Goal: Task Accomplishment & Management: Contribute content

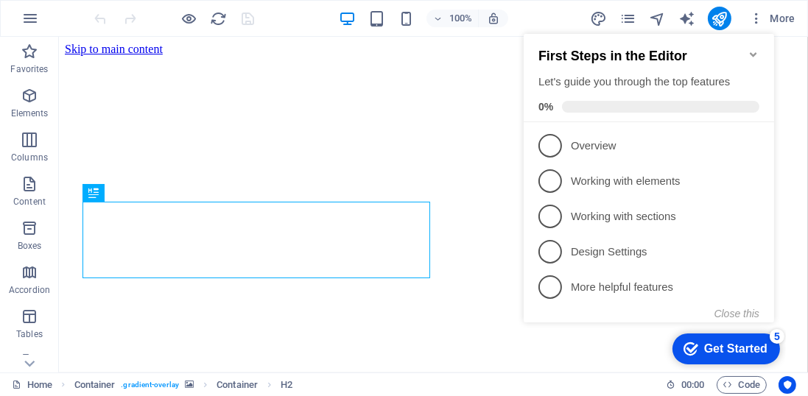
click at [752, 52] on icon "Minimize checklist" at bounding box center [752, 54] width 7 height 4
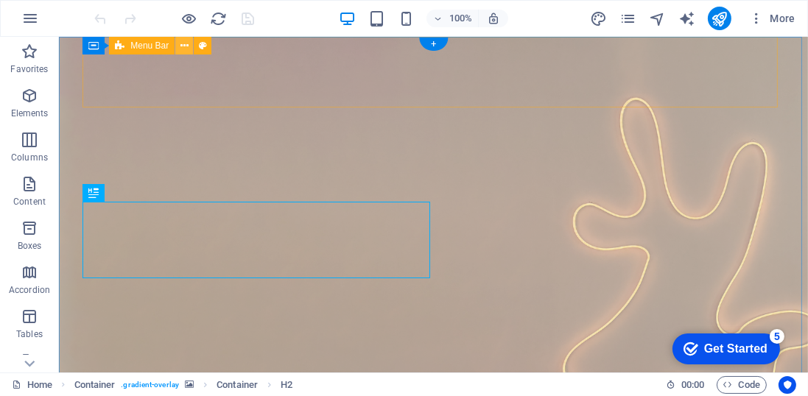
click at [184, 45] on icon at bounding box center [184, 45] width 8 height 15
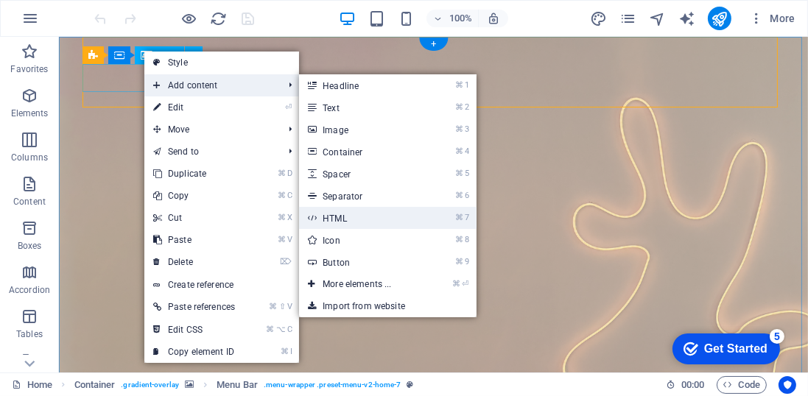
drag, startPoint x: 343, startPoint y: 217, endPoint x: 119, endPoint y: 202, distance: 224.4
click at [343, 217] on link "⌘ 7 HTML" at bounding box center [359, 218] width 121 height 22
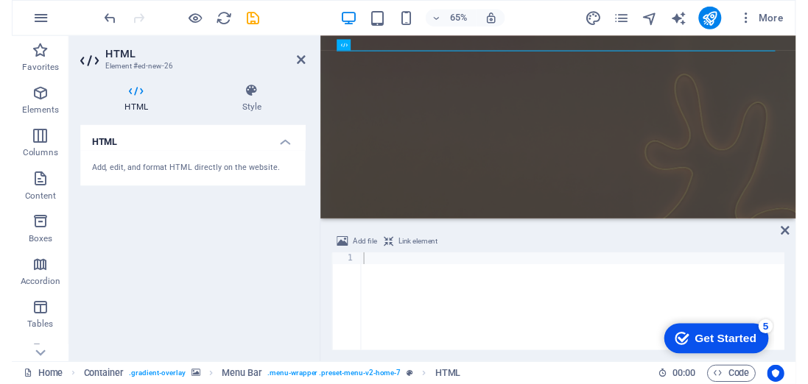
scroll to position [1160, 0]
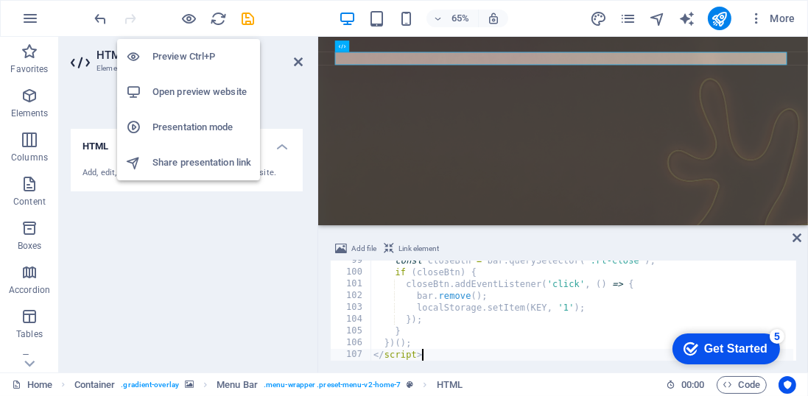
click at [189, 93] on h6 "Open preview website" at bounding box center [201, 92] width 99 height 18
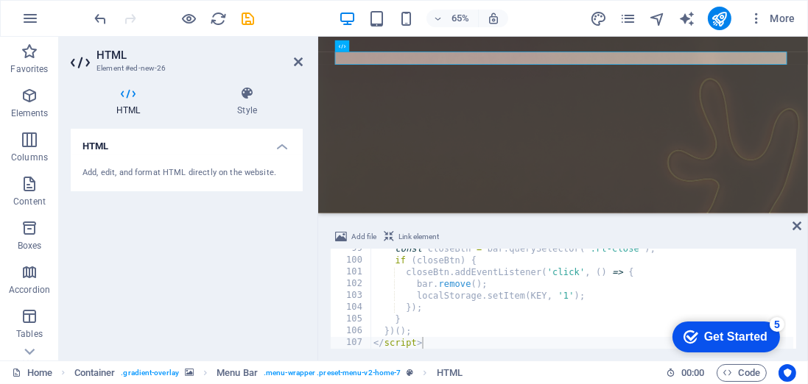
click at [196, 310] on div "HTML Add, edit, and format HTML directly on the website." at bounding box center [187, 239] width 232 height 220
click at [381, 47] on div "HTML" at bounding box center [386, 46] width 34 height 12
click at [451, 271] on div "const closeBtn = bar . querySelector ( '.rt-close' ) ; if ( closeBtn ) { closeB…" at bounding box center [662, 303] width 584 height 121
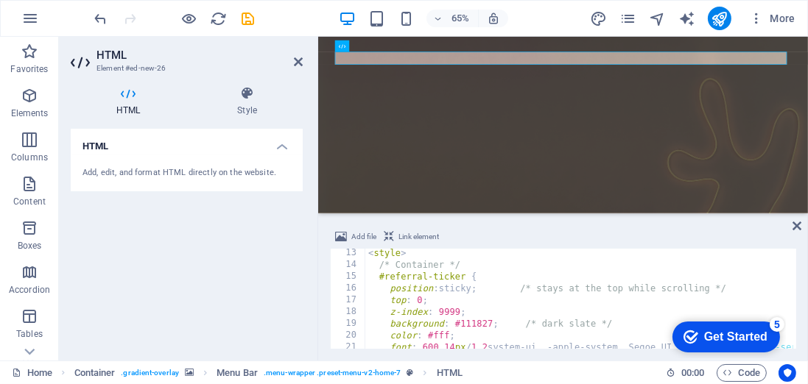
scroll to position [217, 0]
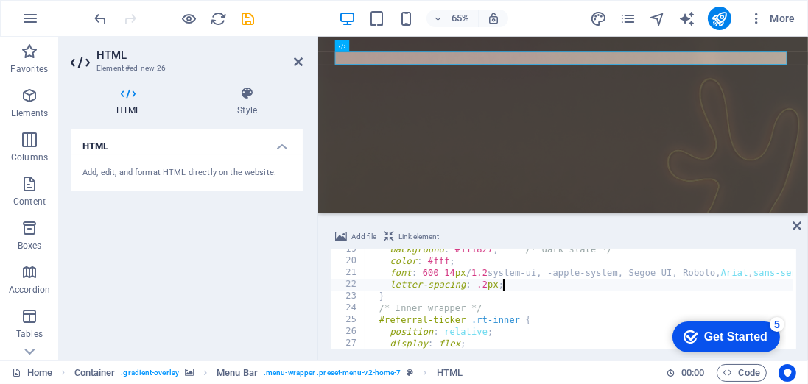
click at [501, 289] on div "background : #111827 ; /* dark slate */ color : #fff ; font : 600 14 px / 1.2 s…" at bounding box center [657, 304] width 584 height 121
type textarea "letter-spacing: .2px;"
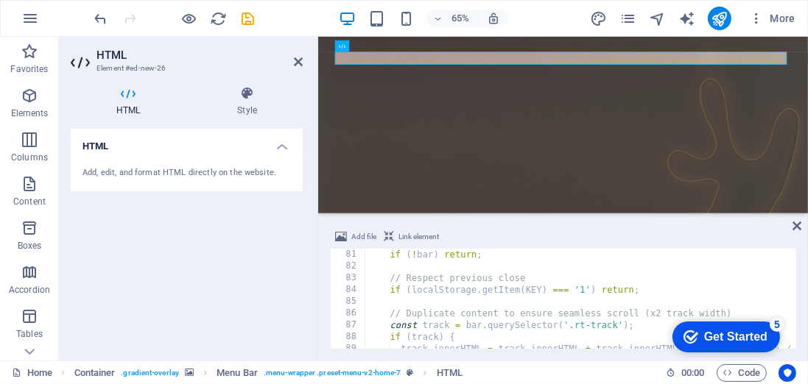
scroll to position [942, 0]
click at [571, 302] on div "if ( ! bar ) return ; // Respect previous close if ( localStorage . getItem ( K…" at bounding box center [657, 309] width 584 height 121
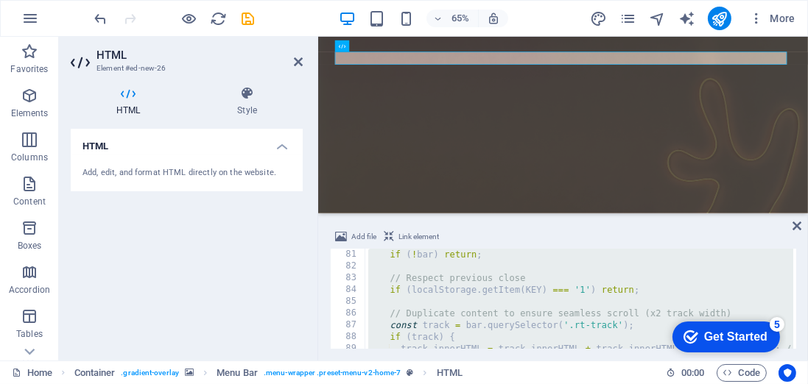
paste textarea
type textarea "</script>"
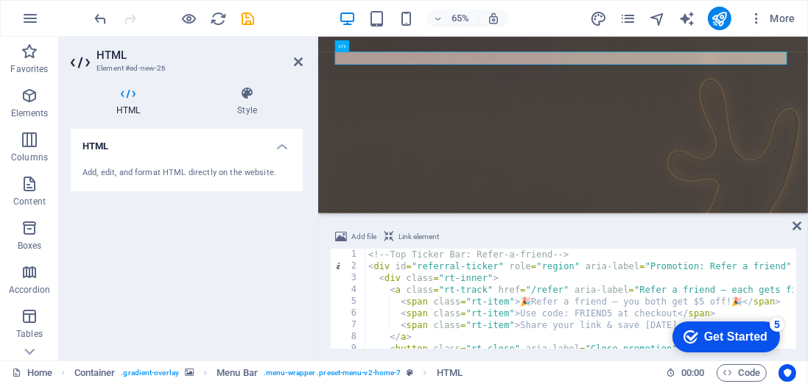
scroll to position [0, 0]
click at [181, 287] on div "HTML Add, edit, and format HTML directly on the website." at bounding box center [187, 239] width 232 height 220
click at [250, 21] on icon "save" at bounding box center [248, 18] width 17 height 17
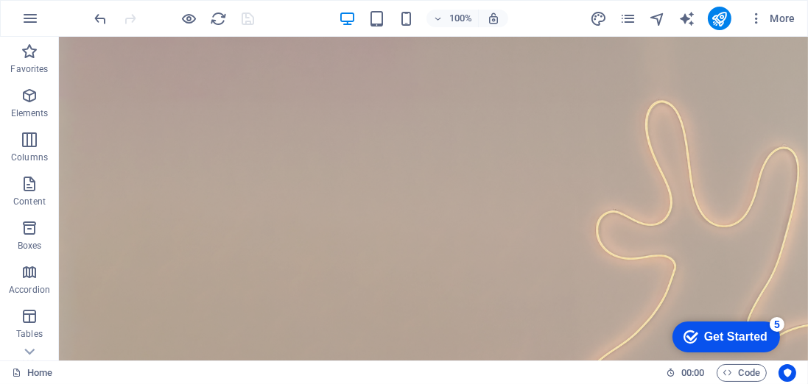
click at [454, 1] on div "100% More" at bounding box center [404, 18] width 806 height 35
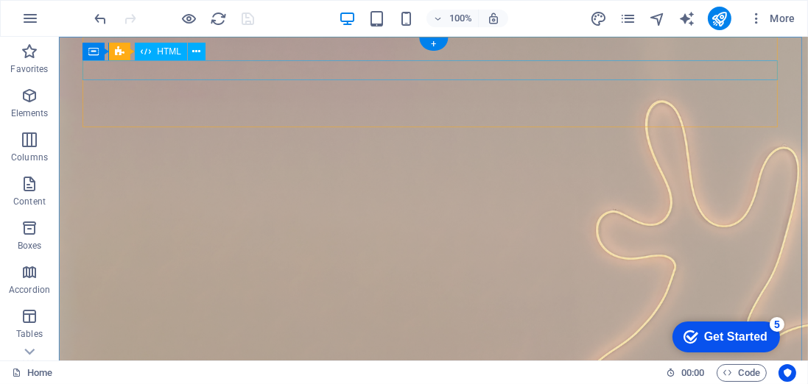
click at [145, 54] on icon at bounding box center [146, 52] width 10 height 18
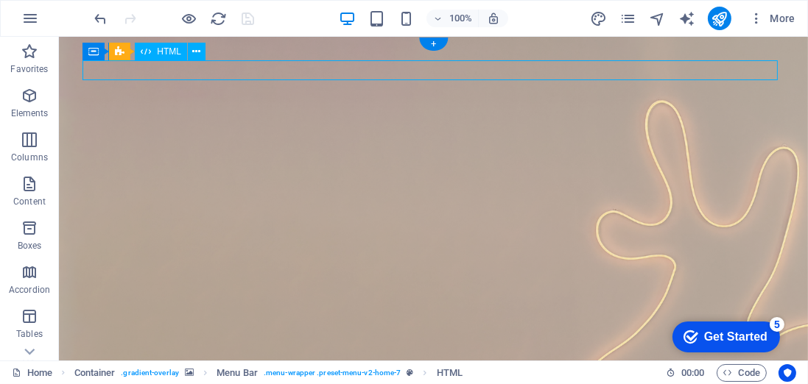
click at [148, 53] on icon at bounding box center [146, 52] width 10 height 18
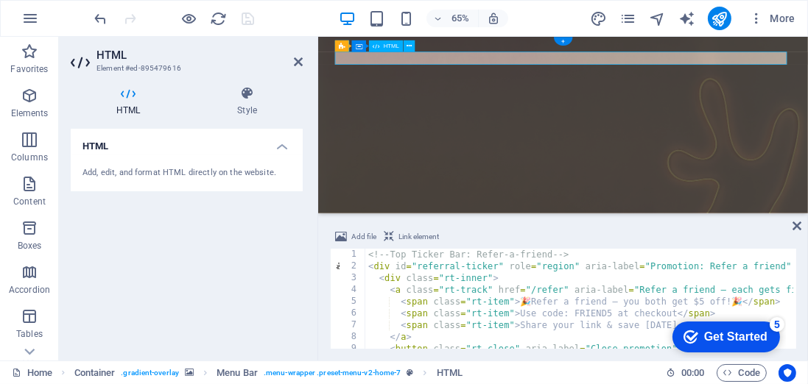
click at [486, 288] on div "<!-- Top Ticker Bar: Refer-a-friend --> < div id = "referral-ticker" role = "re…" at bounding box center [657, 309] width 584 height 121
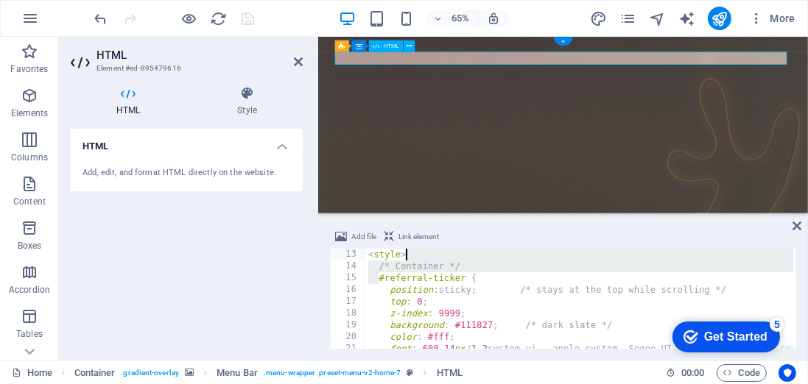
scroll to position [141, 0]
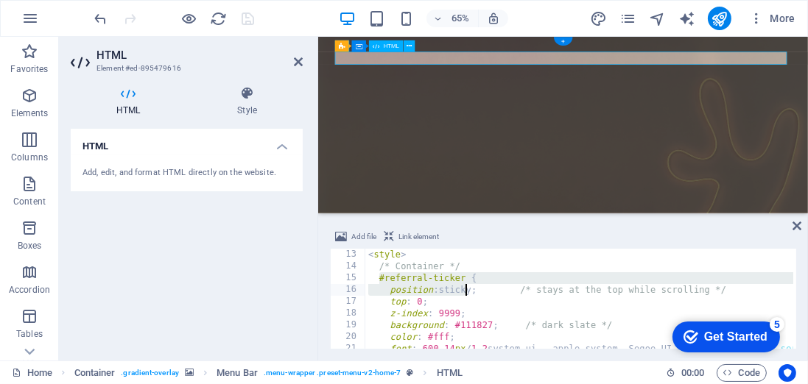
drag, startPoint x: 378, startPoint y: 274, endPoint x: 464, endPoint y: 290, distance: 86.9
click at [464, 290] on div "< style > /* Container */ #referral-ticker { position : sticky ; /* stays at th…" at bounding box center [657, 309] width 584 height 121
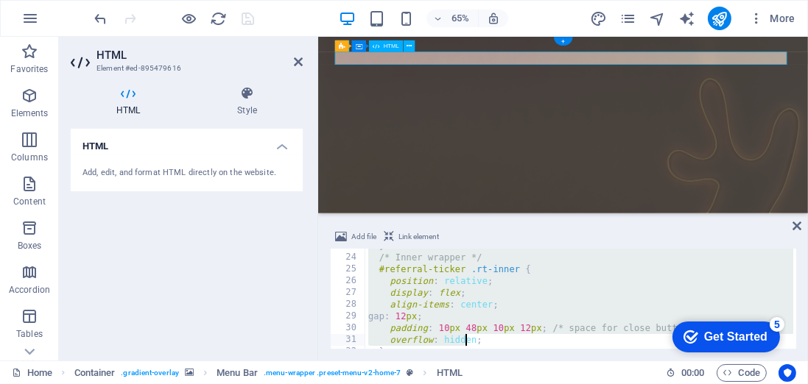
scroll to position [280, 0]
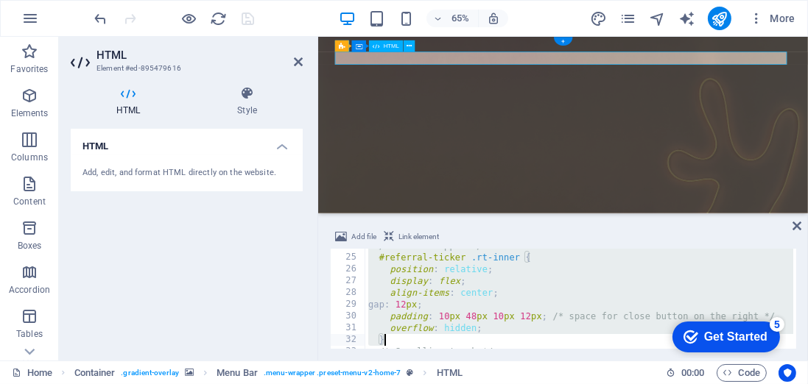
paste textarea
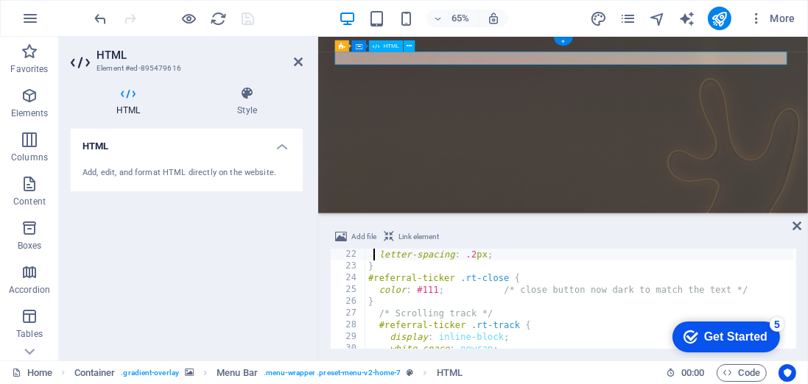
scroll to position [236, 0]
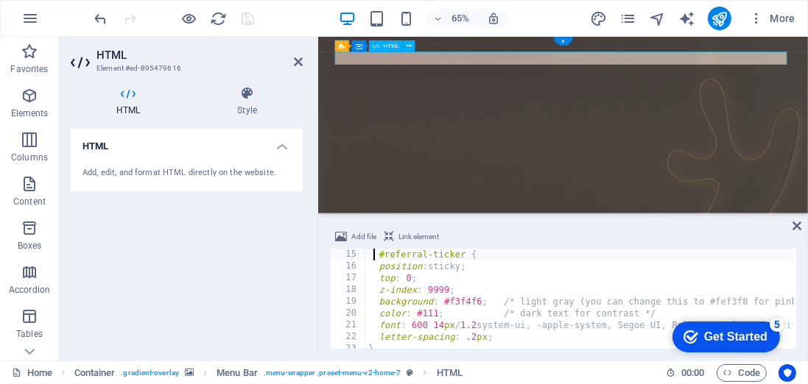
type textarea "<style>"
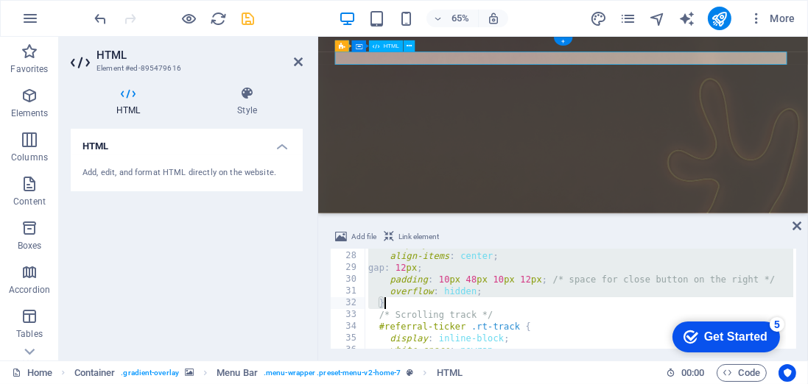
scroll to position [165, 0]
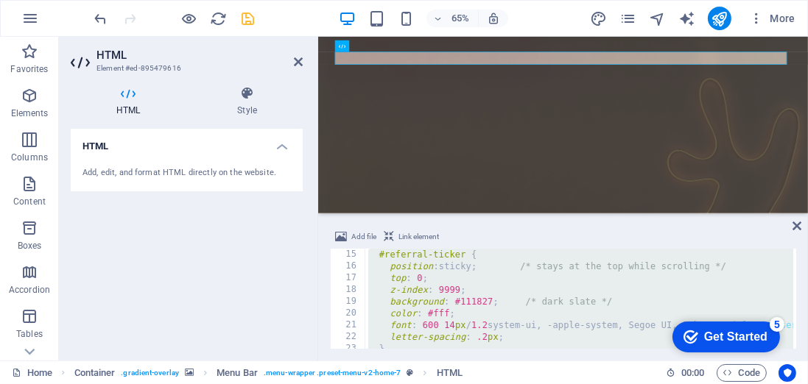
click at [445, 315] on div "#referral-ticker { position : sticky ; /* stays at the top while scrolling */ t…" at bounding box center [657, 309] width 584 height 121
paste textarea
type textarea "</script>"
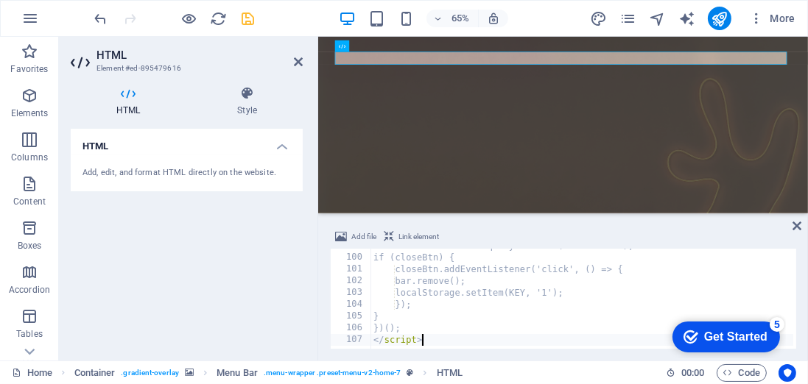
scroll to position [1163, 0]
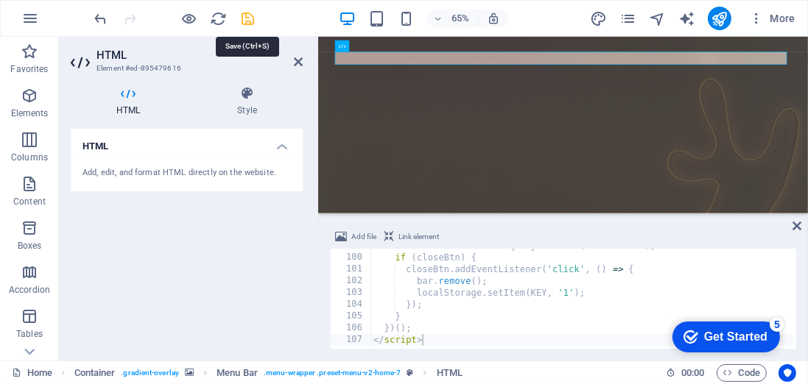
click at [248, 18] on icon "save" at bounding box center [248, 18] width 17 height 17
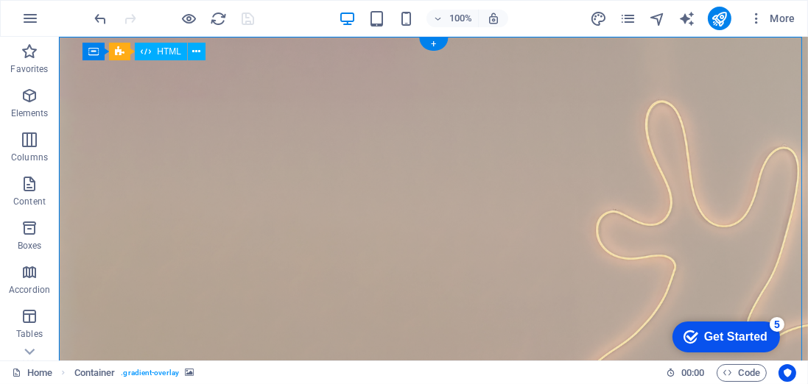
drag, startPoint x: 144, startPoint y: 68, endPoint x: 161, endPoint y: 63, distance: 17.7
click at [163, 55] on span "HTML" at bounding box center [169, 51] width 24 height 9
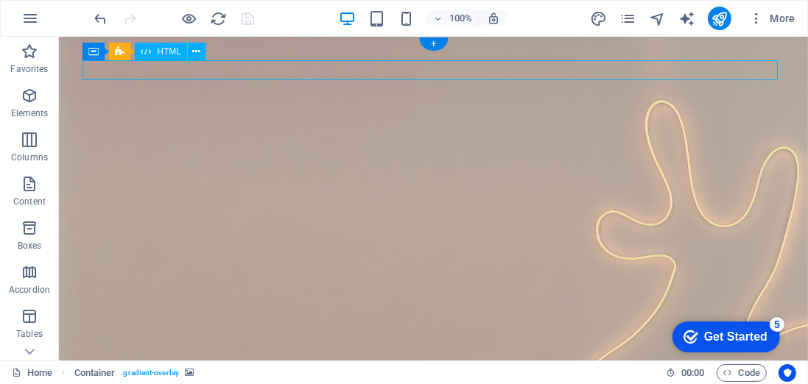
click at [163, 55] on span "HTML" at bounding box center [169, 51] width 24 height 9
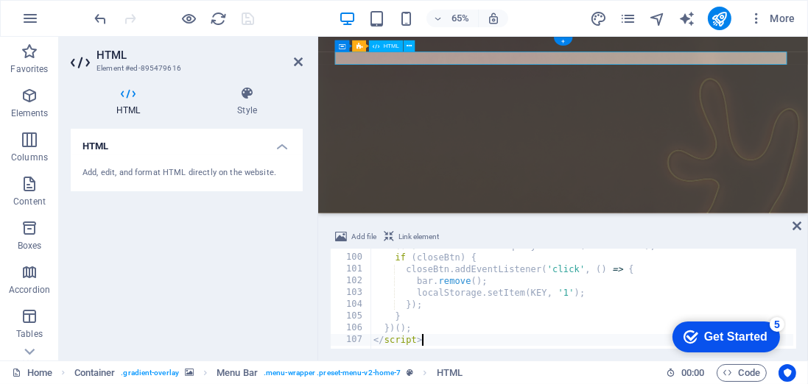
click at [493, 278] on div "const closeBtn = bar . querySelector ( '.rt-close' ) ; if ( closeBtn ) { closeB…" at bounding box center [665, 300] width 590 height 121
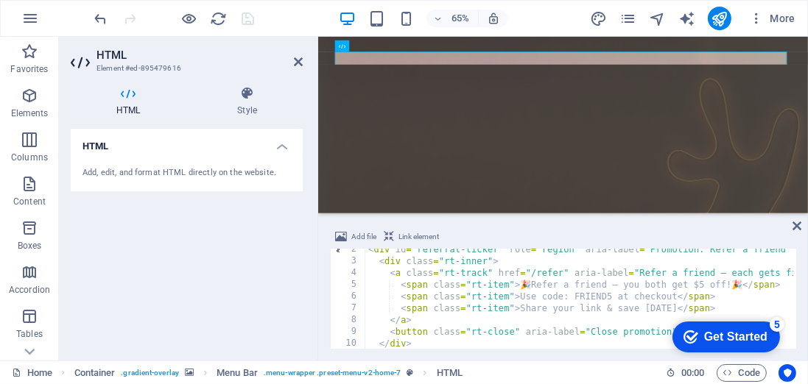
scroll to position [43, 0]
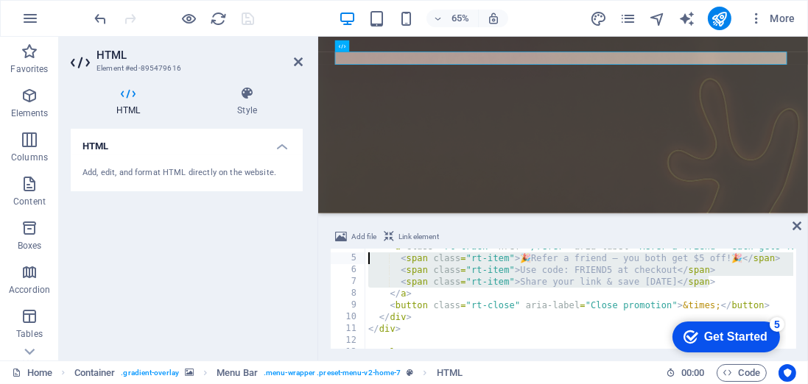
drag, startPoint x: 713, startPoint y: 283, endPoint x: 359, endPoint y: 258, distance: 354.2
click at [359, 258] on div "bar.remove(); 4 5 6 7 8 9 10 11 12 13 14 < a class = "rt-track" href = "/refer"…" at bounding box center [563, 299] width 466 height 100
type textarea "<span class="rt-item">Click for more information.</span>"
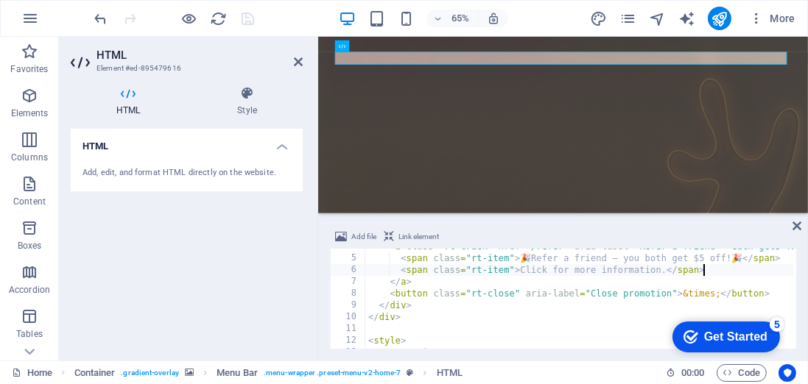
click at [759, 338] on div "Get Started" at bounding box center [734, 336] width 63 height 13
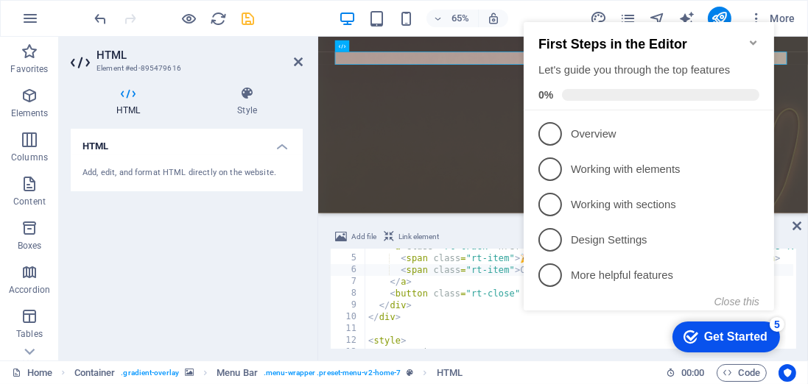
click at [777, 328] on div "5" at bounding box center [776, 324] width 15 height 15
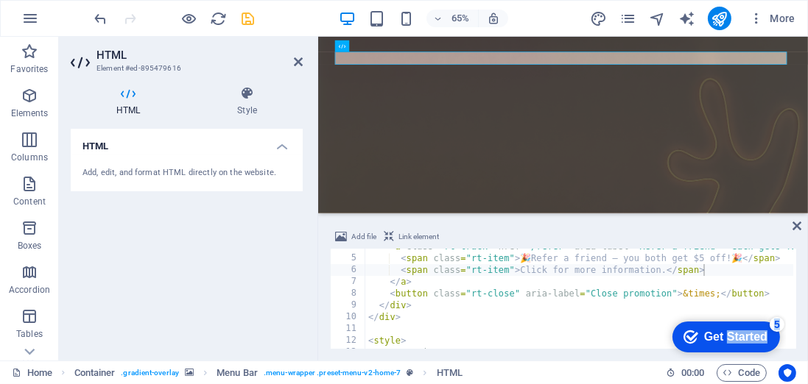
click at [755, 334] on div "Get Started" at bounding box center [734, 336] width 63 height 13
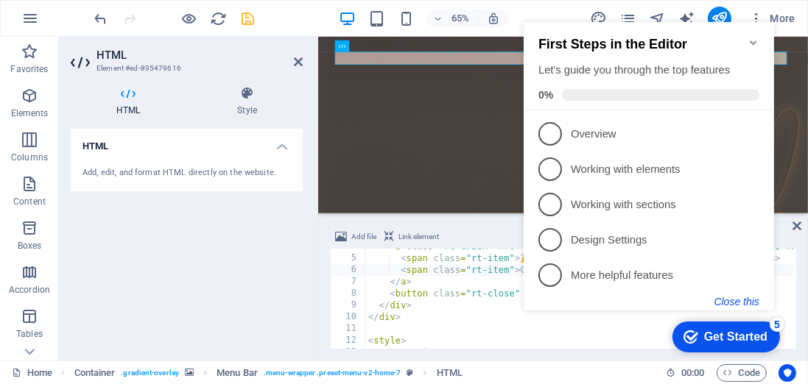
click at [725, 306] on button "Close this" at bounding box center [735, 302] width 45 height 12
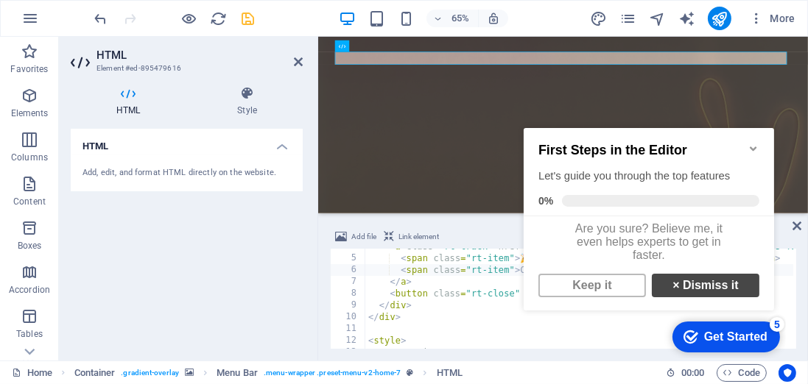
click at [696, 292] on link "× Dismiss it" at bounding box center [704, 285] width 107 height 24
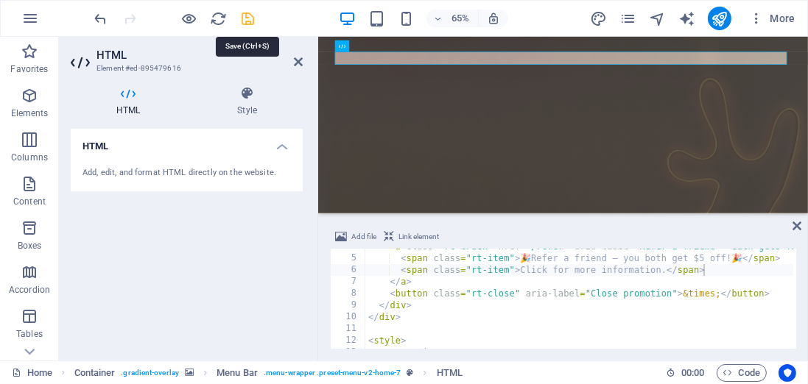
click at [248, 18] on icon "save" at bounding box center [248, 18] width 17 height 17
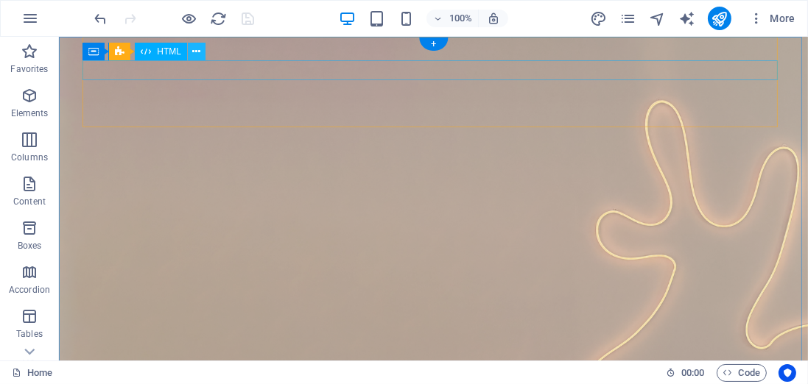
click at [199, 53] on icon at bounding box center [196, 51] width 8 height 15
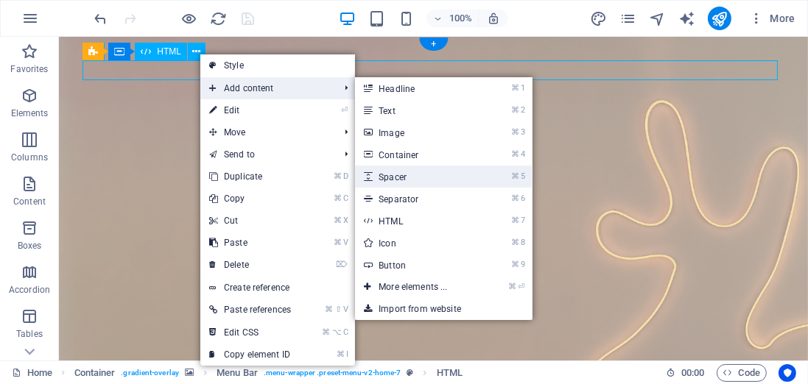
click at [404, 178] on link "⌘ 5 Spacer" at bounding box center [415, 177] width 121 height 22
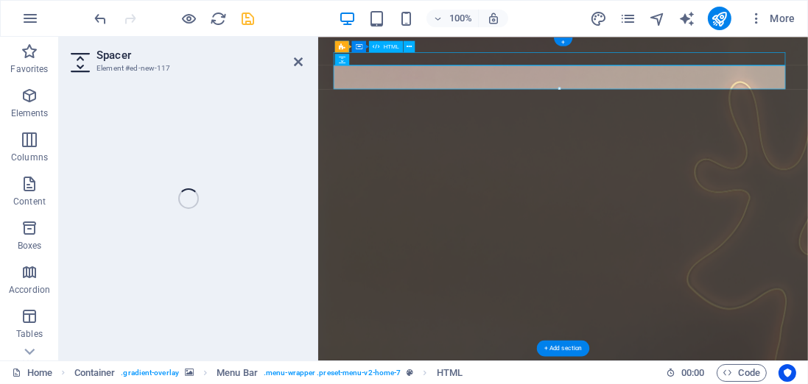
select select "px"
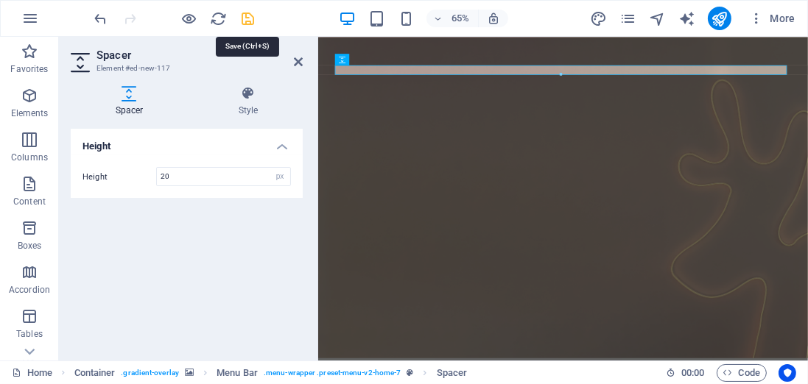
type input "20"
click at [249, 15] on icon "save" at bounding box center [248, 18] width 17 height 17
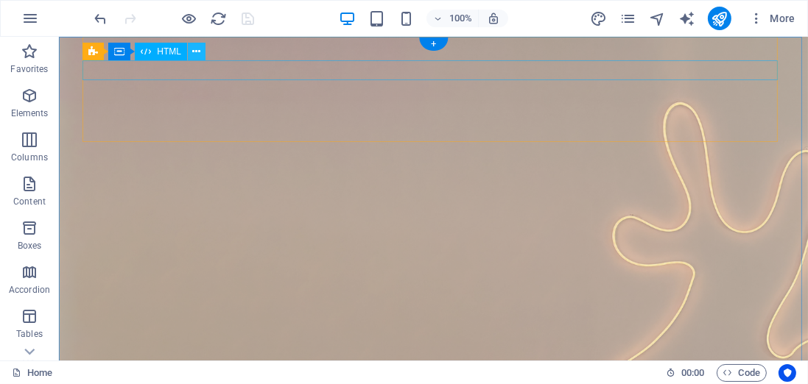
click at [201, 52] on button at bounding box center [197, 52] width 18 height 18
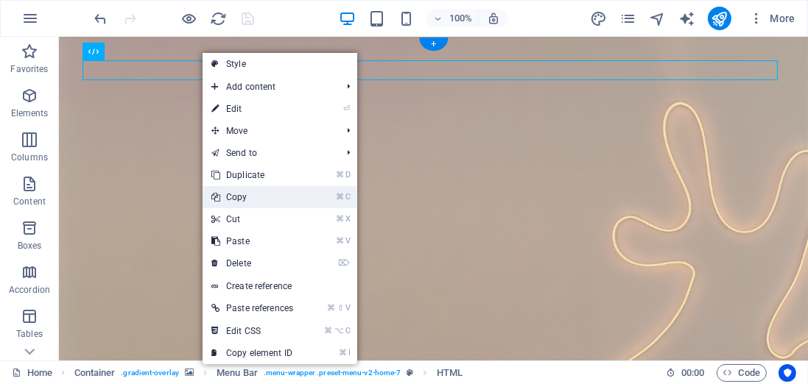
click at [239, 195] on link "⌘ C Copy" at bounding box center [251, 197] width 99 height 22
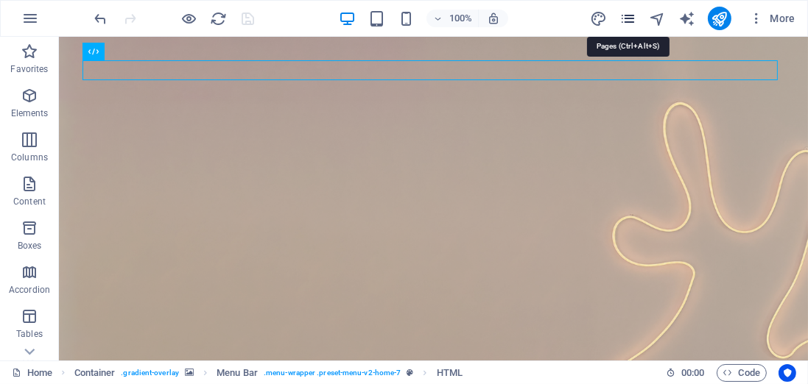
click at [624, 15] on icon "pages" at bounding box center [627, 18] width 17 height 17
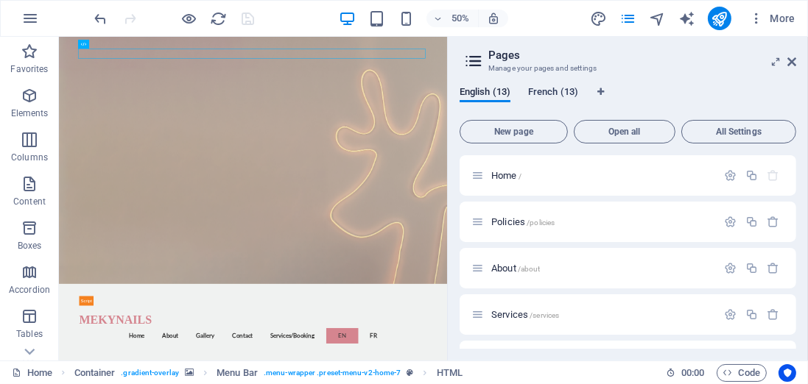
click at [566, 90] on span "French (13)" at bounding box center [553, 93] width 50 height 21
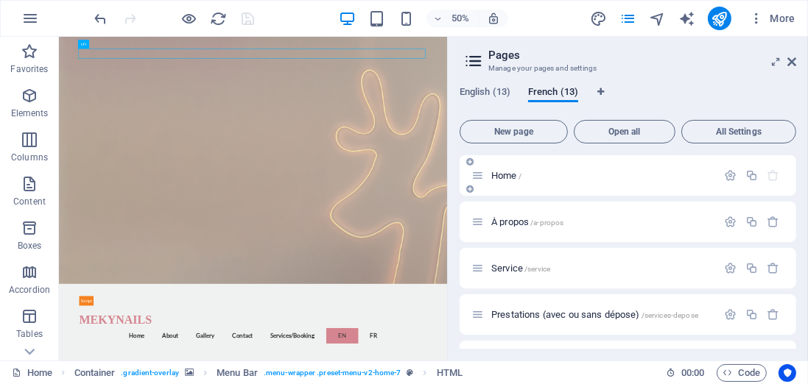
click at [560, 175] on p "Home /" at bounding box center [601, 176] width 221 height 10
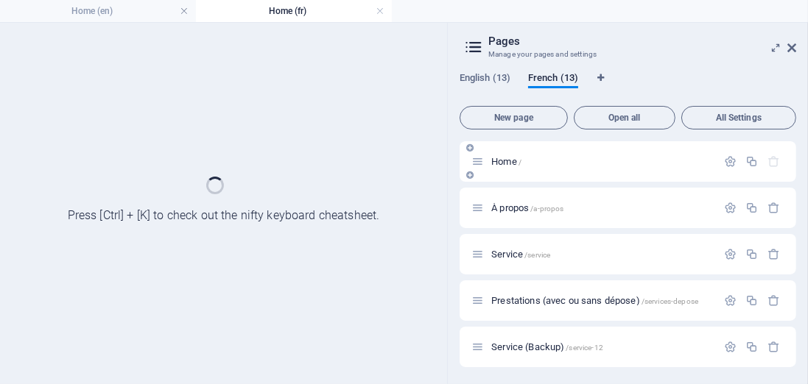
click at [559, 175] on div "Home /" at bounding box center [627, 161] width 336 height 40
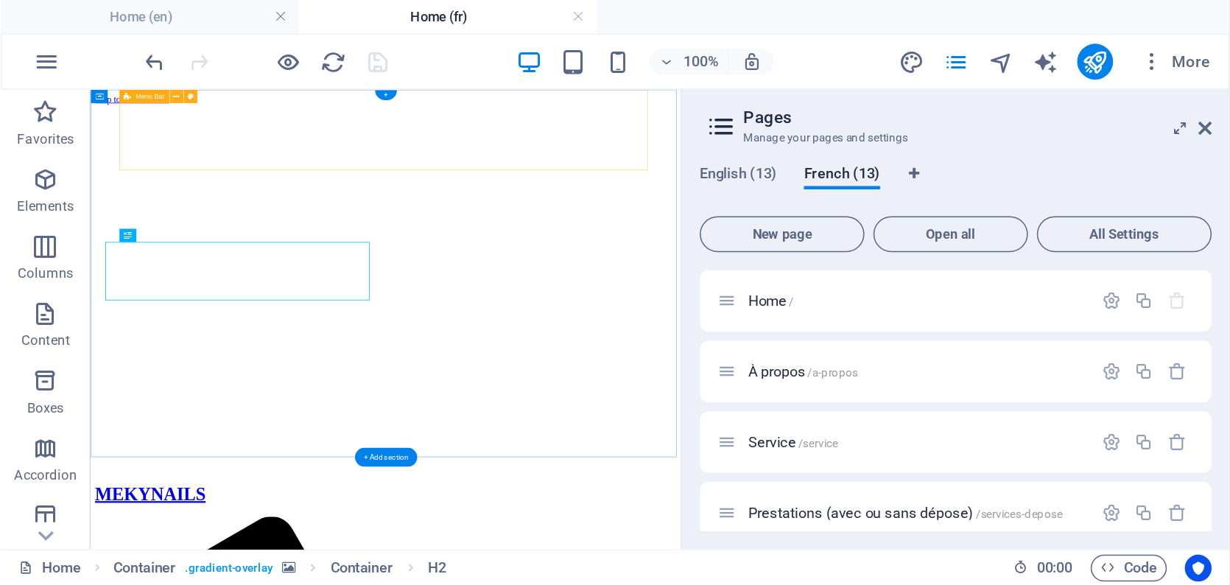
scroll to position [0, 0]
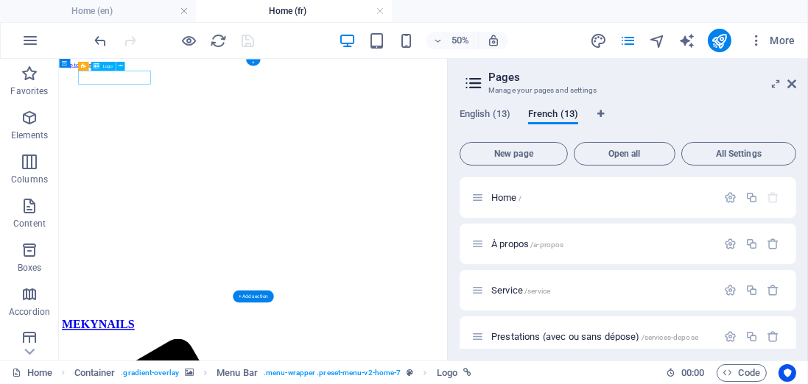
drag, startPoint x: 169, startPoint y: 89, endPoint x: 154, endPoint y: 88, distance: 14.7
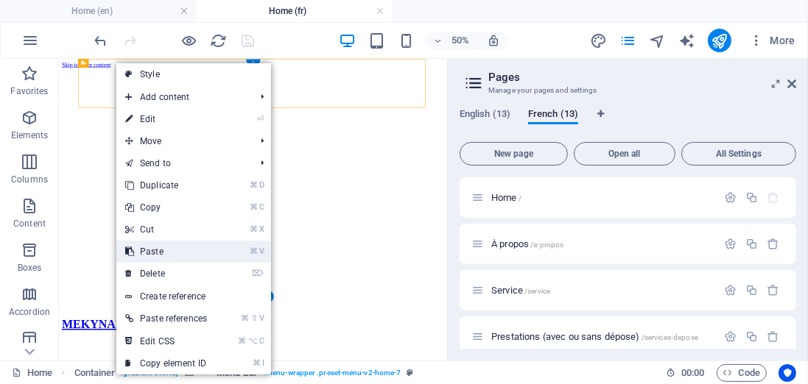
click at [163, 251] on link "⌘ V Paste" at bounding box center [165, 252] width 99 height 22
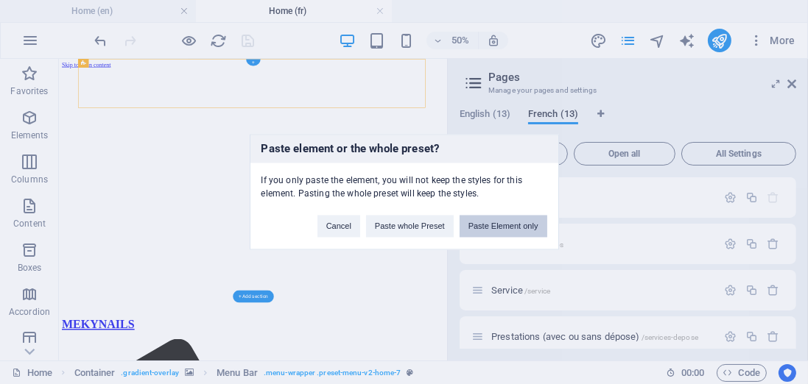
click at [504, 222] on button "Paste Element only" at bounding box center [503, 227] width 88 height 22
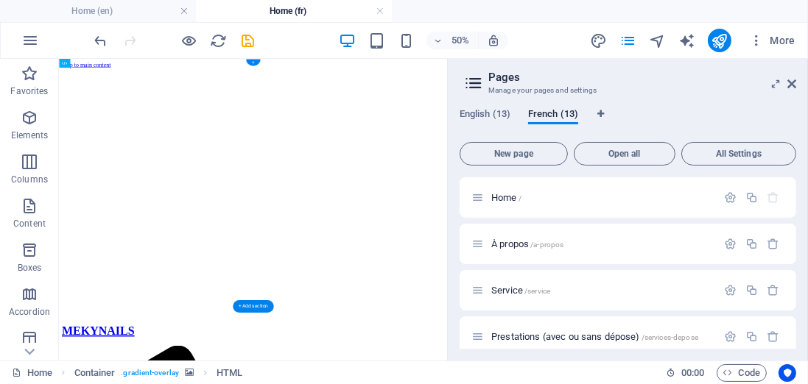
drag, startPoint x: 147, startPoint y: 162, endPoint x: 119, endPoint y: 77, distance: 89.4
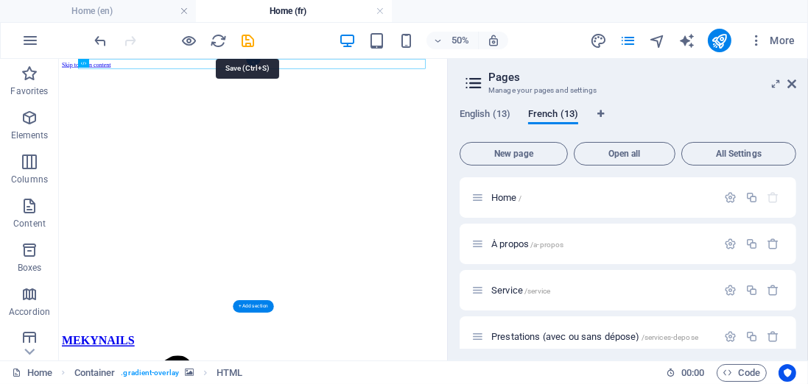
click at [249, 40] on icon "save" at bounding box center [248, 40] width 17 height 17
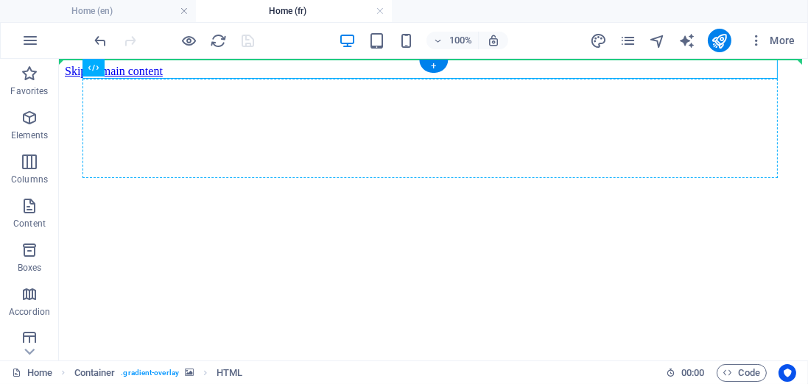
drag, startPoint x: 180, startPoint y: 128, endPoint x: 87, endPoint y: 94, distance: 99.7
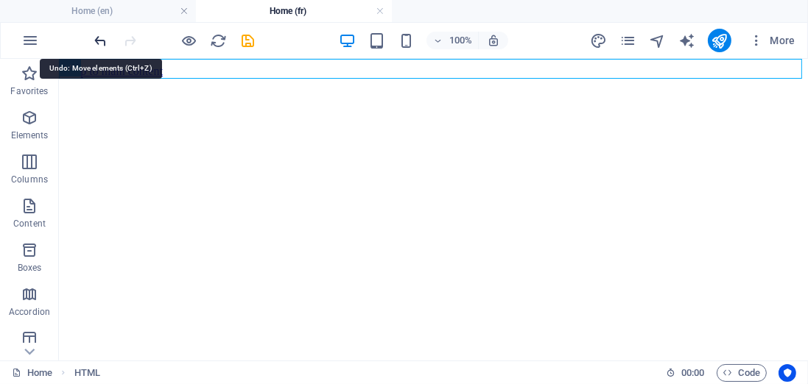
click at [100, 42] on icon "undo" at bounding box center [101, 40] width 17 height 17
click at [99, 42] on icon "undo" at bounding box center [101, 40] width 17 height 17
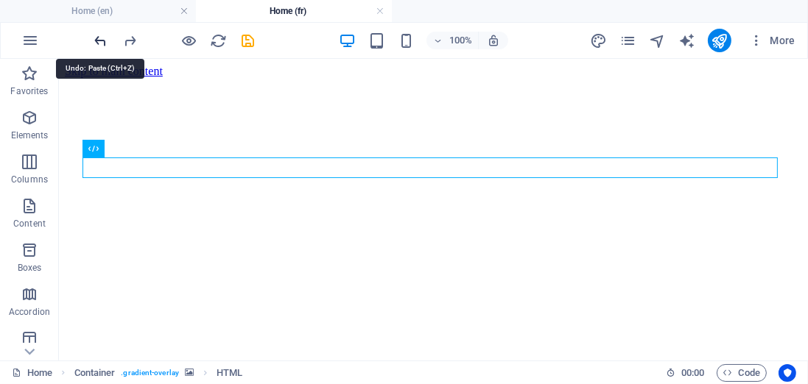
click at [99, 42] on icon "undo" at bounding box center [101, 40] width 17 height 17
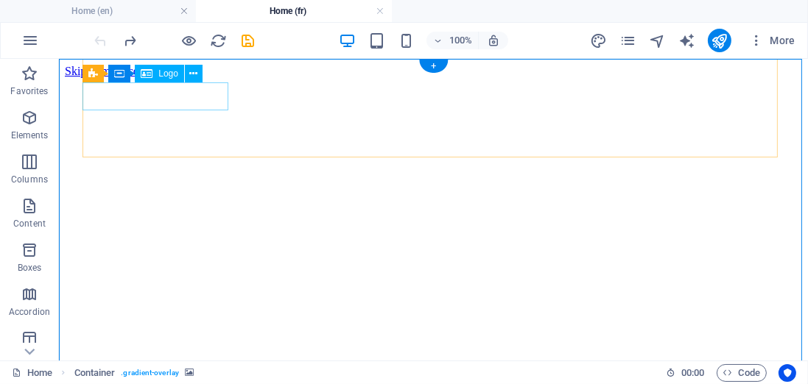
click at [107, 80] on div "Menu Bar Container Logo" at bounding box center [147, 74] width 130 height 18
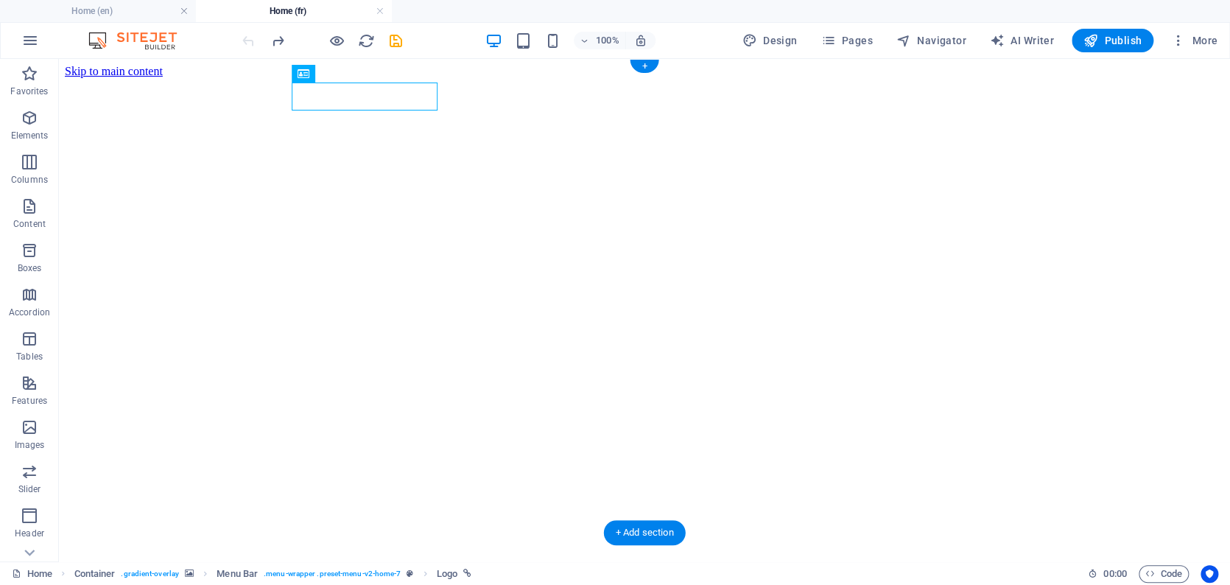
drag, startPoint x: 324, startPoint y: 75, endPoint x: 317, endPoint y: 74, distance: 7.4
click at [317, 74] on div "Logo" at bounding box center [309, 74] width 34 height 18
click at [201, 78] on figure at bounding box center [644, 78] width 1159 height 0
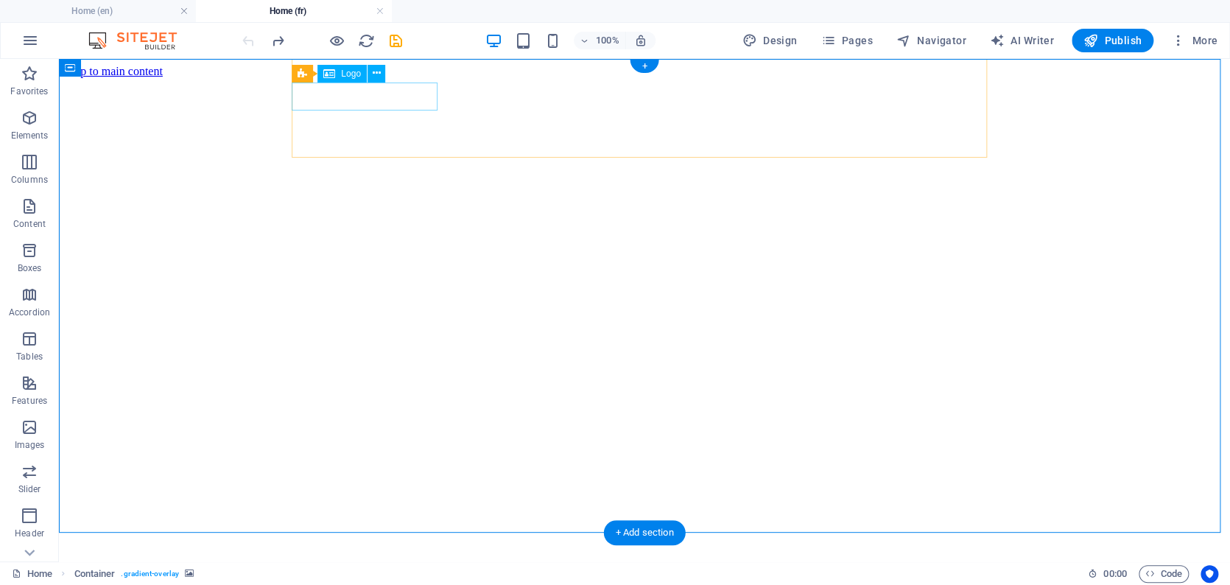
click at [295, 395] on div "MEKYNAILS" at bounding box center [644, 584] width 1159 height 27
click at [367, 70] on icon at bounding box center [367, 67] width 8 height 15
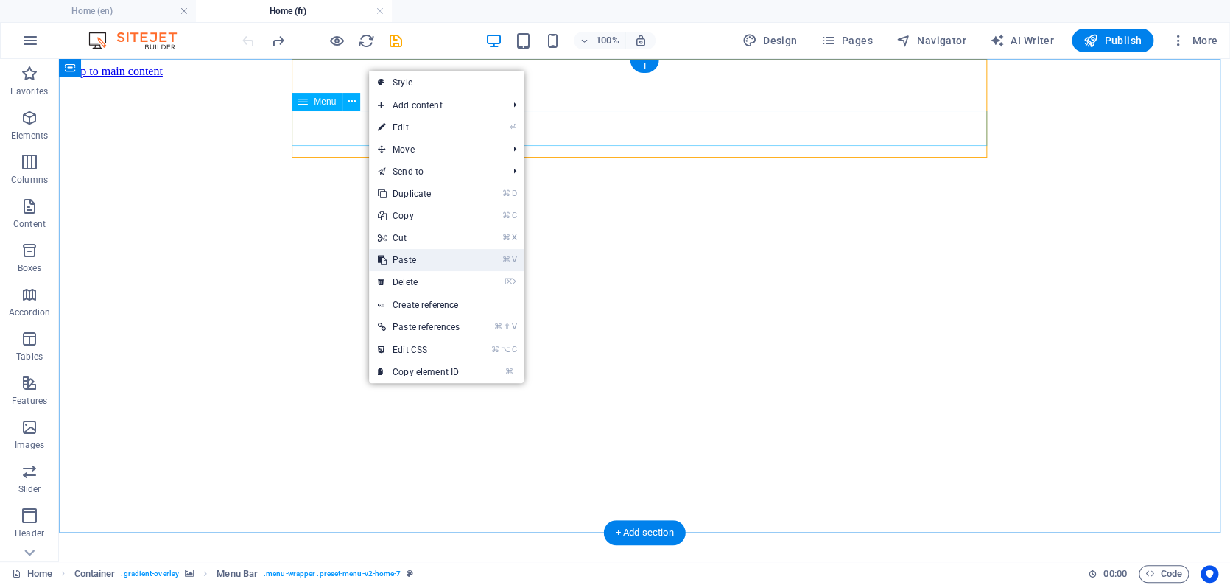
click at [406, 262] on link "⌘ V Paste" at bounding box center [418, 260] width 99 height 22
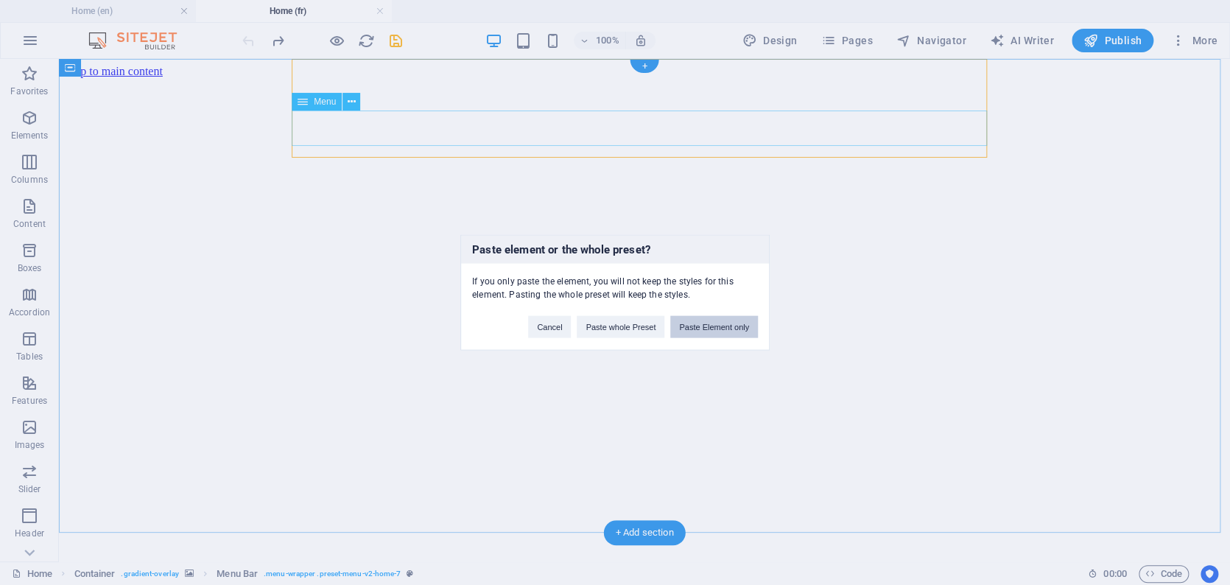
click at [722, 322] on button "Paste Element only" at bounding box center [714, 327] width 88 height 22
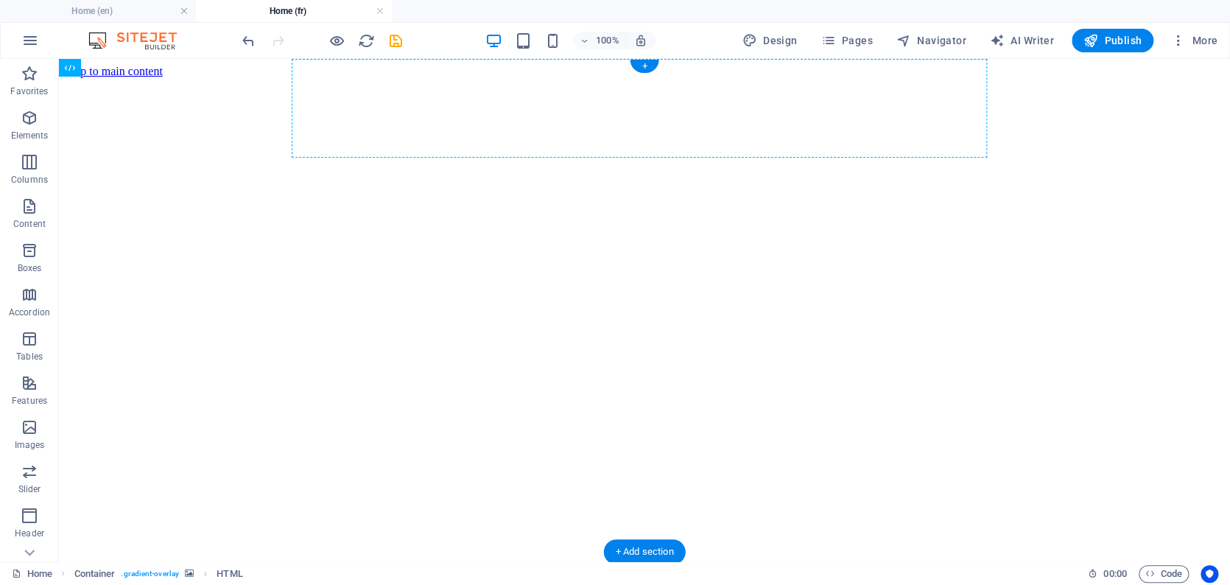
drag, startPoint x: 364, startPoint y: 209, endPoint x: 532, endPoint y: 98, distance: 201.3
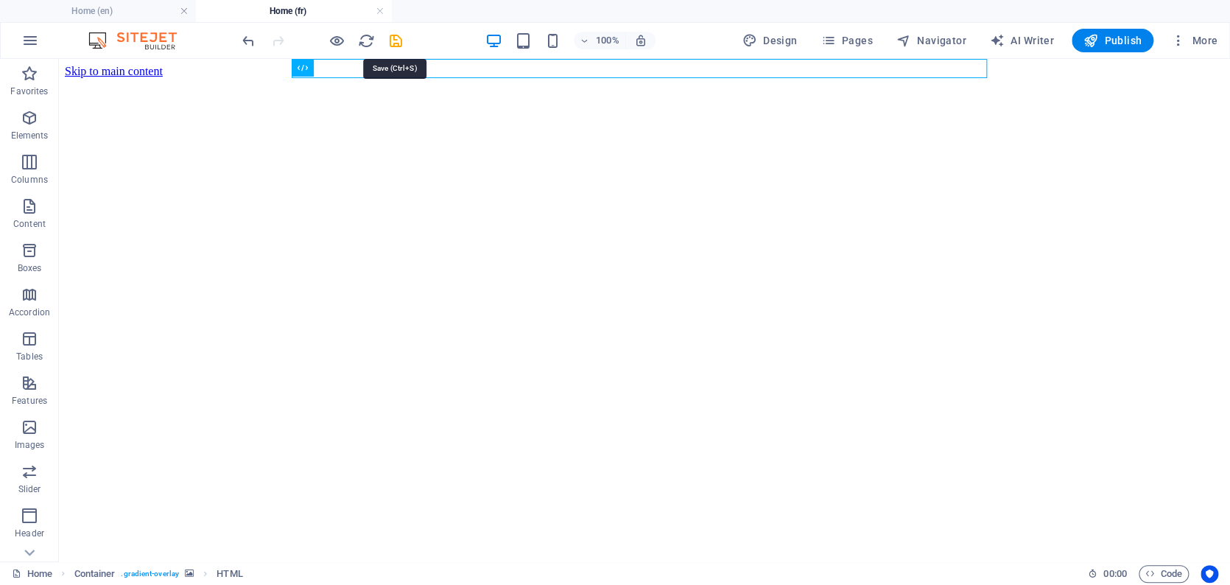
drag, startPoint x: 395, startPoint y: 36, endPoint x: 444, endPoint y: 7, distance: 56.8
click at [395, 36] on icon "save" at bounding box center [395, 40] width 17 height 17
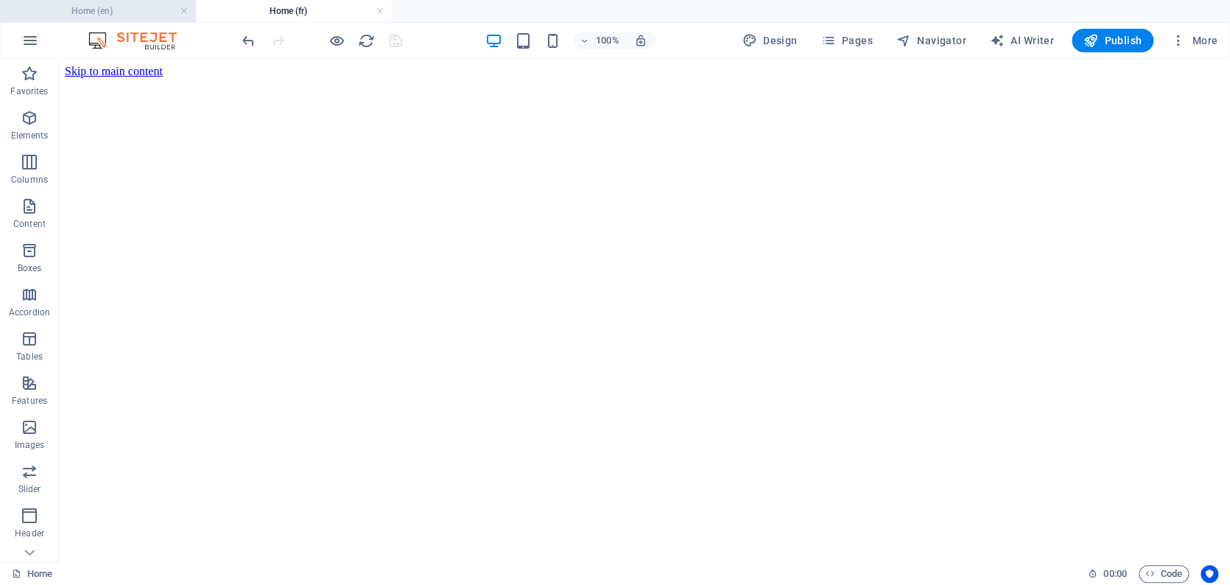
click at [142, 11] on h4 "Home (en)" at bounding box center [98, 11] width 196 height 16
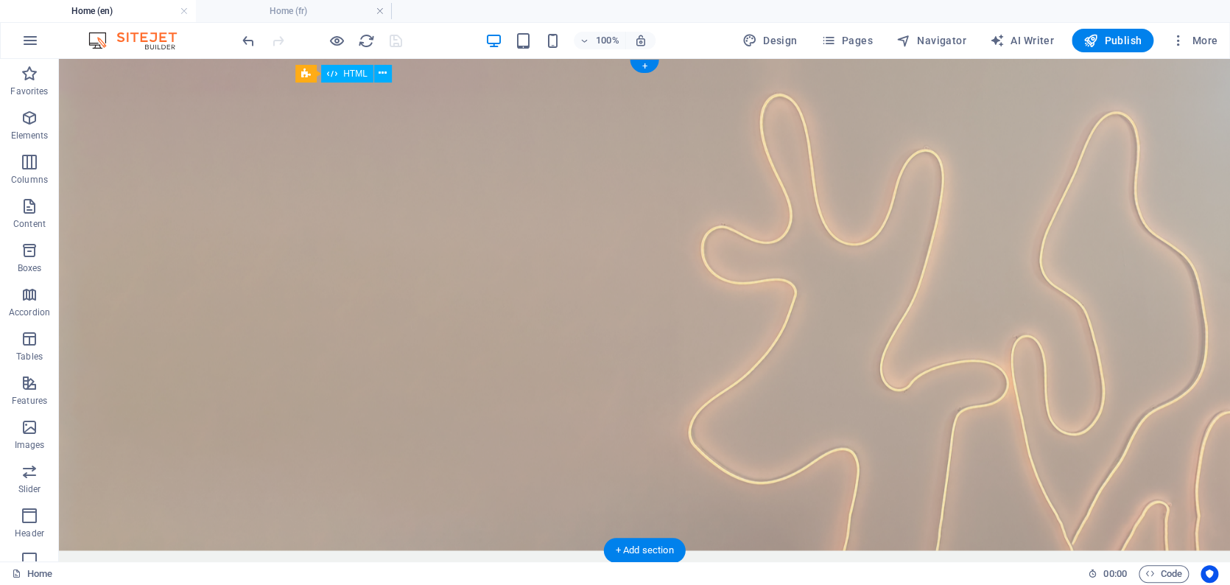
click at [311, 395] on div "🎉 Refer a friend — you both get $5 off! 🎉 Click for more information. ×" at bounding box center [644, 584] width 695 height 20
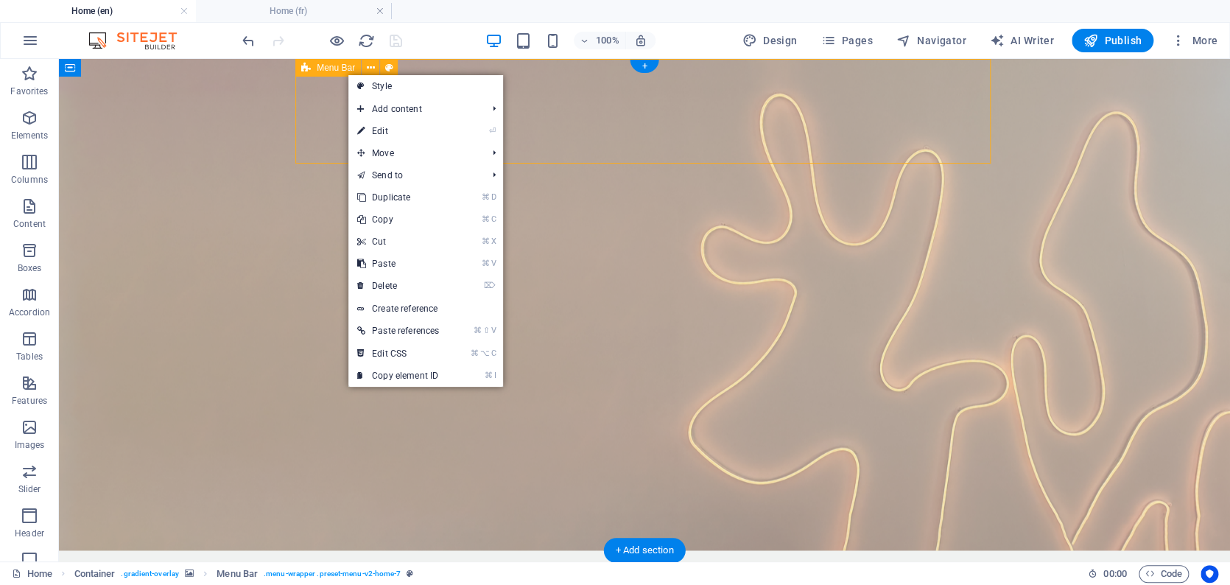
drag, startPoint x: 321, startPoint y: 68, endPoint x: 331, endPoint y: 77, distance: 12.5
click at [334, 77] on div "Menu Bar" at bounding box center [328, 68] width 66 height 18
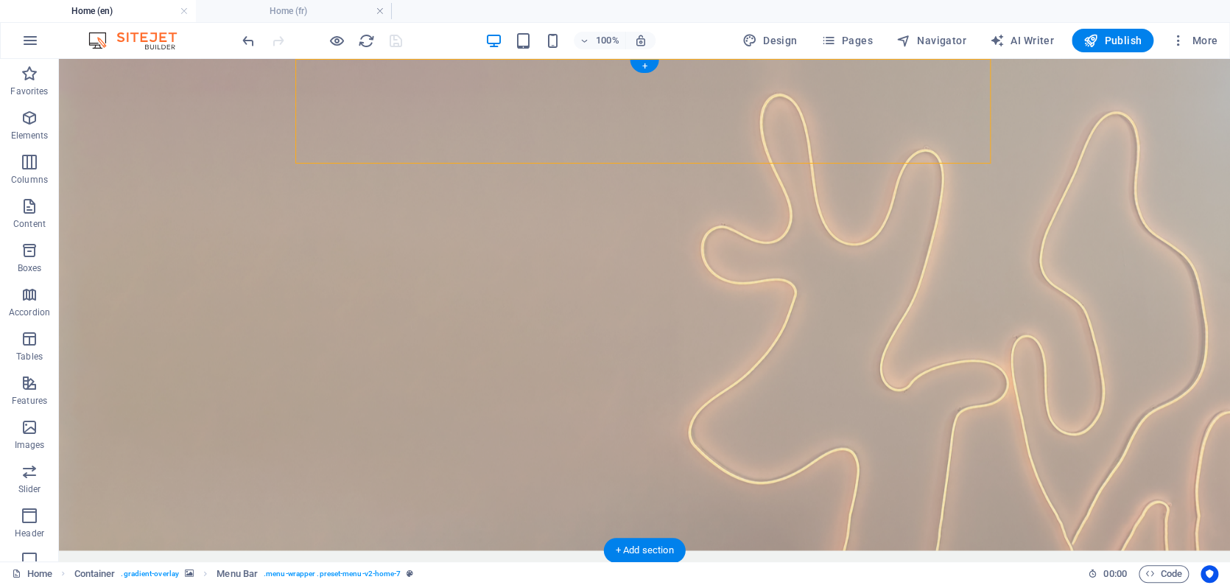
click at [161, 127] on figure at bounding box center [644, 304] width 1171 height 491
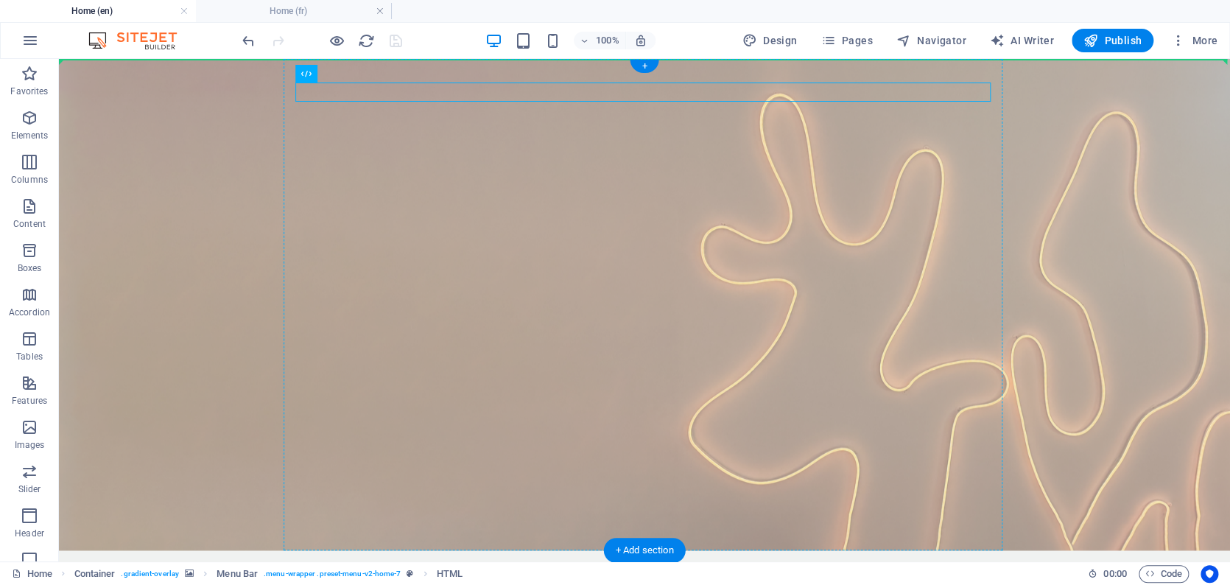
drag, startPoint x: 407, startPoint y: 133, endPoint x: 511, endPoint y: 78, distance: 117.6
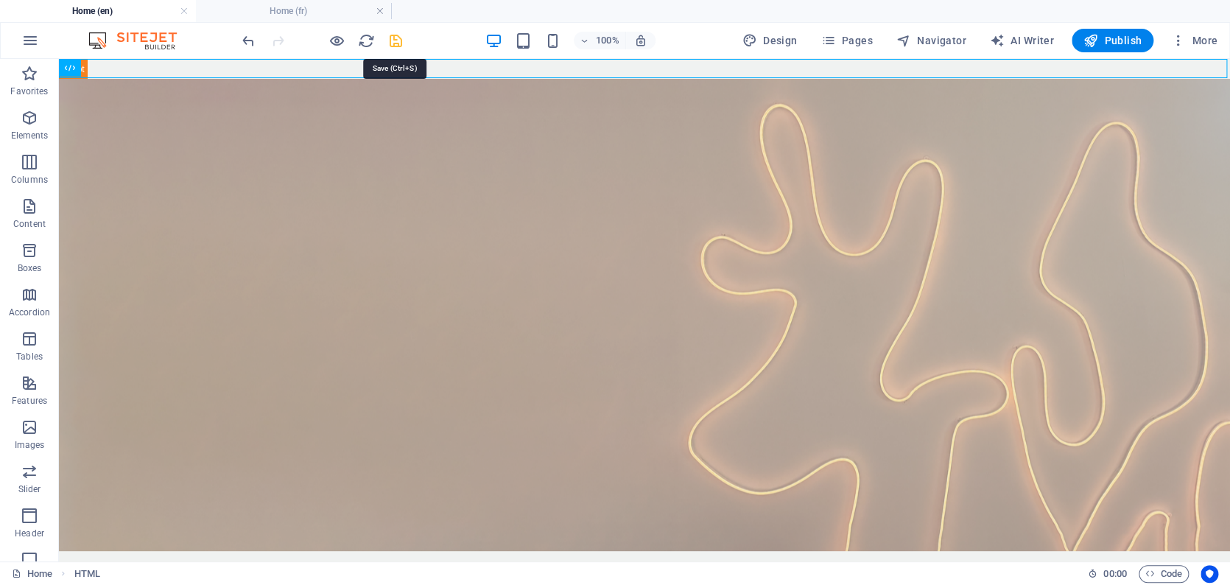
click at [401, 39] on icon "save" at bounding box center [395, 40] width 17 height 17
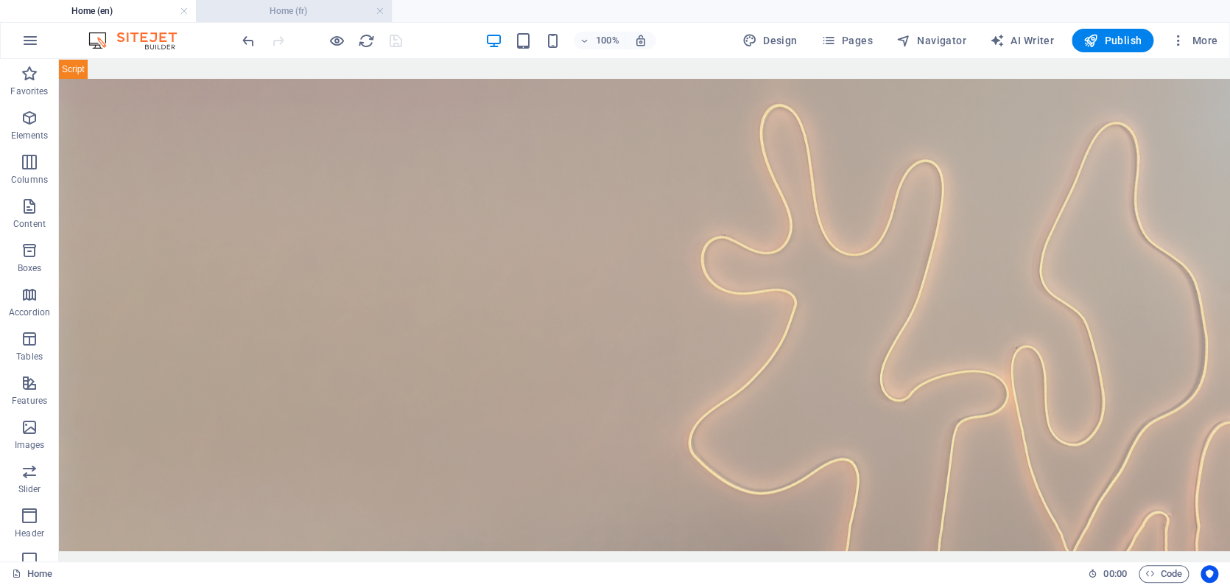
click at [317, 10] on h4 "Home (fr)" at bounding box center [294, 11] width 196 height 16
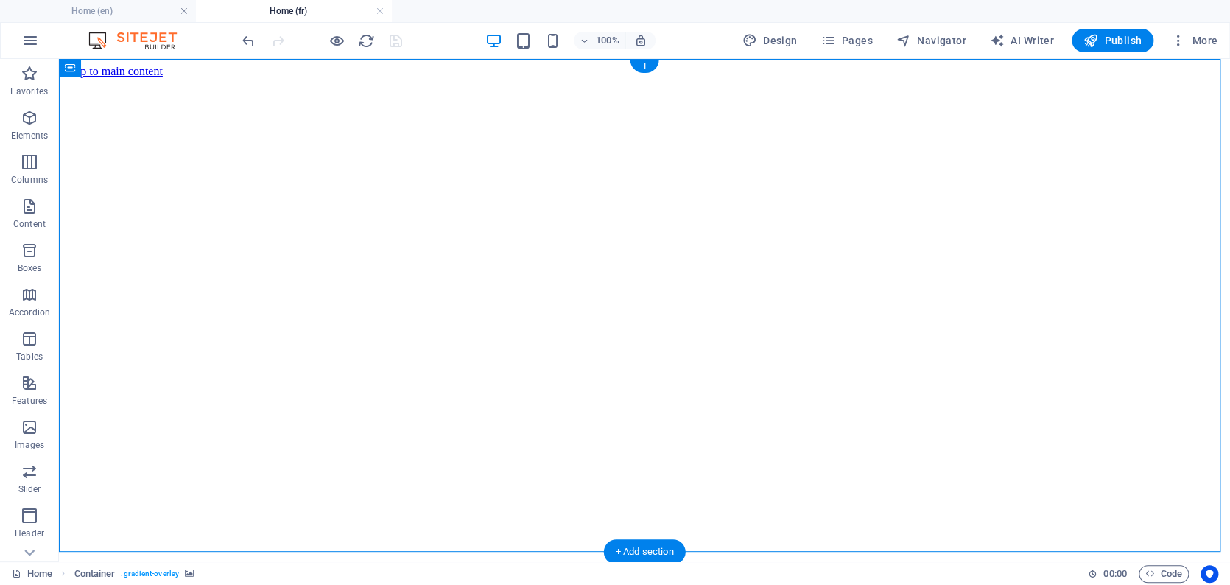
drag, startPoint x: 369, startPoint y: 127, endPoint x: 187, endPoint y: 181, distance: 189.8
drag, startPoint x: 351, startPoint y: 122, endPoint x: 282, endPoint y: 60, distance: 93.3
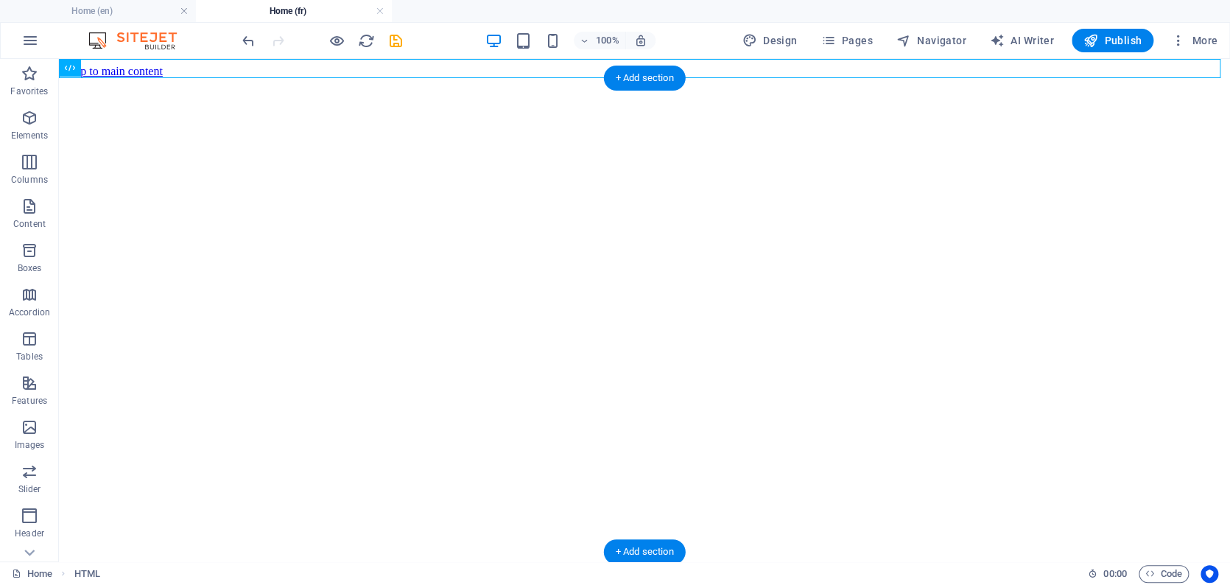
click at [133, 78] on figure at bounding box center [644, 78] width 1159 height 0
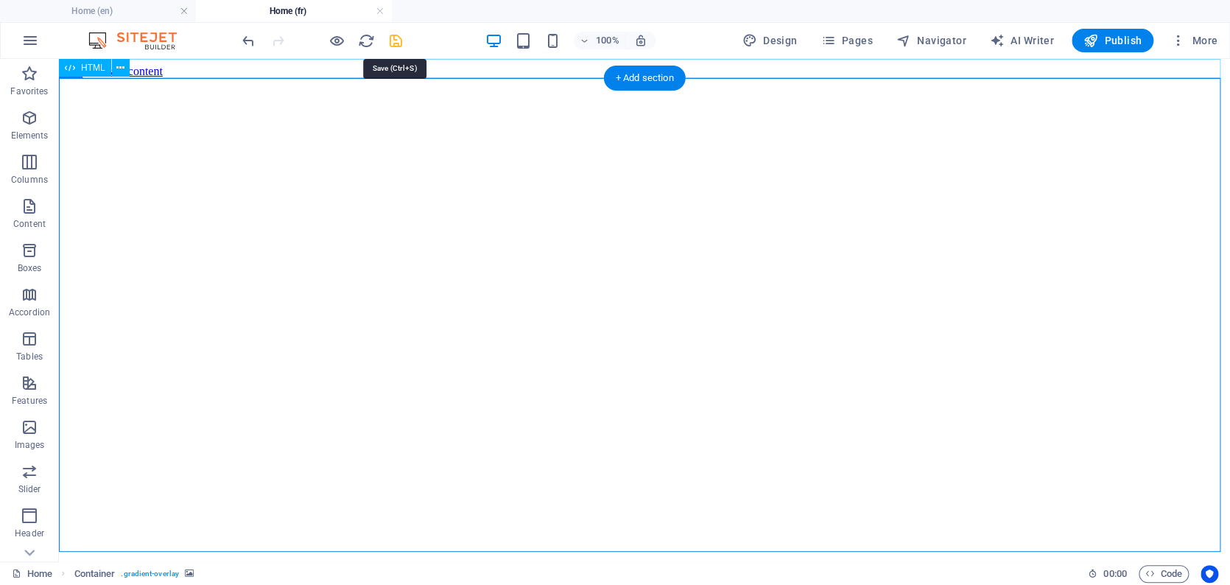
click at [397, 42] on icon "save" at bounding box center [395, 40] width 17 height 17
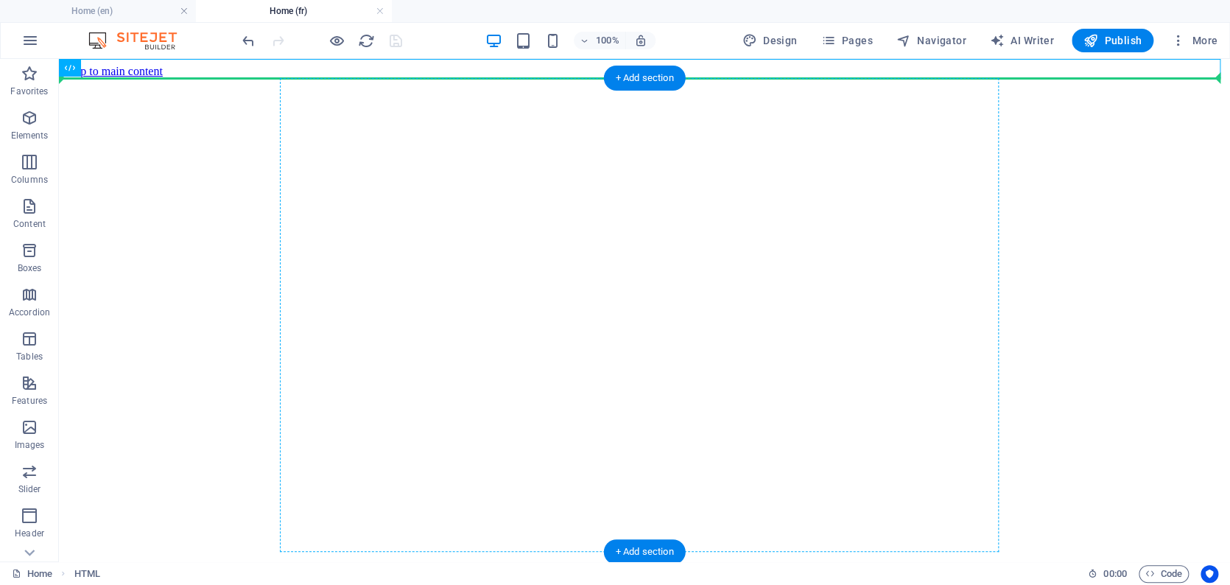
drag, startPoint x: 133, startPoint y: 126, endPoint x: 327, endPoint y: 92, distance: 196.6
drag, startPoint x: 158, startPoint y: 134, endPoint x: 529, endPoint y: 123, distance: 371.2
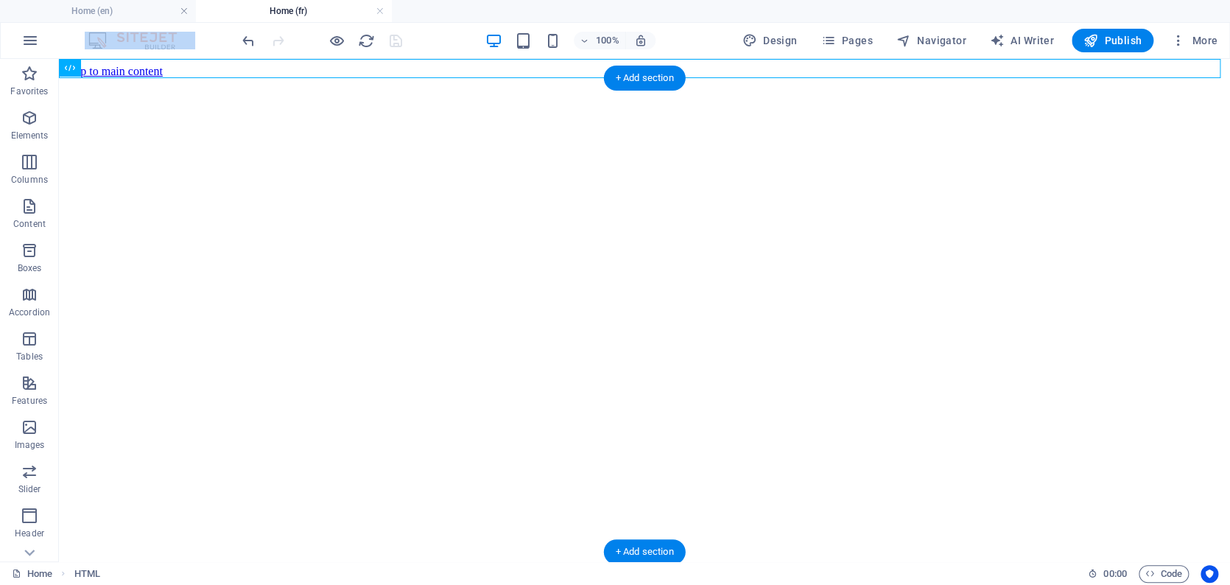
click at [178, 27] on div "100% Design Pages Navigator AI Writer Publish More" at bounding box center [615, 40] width 1228 height 35
click at [245, 37] on icon "undo" at bounding box center [248, 40] width 17 height 17
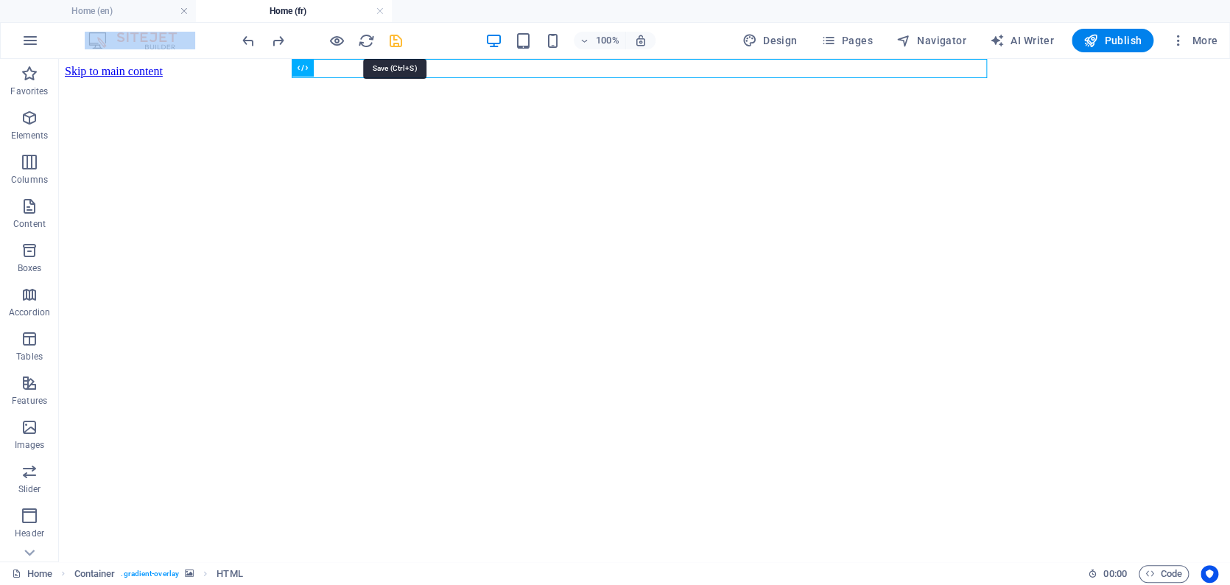
click at [392, 40] on icon "save" at bounding box center [395, 40] width 17 height 17
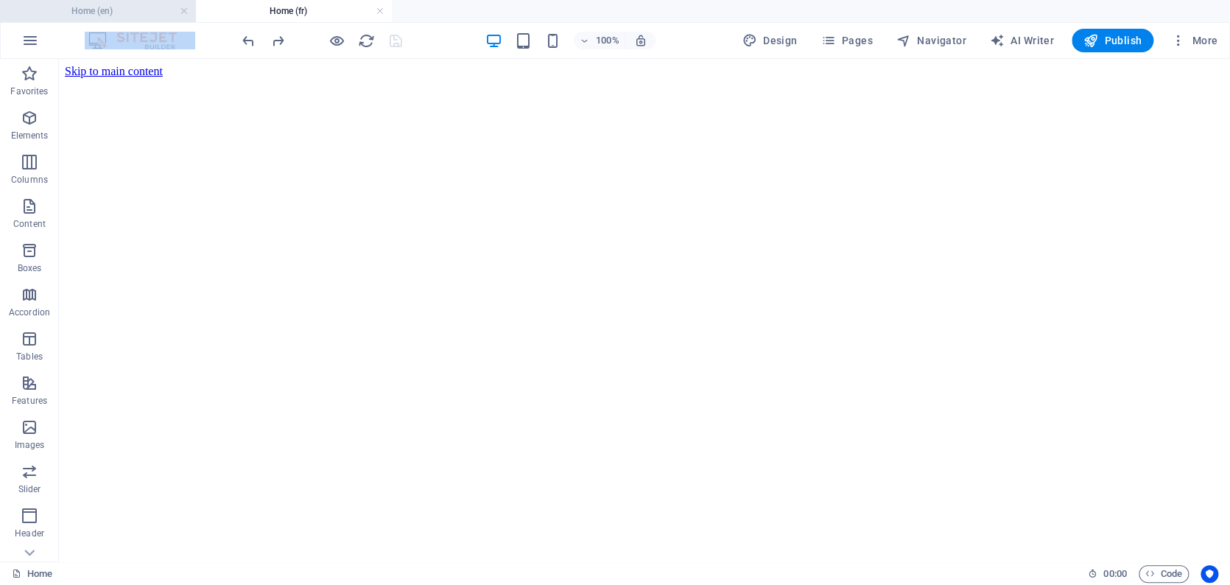
click at [152, 7] on h4 "Home (en)" at bounding box center [98, 11] width 196 height 16
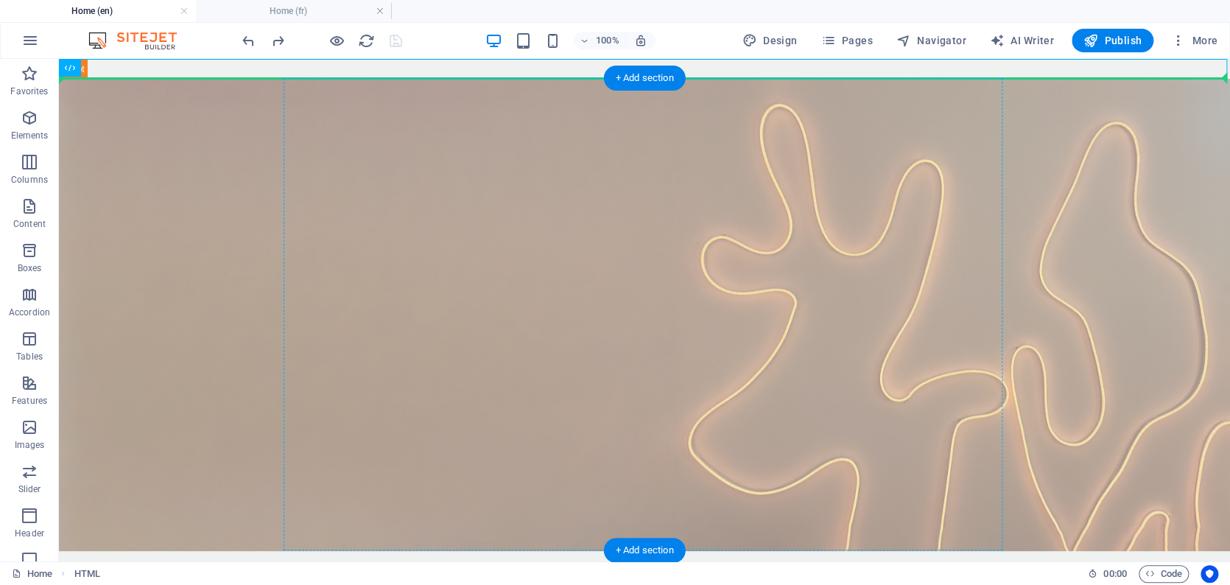
drag, startPoint x: 138, startPoint y: 126, endPoint x: 325, endPoint y: 88, distance: 190.2
drag, startPoint x: 142, startPoint y: 126, endPoint x: 435, endPoint y: 97, distance: 294.4
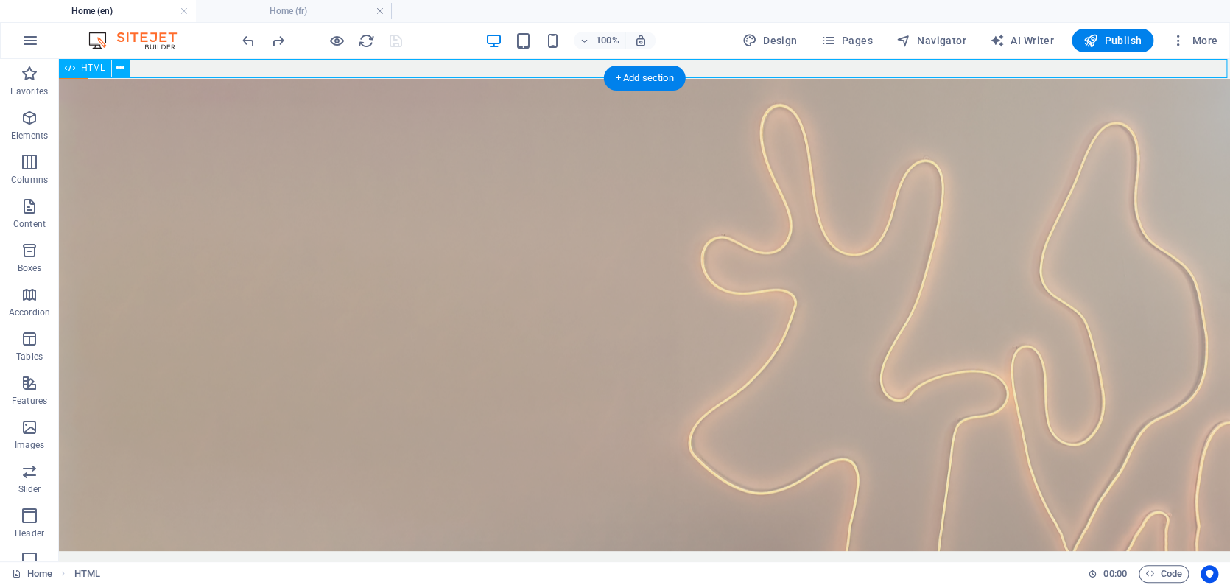
click at [78, 66] on div "HTML" at bounding box center [85, 68] width 52 height 18
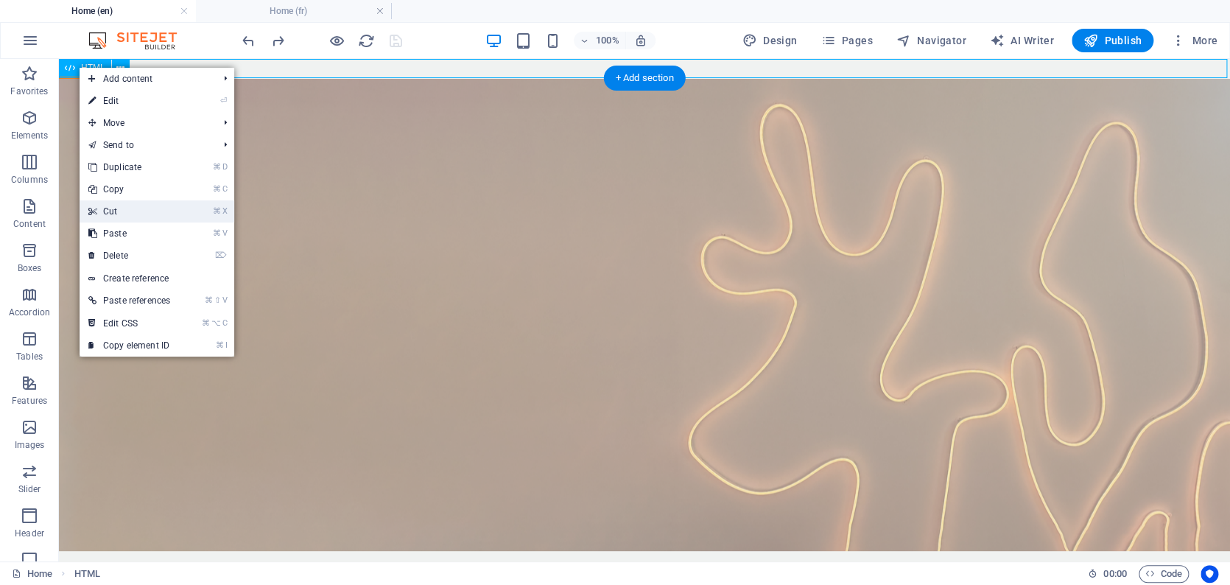
click at [115, 212] on link "⌘ X Cut" at bounding box center [129, 211] width 99 height 22
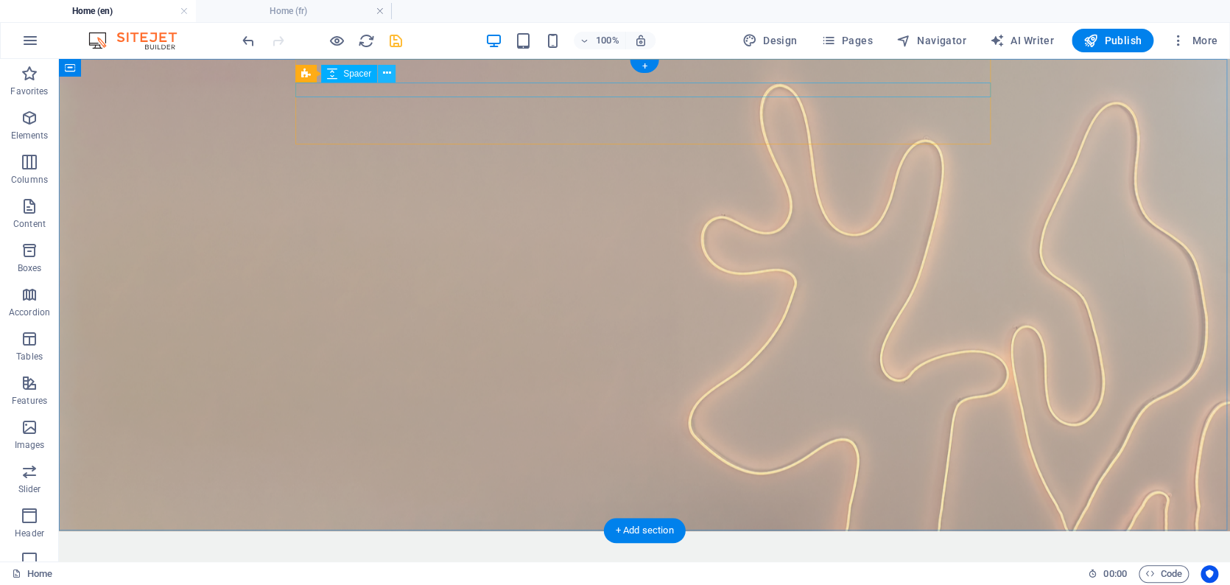
click at [389, 74] on icon at bounding box center [387, 73] width 8 height 15
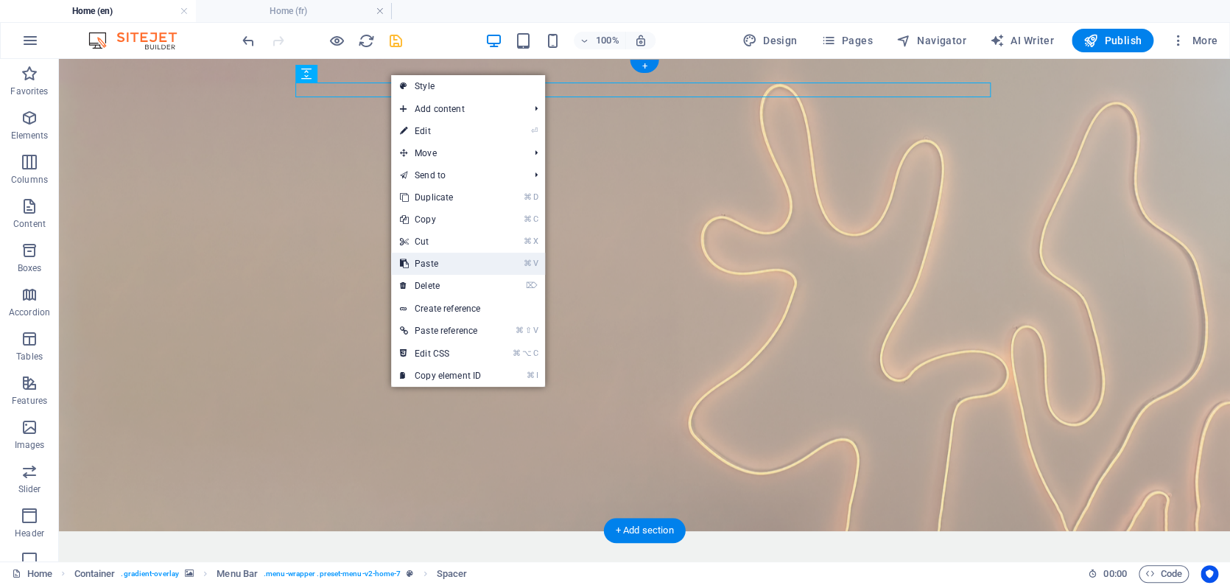
click at [417, 262] on link "⌘ V Paste" at bounding box center [440, 264] width 99 height 22
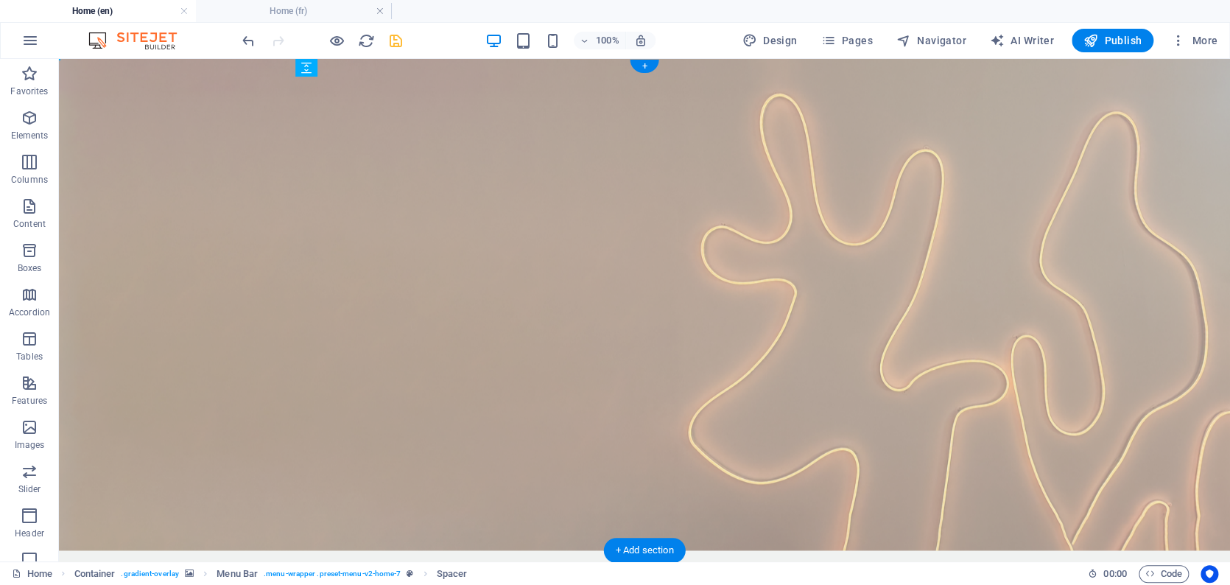
drag, startPoint x: 410, startPoint y: 133, endPoint x: 353, endPoint y: 107, distance: 62.3
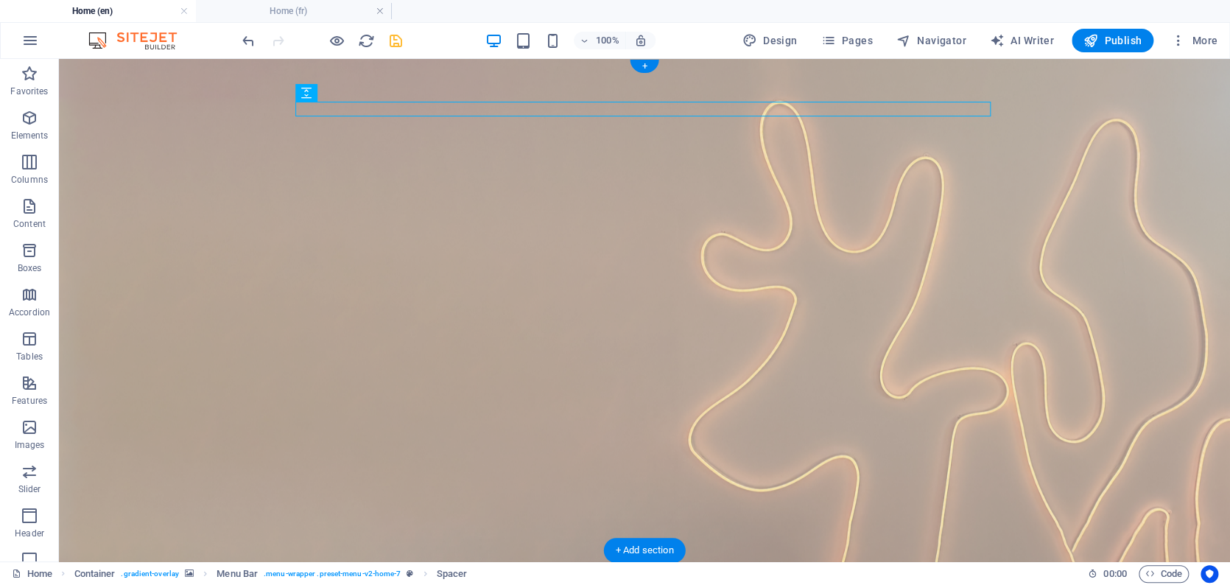
click at [172, 153] on figure at bounding box center [644, 312] width 1171 height 506
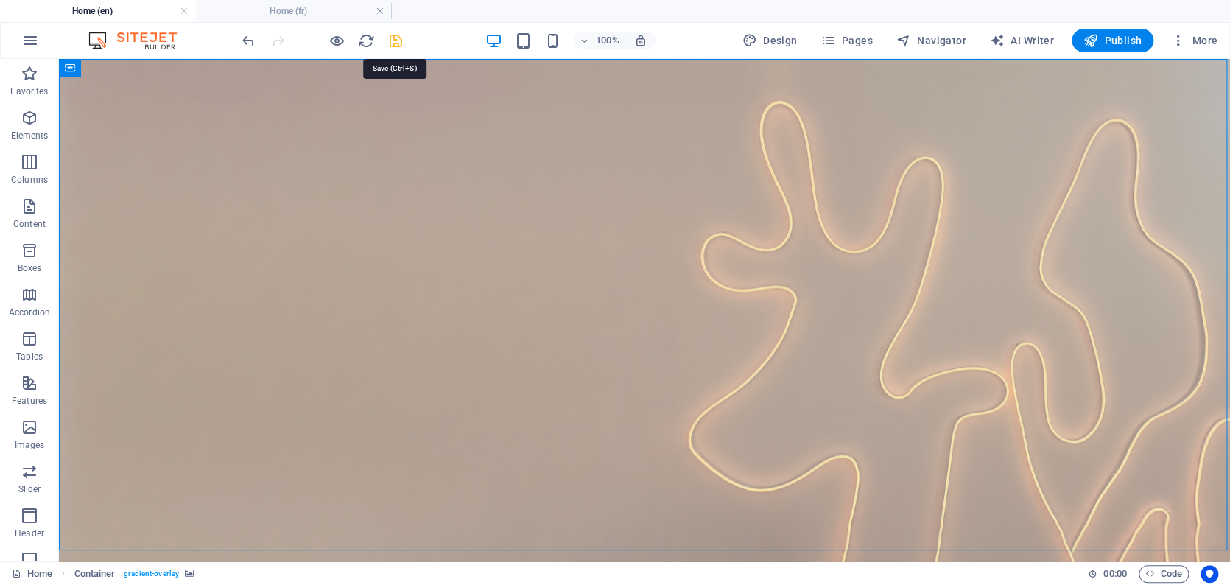
click at [392, 43] on icon "save" at bounding box center [395, 40] width 17 height 17
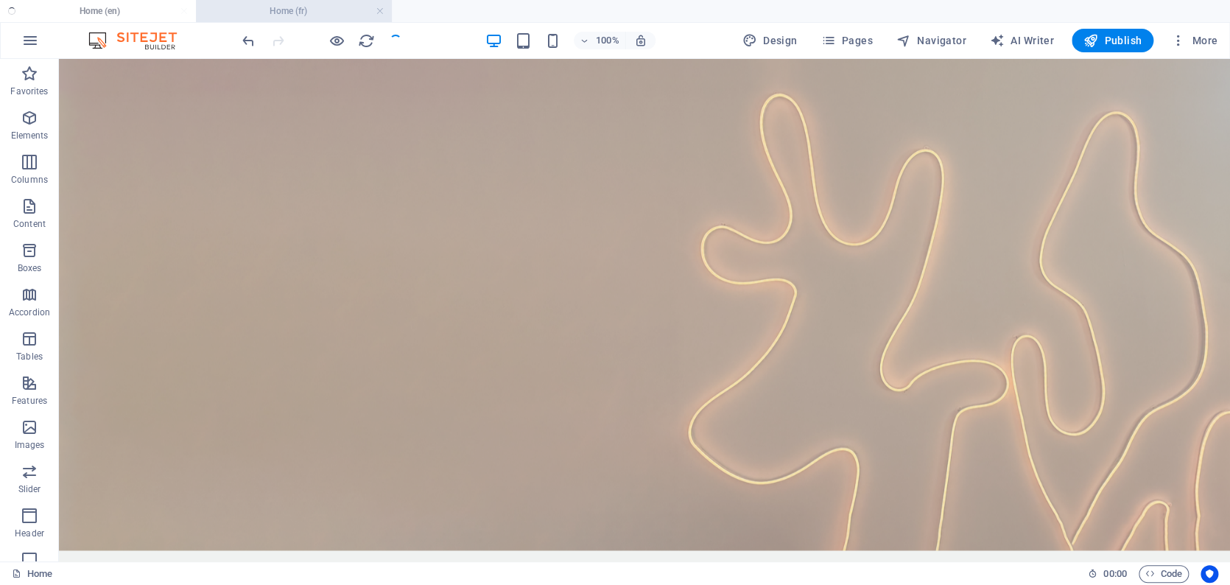
click at [295, 7] on h4 "Home (fr)" at bounding box center [294, 11] width 196 height 16
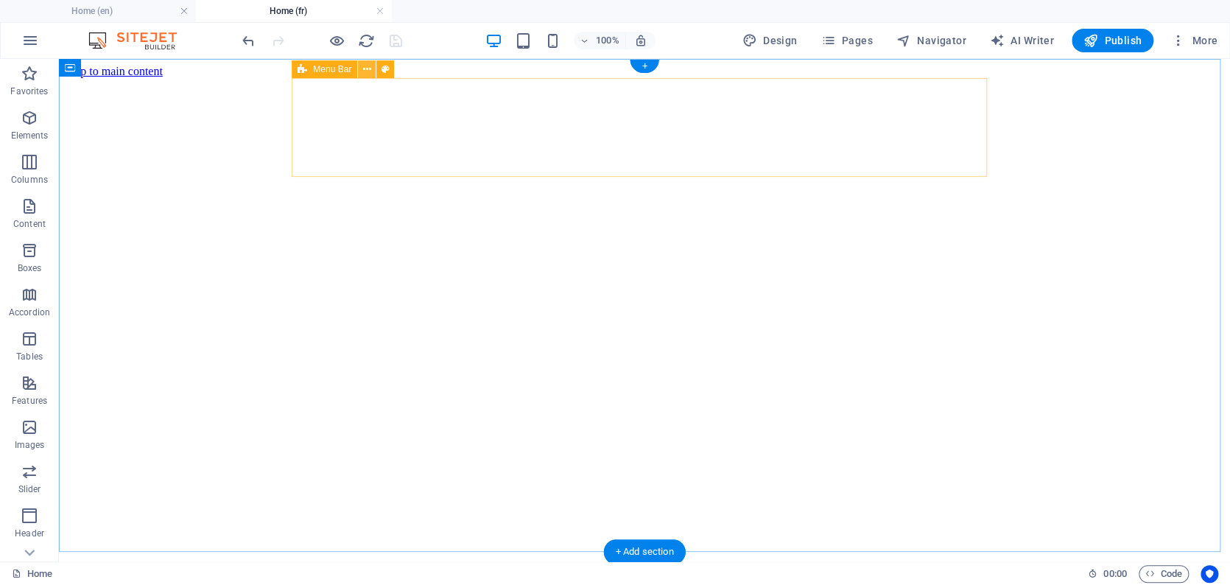
click at [369, 70] on icon at bounding box center [367, 69] width 8 height 15
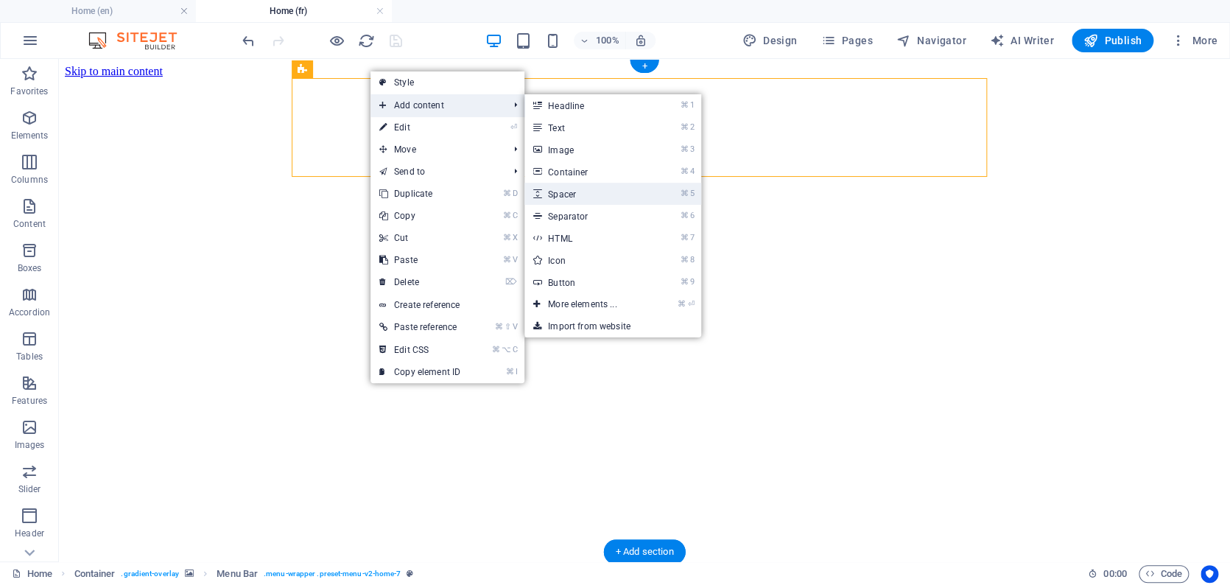
click at [576, 196] on link "⌘ 5 Spacer" at bounding box center [584, 194] width 121 height 22
select select "px"
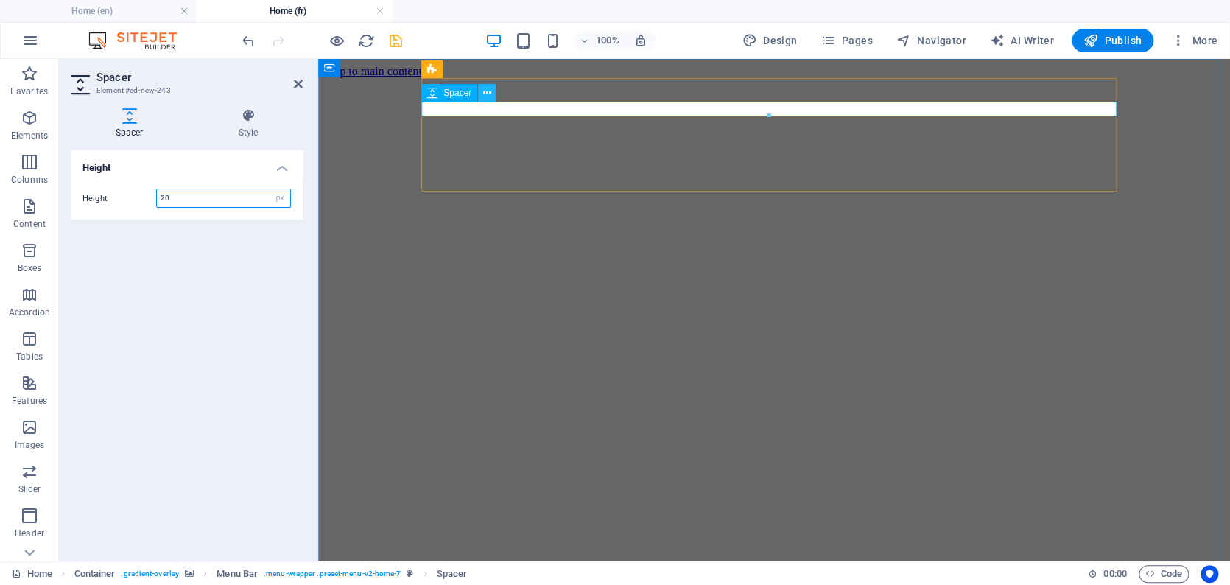
type input "20"
click at [484, 94] on icon at bounding box center [487, 92] width 8 height 15
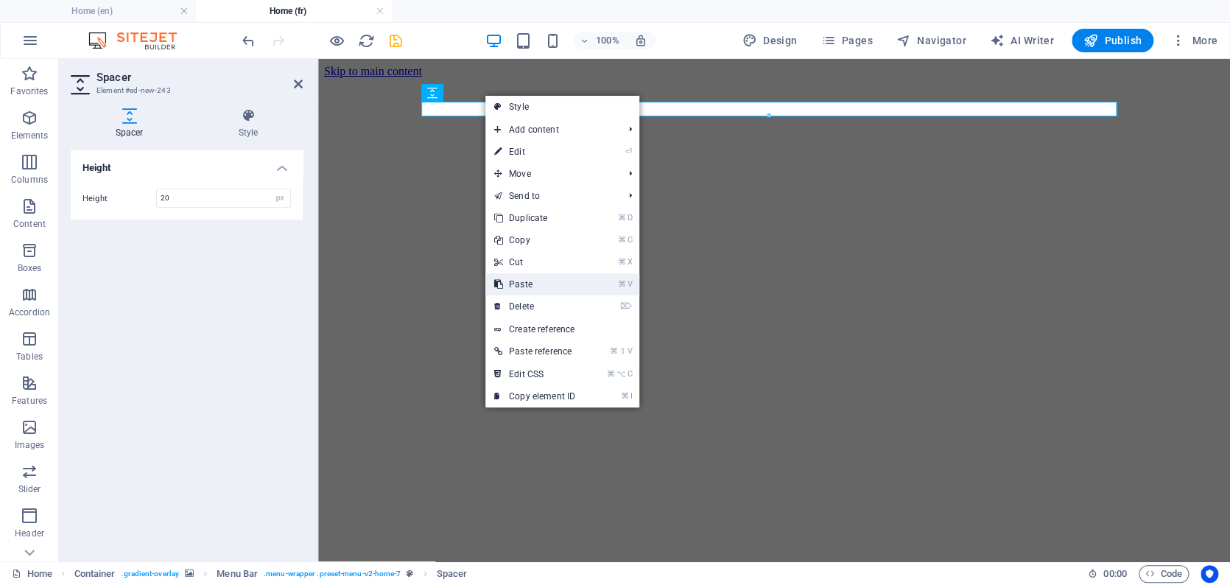
click at [540, 283] on link "⌘ V Paste" at bounding box center [534, 284] width 99 height 22
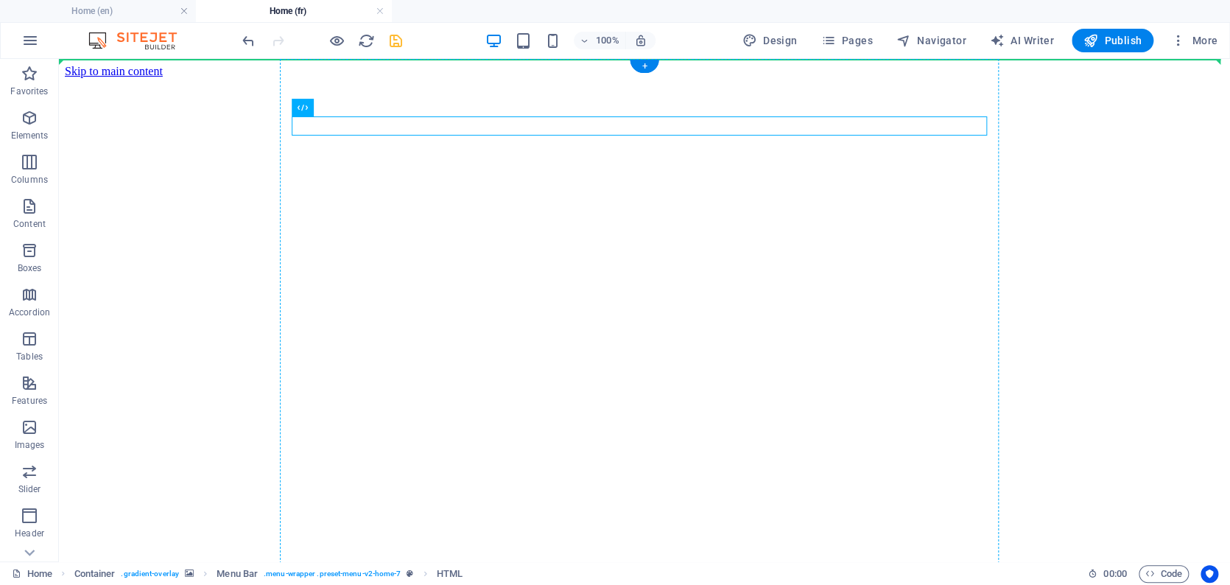
drag, startPoint x: 378, startPoint y: 165, endPoint x: 321, endPoint y: 88, distance: 95.3
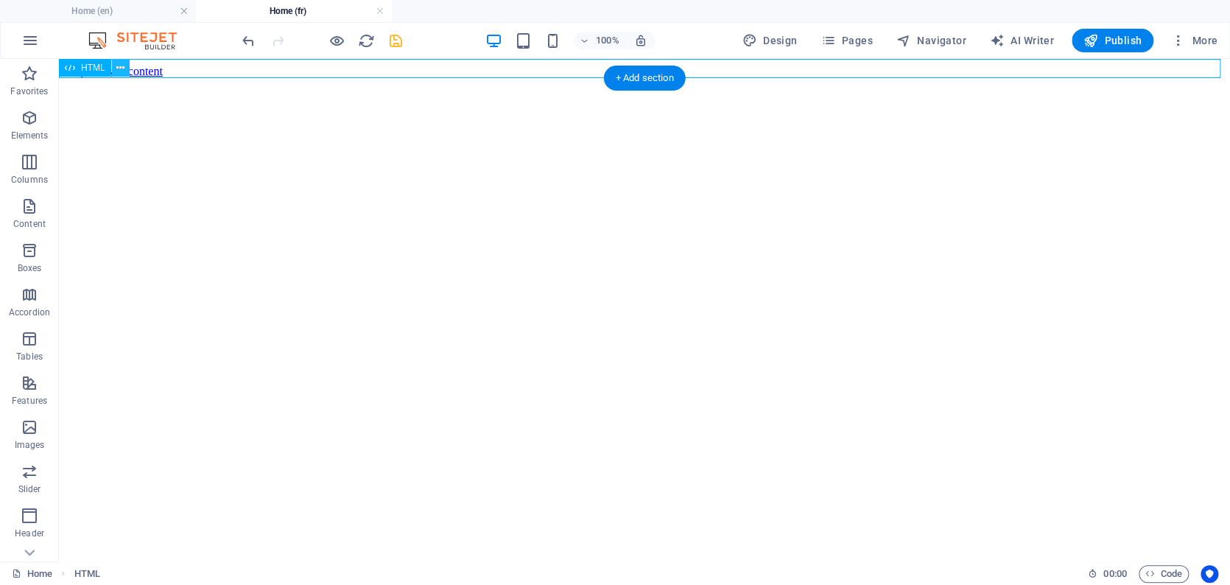
click at [122, 66] on icon at bounding box center [120, 67] width 8 height 15
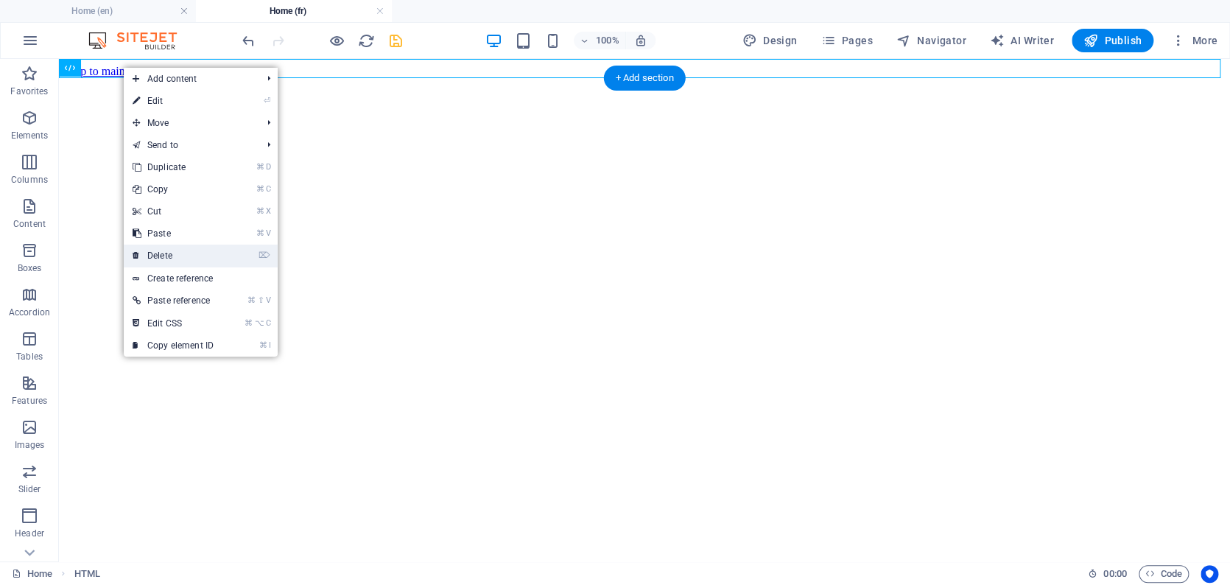
click at [172, 259] on link "⌦ Delete" at bounding box center [173, 255] width 99 height 22
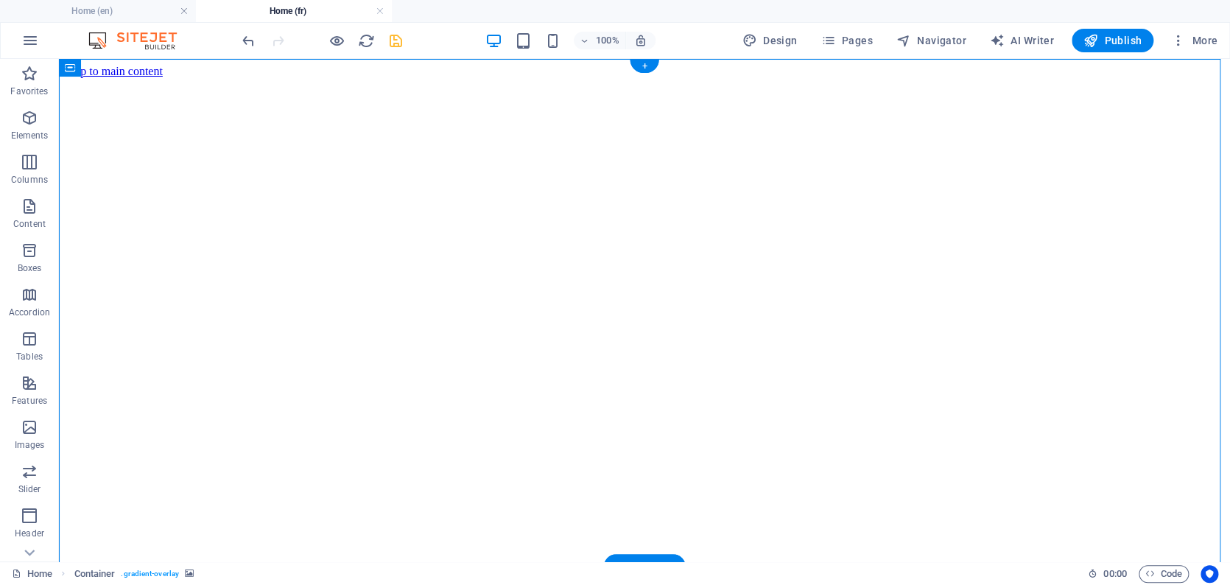
drag, startPoint x: 378, startPoint y: 127, endPoint x: 428, endPoint y: 122, distance: 50.3
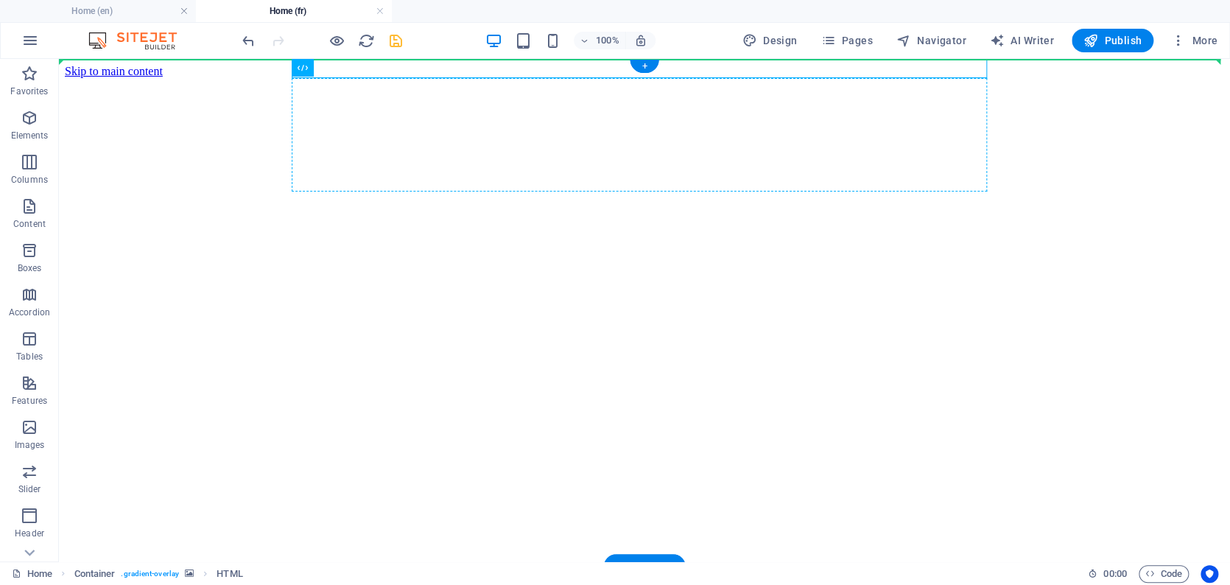
drag, startPoint x: 415, startPoint y: 136, endPoint x: 311, endPoint y: 154, distance: 105.3
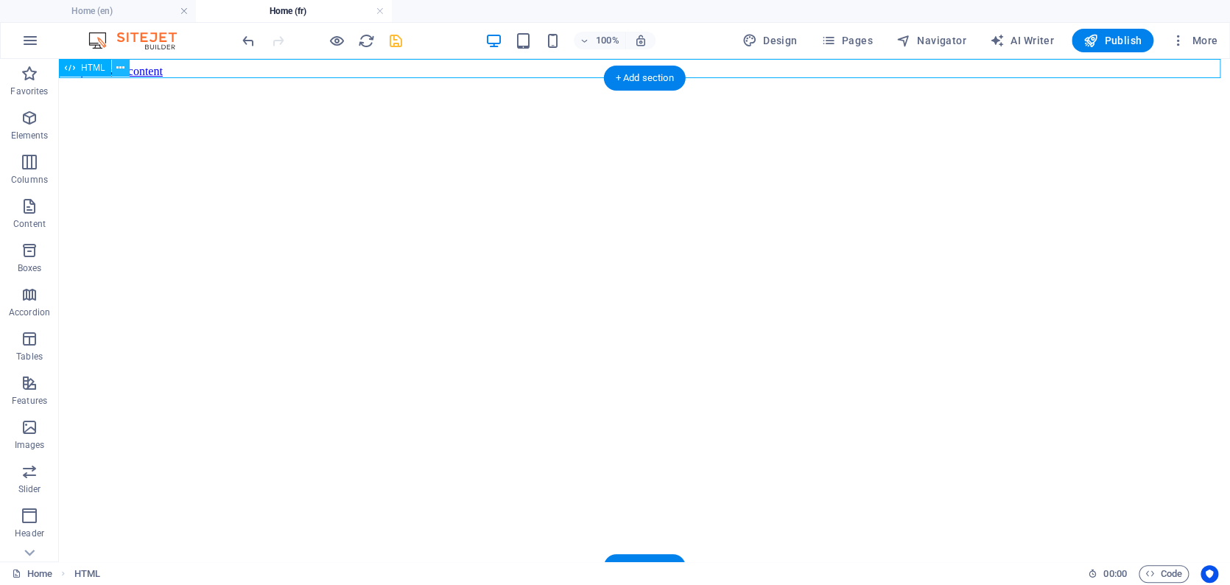
click at [121, 68] on icon at bounding box center [120, 67] width 8 height 15
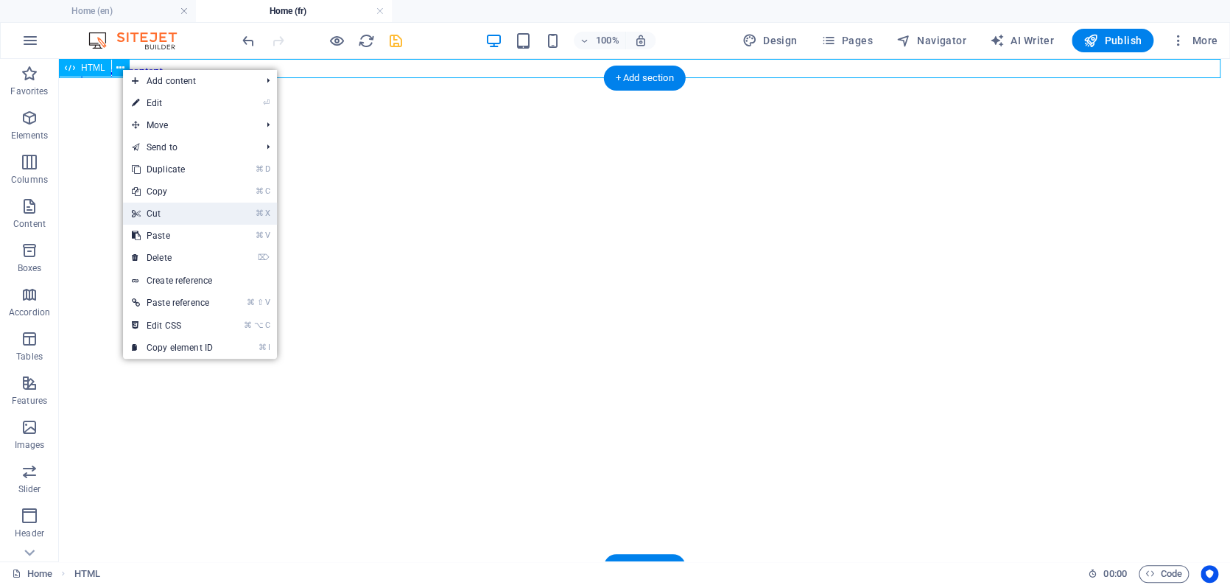
click at [163, 211] on link "⌘ X Cut" at bounding box center [172, 213] width 99 height 22
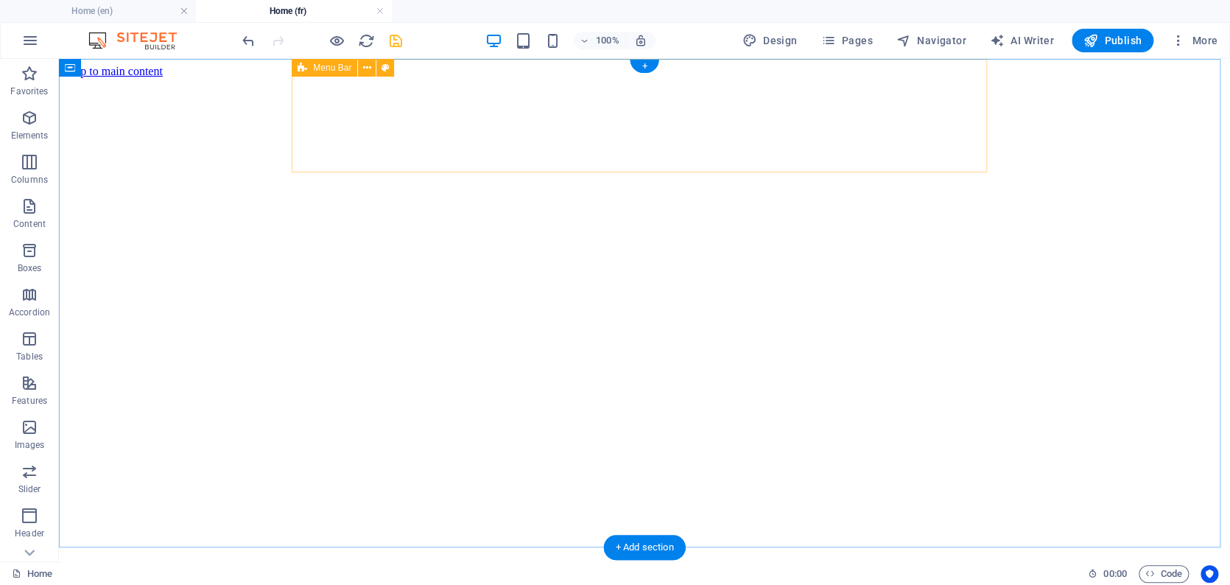
drag, startPoint x: 404, startPoint y: 133, endPoint x: 330, endPoint y: 81, distance: 90.5
click at [369, 395] on div at bounding box center [644, 573] width 1159 height 15
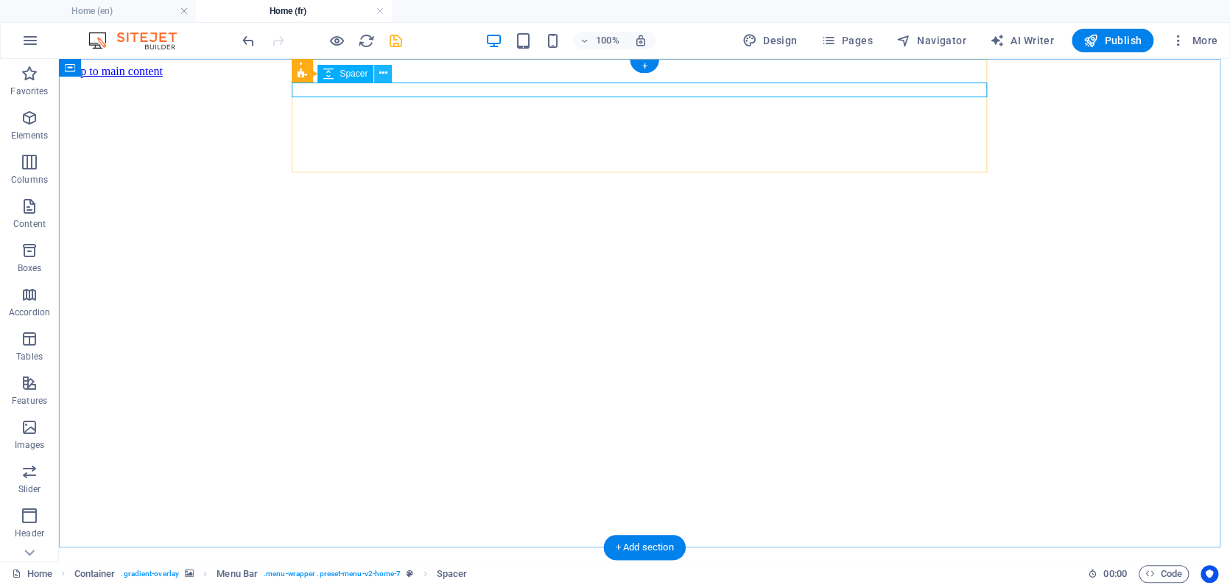
click at [383, 73] on icon at bounding box center [383, 73] width 8 height 15
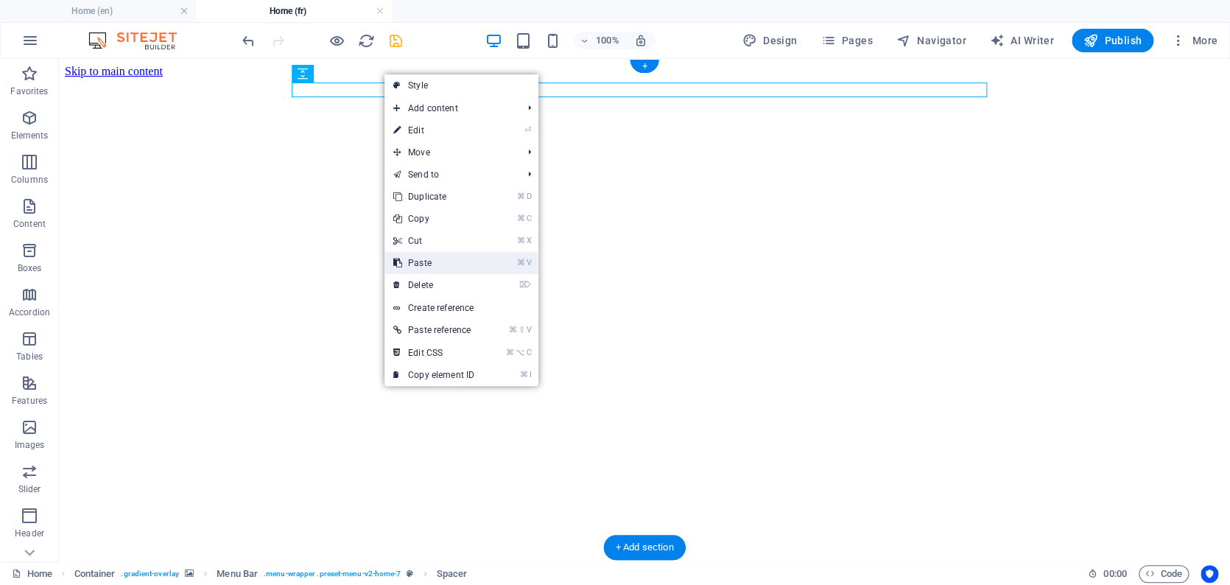
click at [428, 261] on link "⌘ V Paste" at bounding box center [433, 263] width 99 height 22
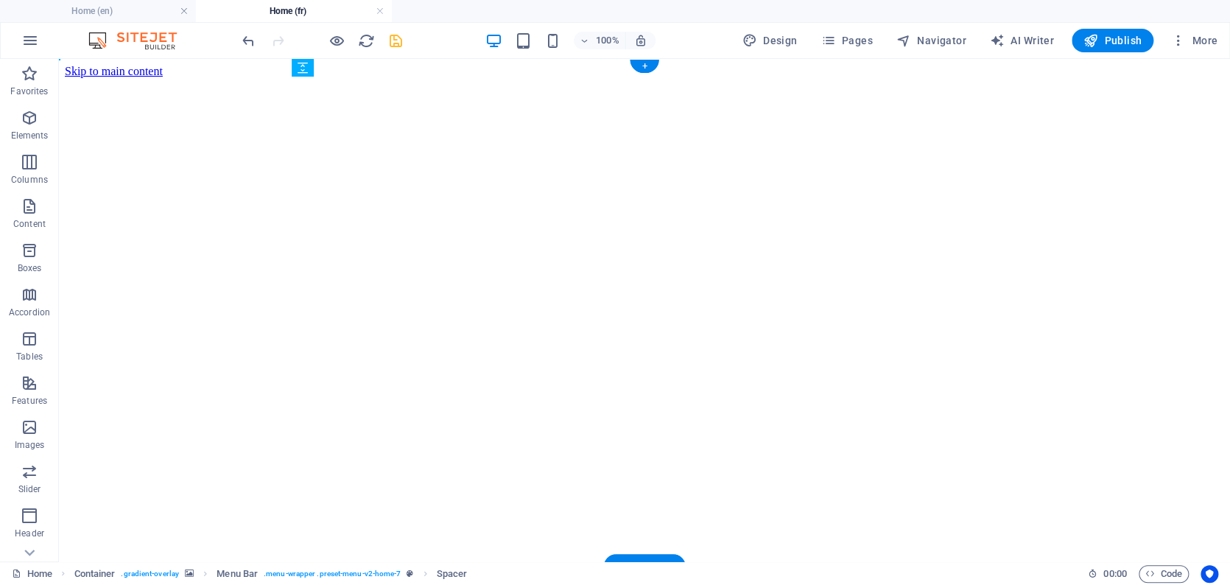
drag, startPoint x: 410, startPoint y: 134, endPoint x: 350, endPoint y: 104, distance: 67.5
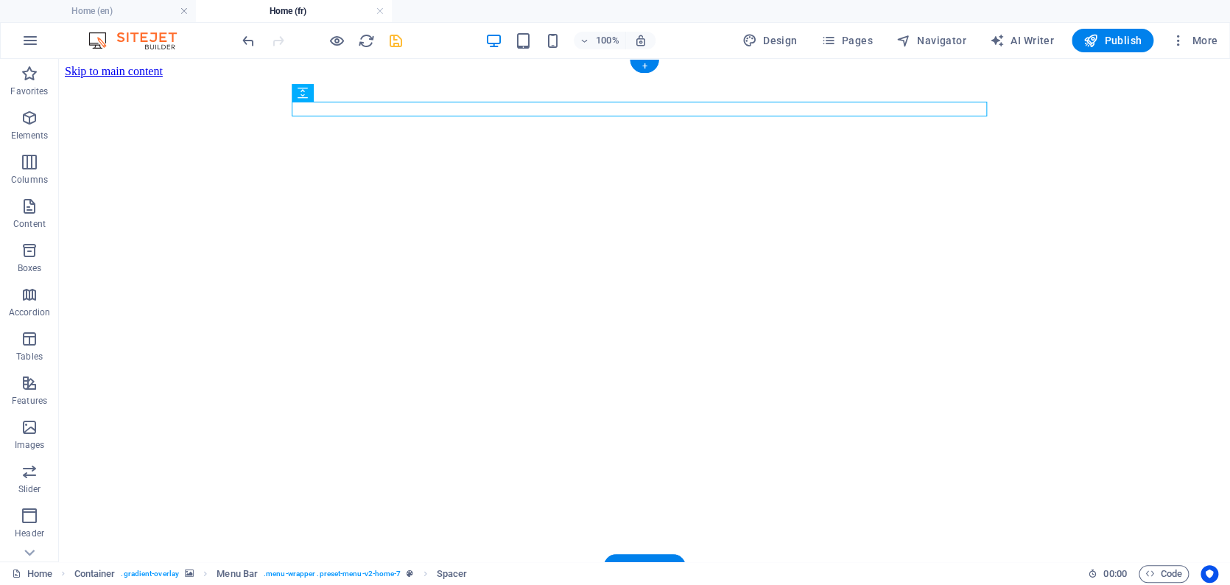
click at [236, 78] on figure at bounding box center [644, 78] width 1159 height 0
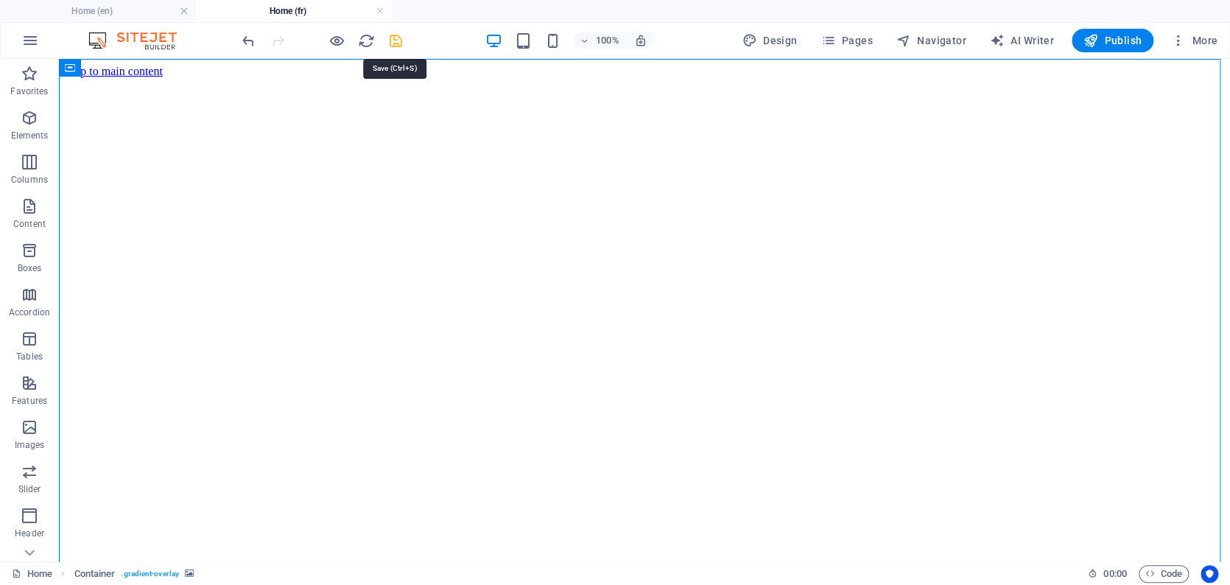
click at [392, 38] on icon "save" at bounding box center [395, 40] width 17 height 17
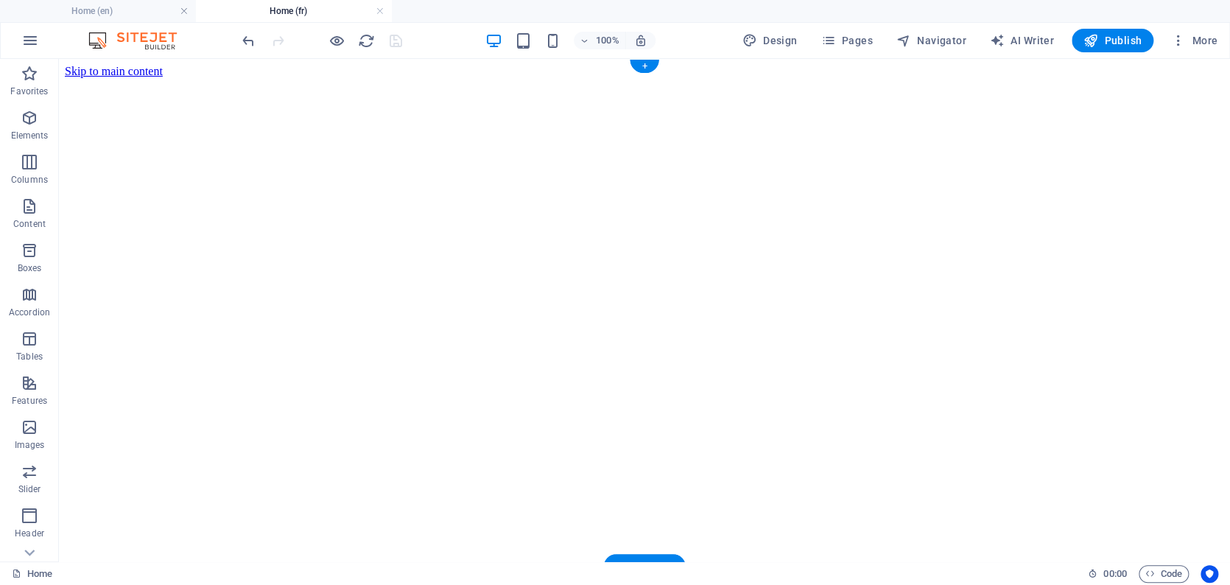
click at [247, 78] on figure at bounding box center [644, 78] width 1159 height 0
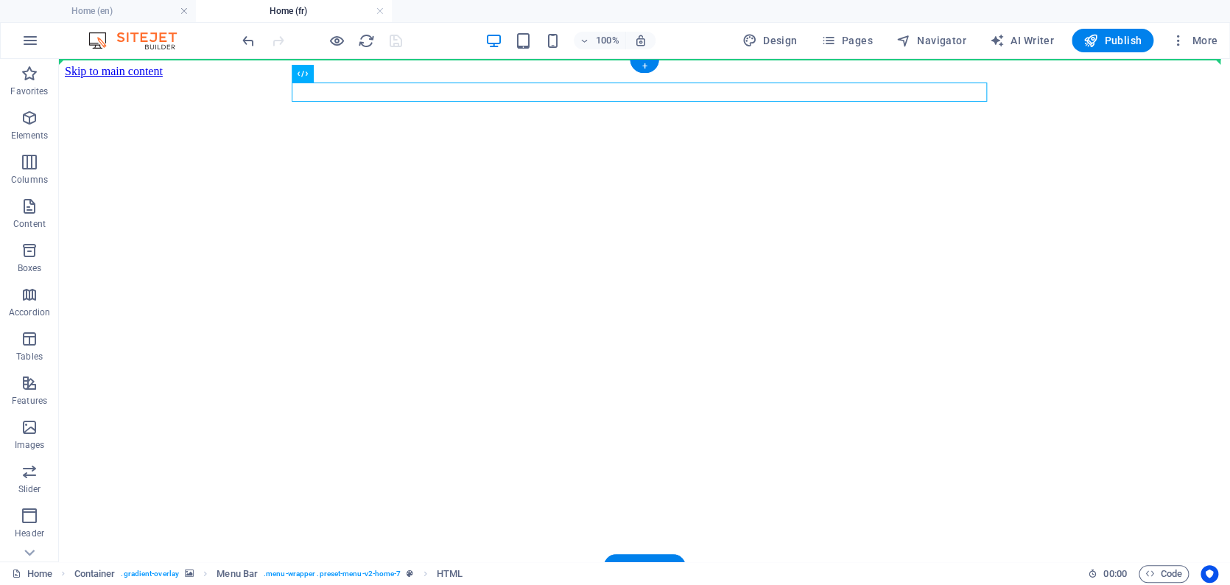
drag, startPoint x: 404, startPoint y: 133, endPoint x: 265, endPoint y: 66, distance: 154.1
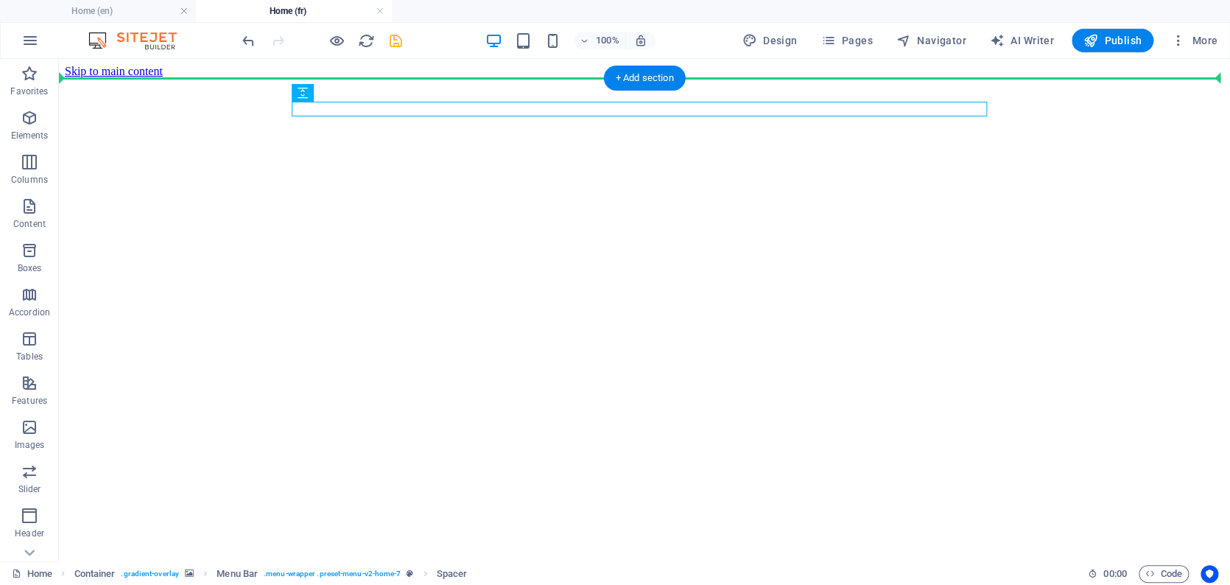
drag, startPoint x: 384, startPoint y: 155, endPoint x: 205, endPoint y: 77, distance: 195.9
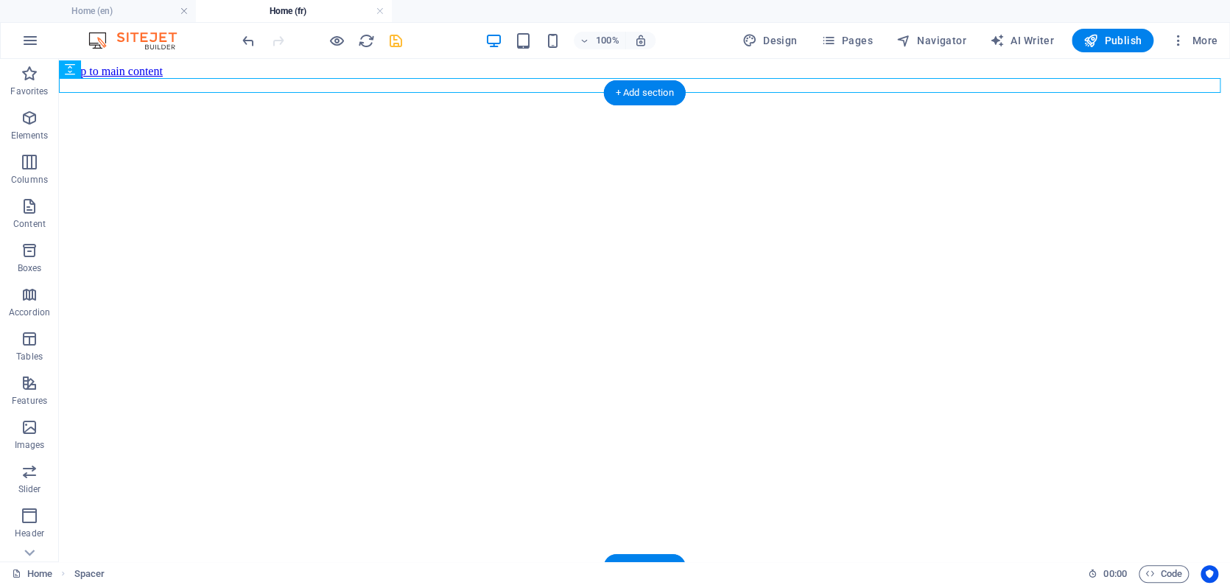
click at [188, 93] on figure at bounding box center [644, 93] width 1159 height 0
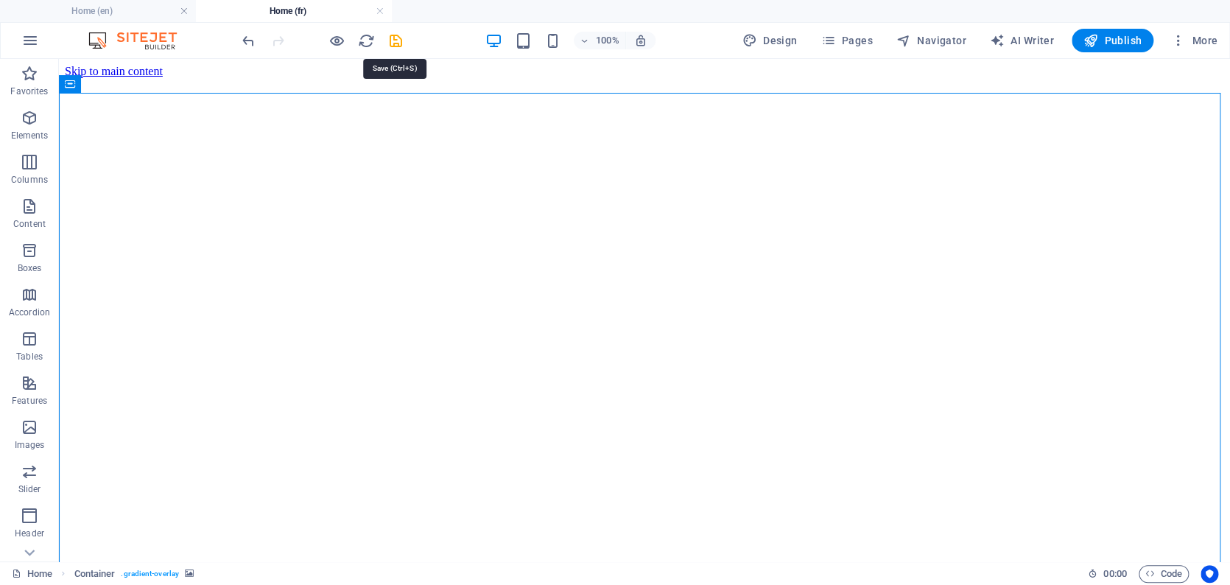
click at [401, 40] on icon "save" at bounding box center [395, 40] width 17 height 17
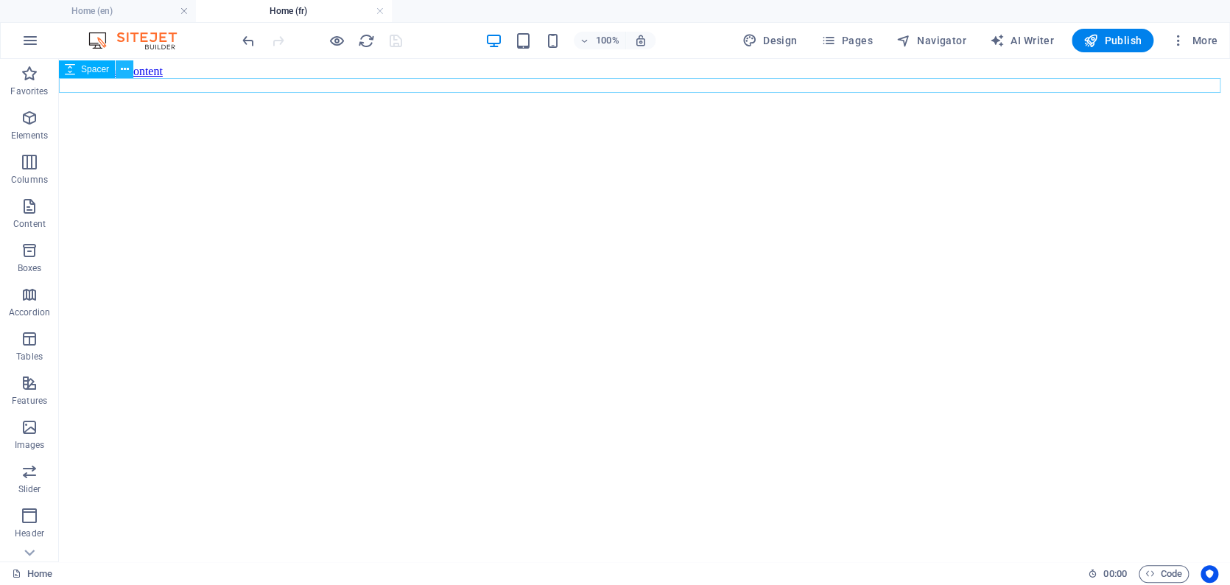
click at [127, 69] on icon at bounding box center [125, 69] width 8 height 15
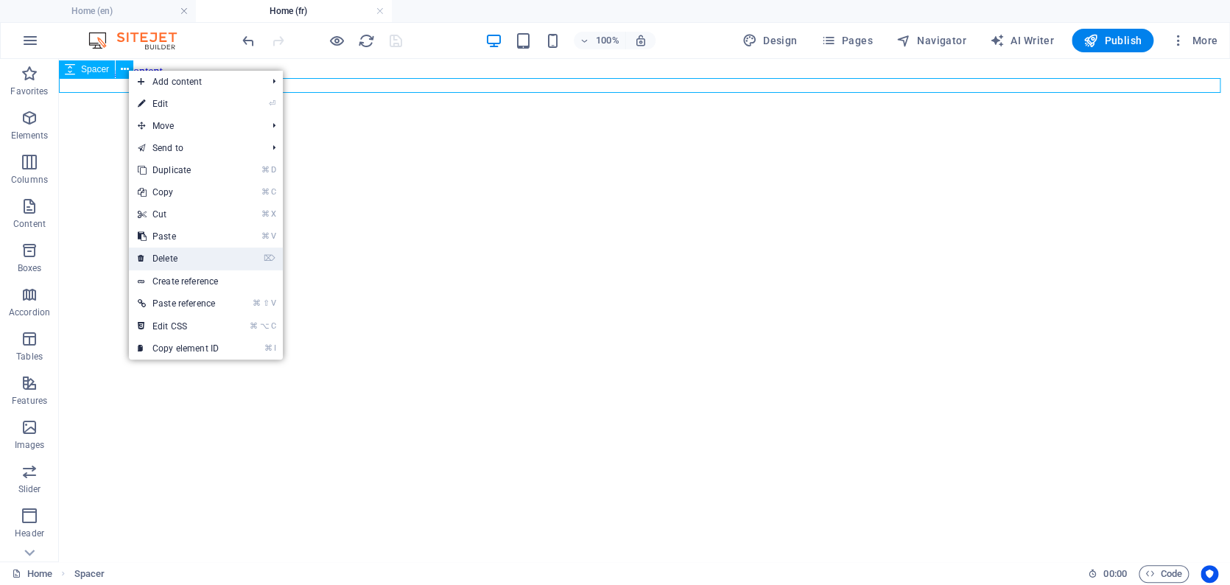
click at [160, 256] on link "⌦ Delete" at bounding box center [178, 258] width 99 height 22
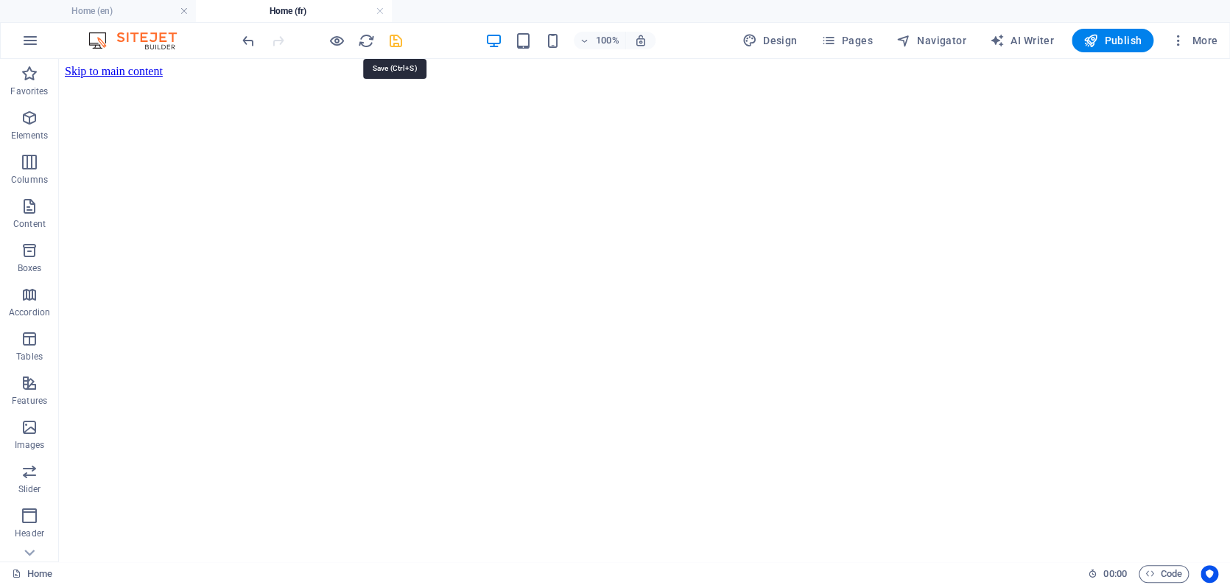
click at [394, 38] on icon "save" at bounding box center [395, 40] width 17 height 17
click at [125, 7] on h4 "Home (en)" at bounding box center [98, 11] width 196 height 16
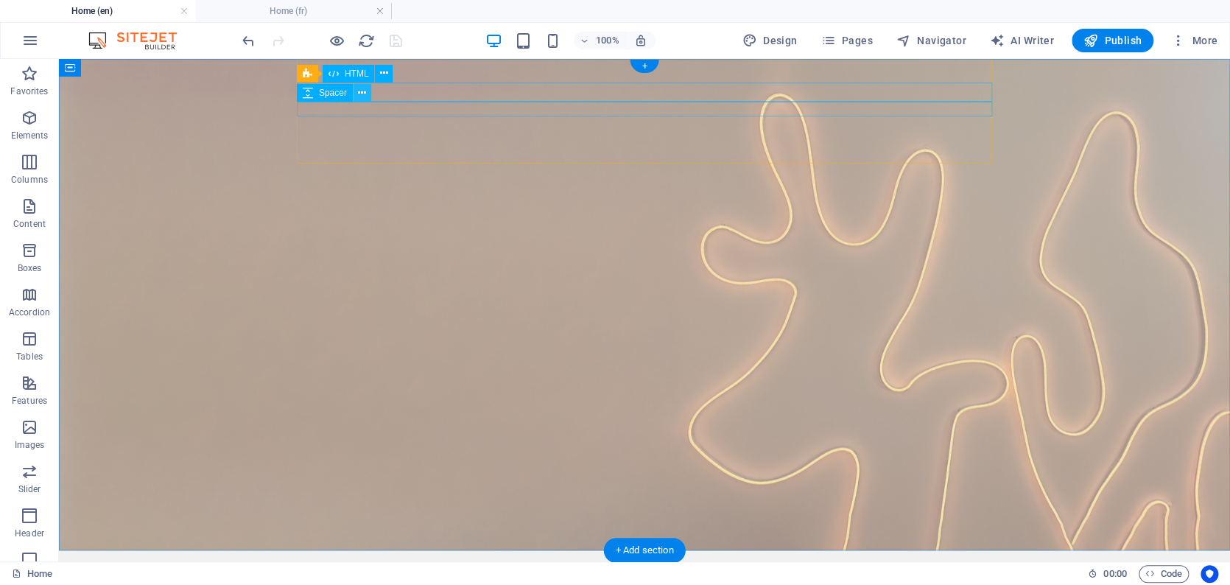
click at [361, 91] on icon at bounding box center [362, 92] width 8 height 15
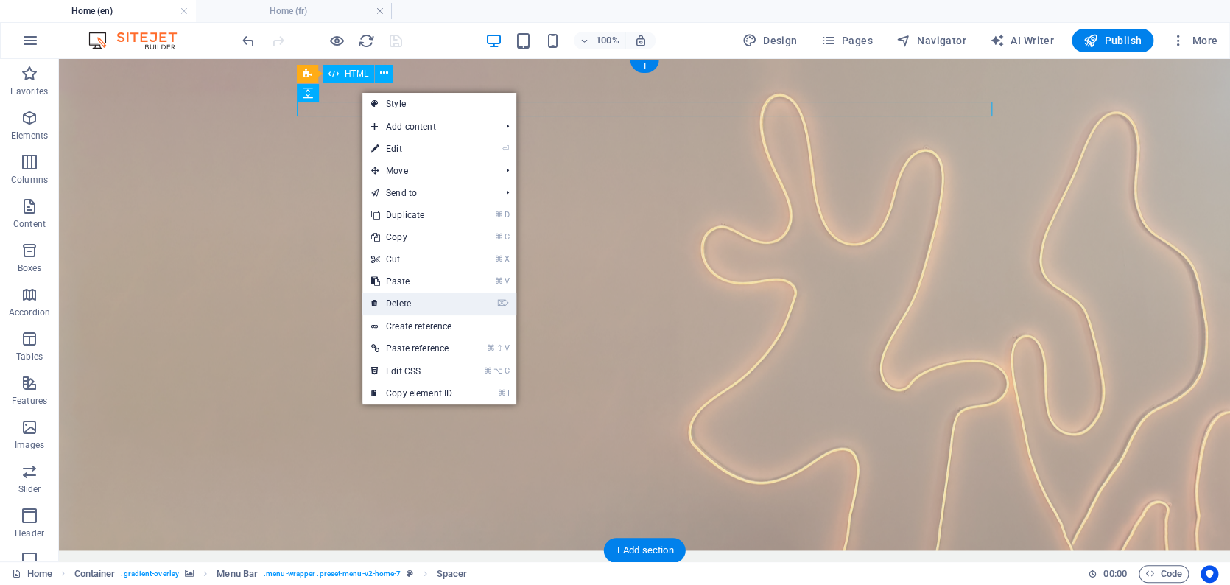
click at [395, 303] on link "⌦ Delete" at bounding box center [411, 303] width 99 height 22
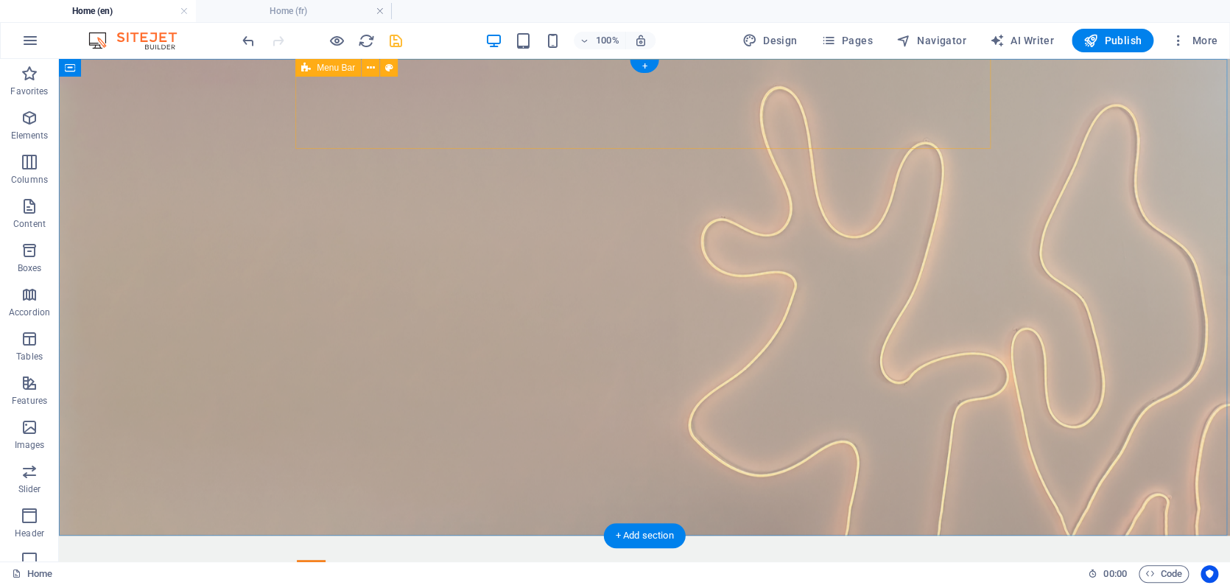
click at [312, 395] on div "🎉 Refer a friend — you both get $5 off! 🎉 Click for more information. ×" at bounding box center [644, 569] width 695 height 20
click at [328, 77] on div "Menu Bar" at bounding box center [328, 68] width 66 height 18
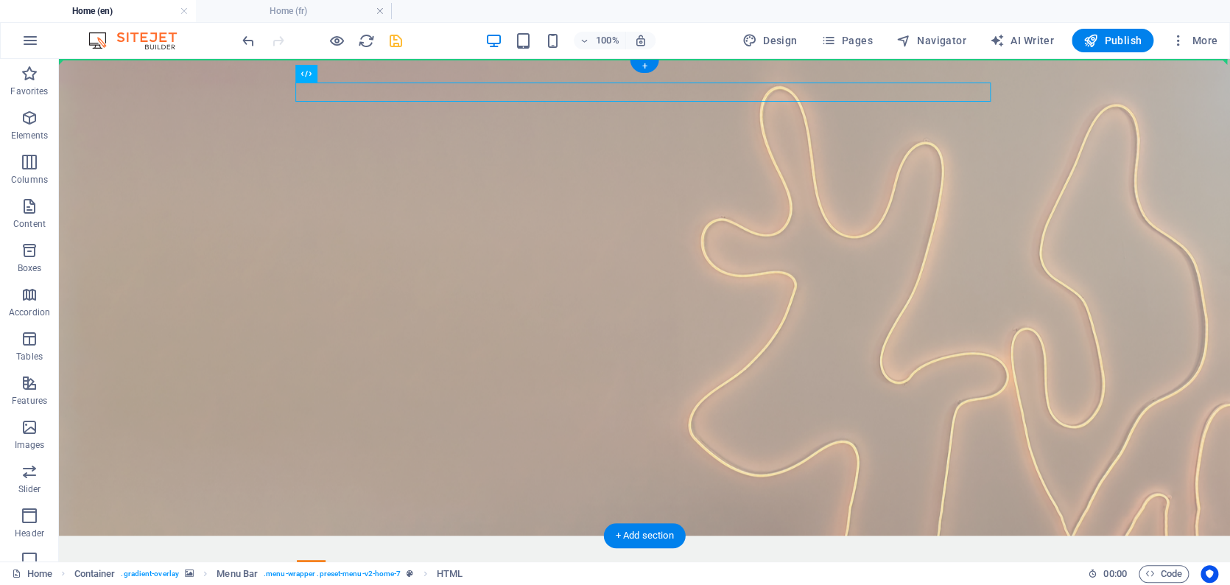
drag, startPoint x: 412, startPoint y: 133, endPoint x: 202, endPoint y: 74, distance: 217.7
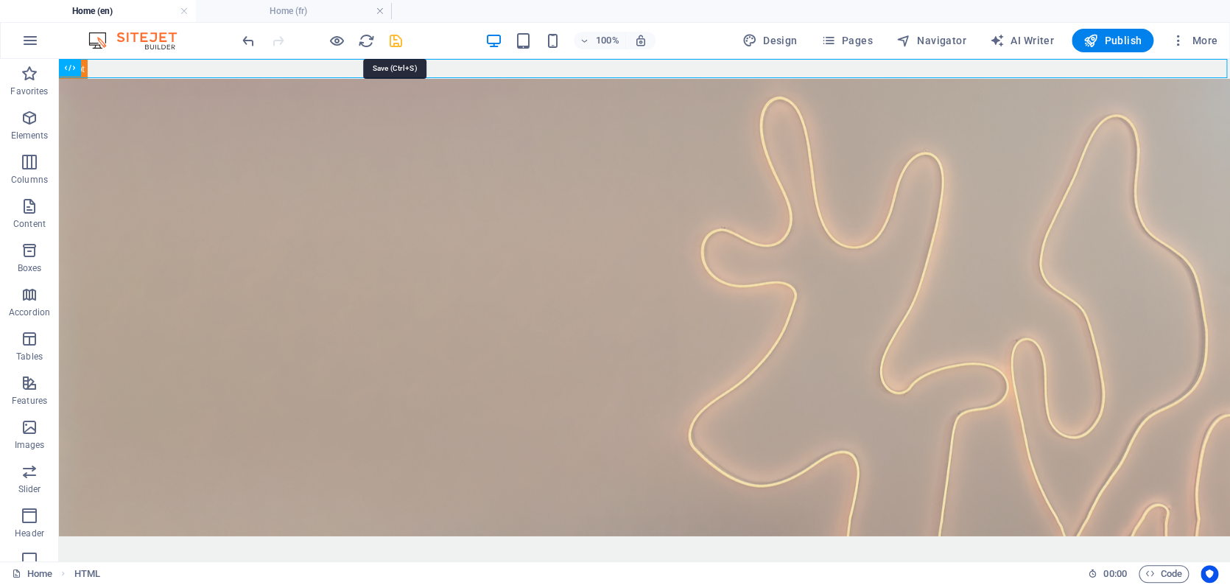
click at [392, 40] on icon "save" at bounding box center [395, 40] width 17 height 17
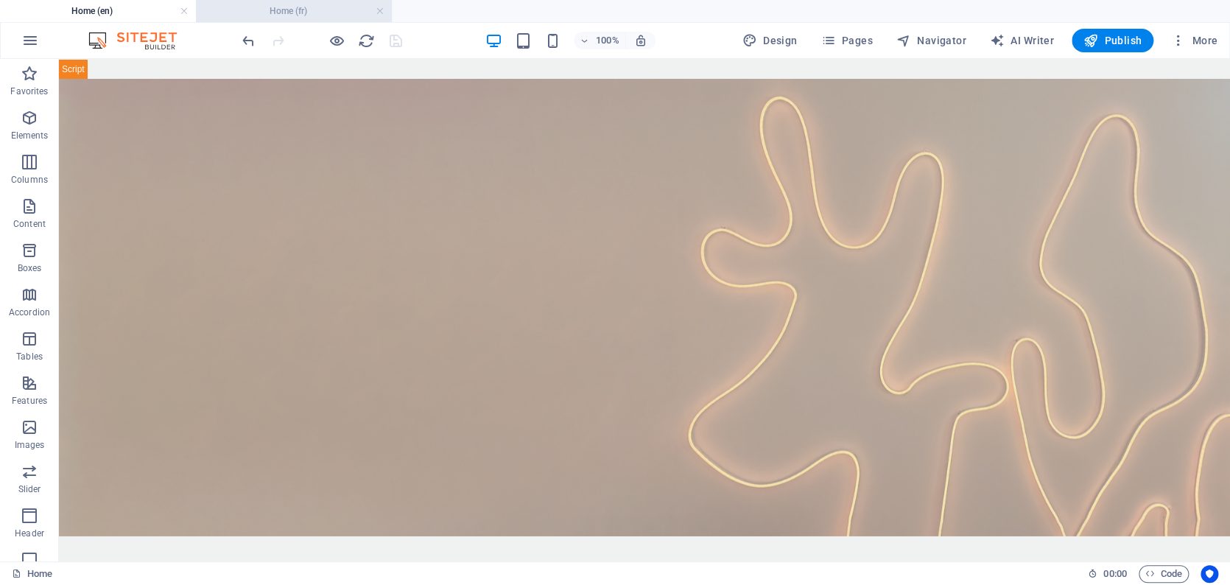
click at [317, 7] on h4 "Home (fr)" at bounding box center [294, 11] width 196 height 16
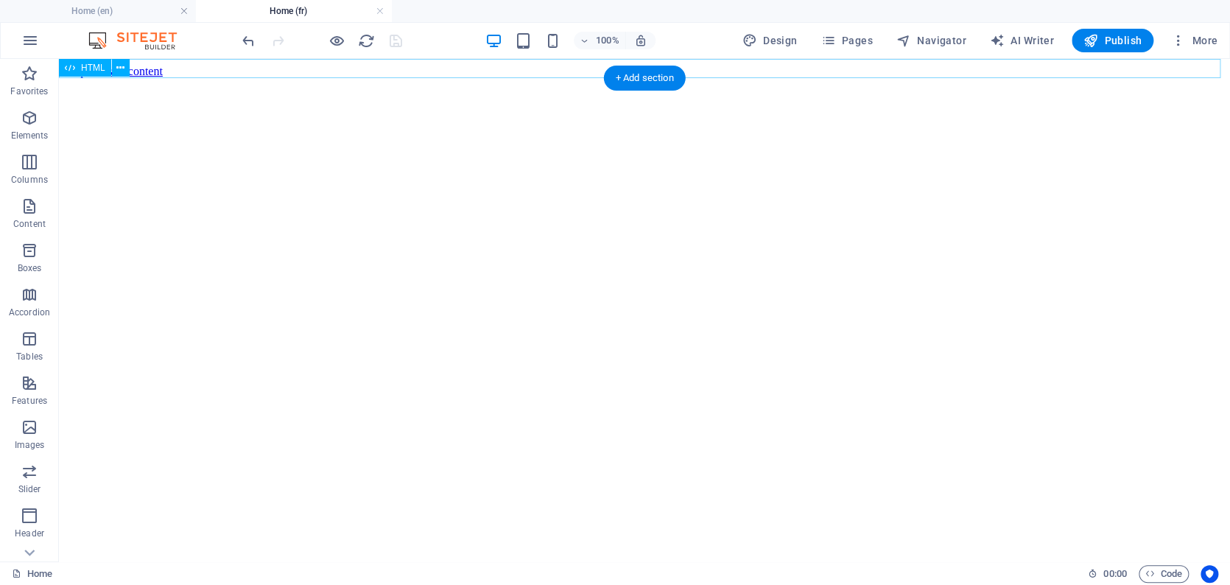
click at [81, 66] on span "HTML" at bounding box center [93, 67] width 24 height 9
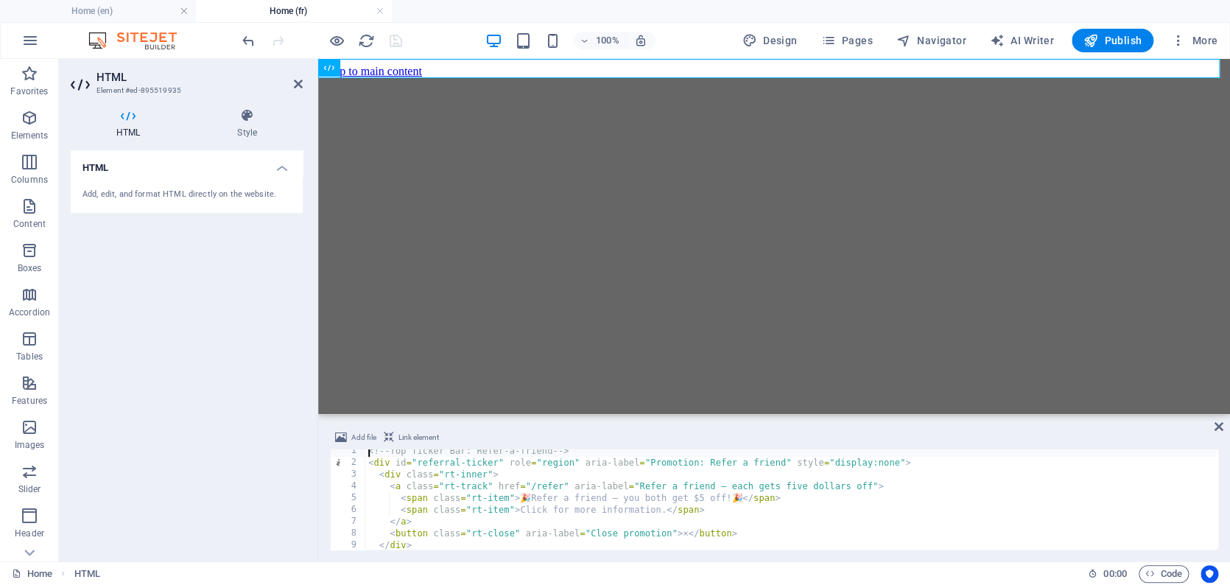
scroll to position [4, 0]
drag, startPoint x: 520, startPoint y: 498, endPoint x: 752, endPoint y: 495, distance: 232.7
click at [752, 395] on div "<!-- Top Ticker Bar: Refer-a-friend --> < div id = "referral-ticker" role = "re…" at bounding box center [790, 507] width 850 height 124
paste textarea "Invitez une [PERSON_NAME] — 5 $ de réduction pour vous deux"
drag, startPoint x: 519, startPoint y: 510, endPoint x: 651, endPoint y: 510, distance: 131.8
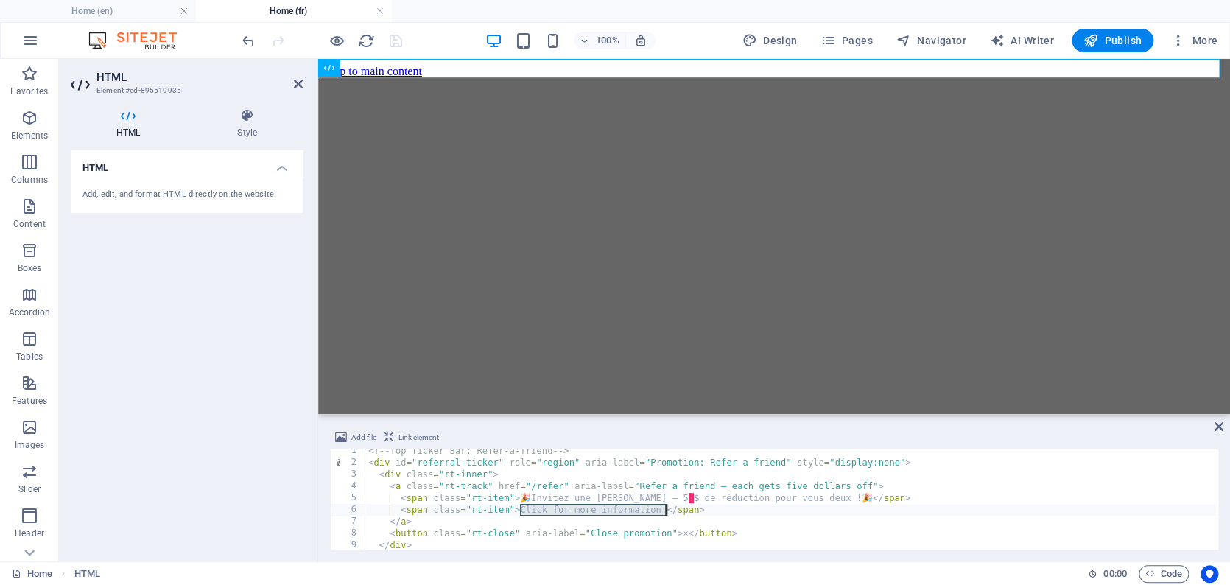
click at [663, 395] on div "<!-- Top Ticker Bar: Refer-a-friend --> < div id = "referral-ticker" role = "re…" at bounding box center [790, 507] width 850 height 124
type textarea "<span class="rt-item">Cliquez ici pour plus d’informations.</span>"
click at [393, 41] on icon "save" at bounding box center [395, 40] width 17 height 17
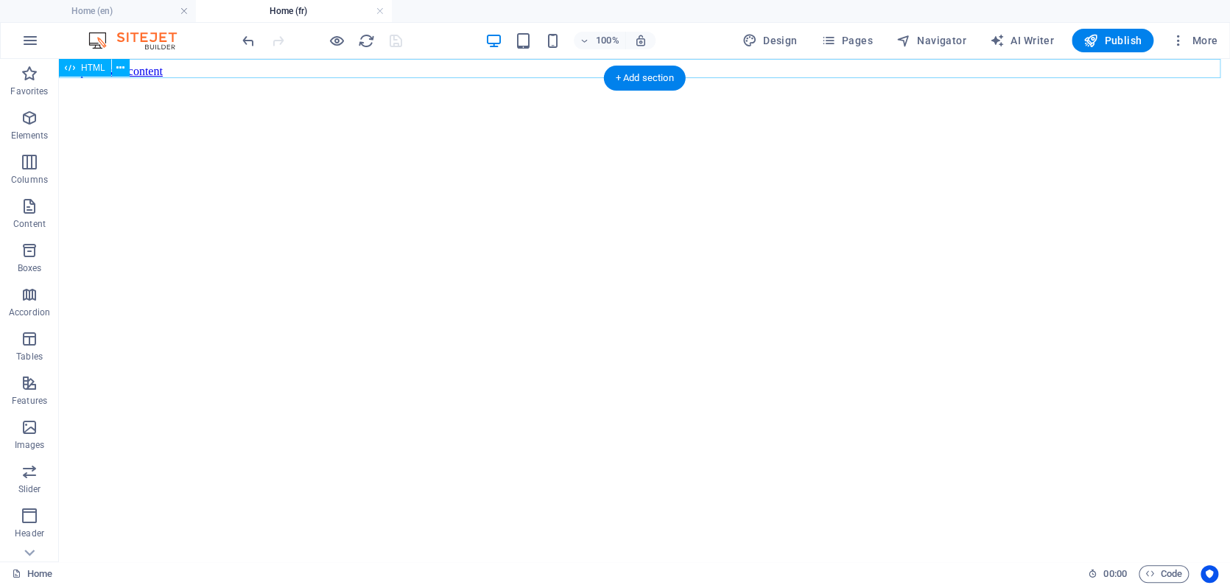
click at [87, 65] on span "HTML" at bounding box center [93, 67] width 24 height 9
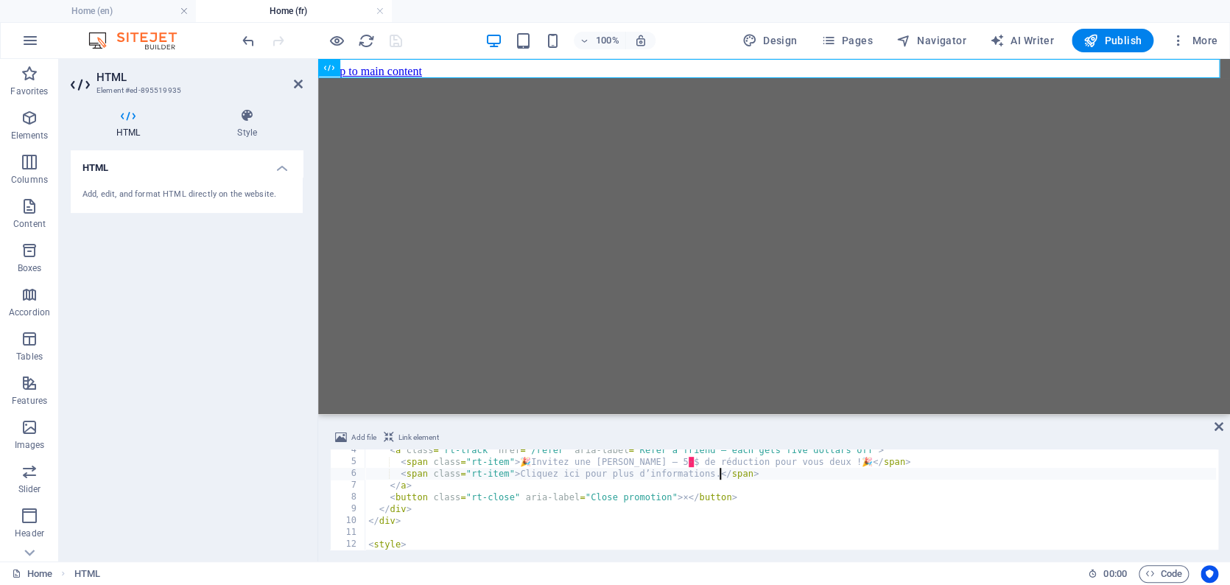
scroll to position [7, 0]
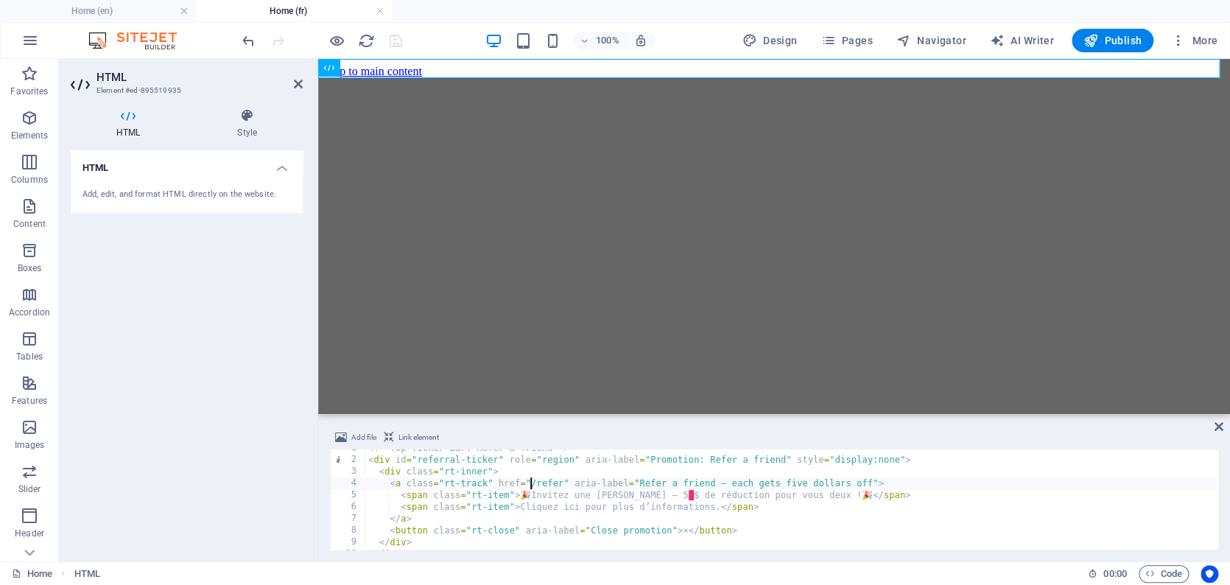
click at [530, 395] on div "<!-- Top Ticker Bar: Refer-a-friend --> < div id = "referral-ticker" role = "re…" at bounding box center [790, 504] width 850 height 124
click at [578, 395] on div "<!-- Top Ticker Bar: Refer-a-friend --> < div id = "referral-ticker" role = "re…" at bounding box center [790, 504] width 850 height 124
type textarea "<a class="rt-track" href="/fr/refer" aria-label="Refer a friend — each gets fiv…"
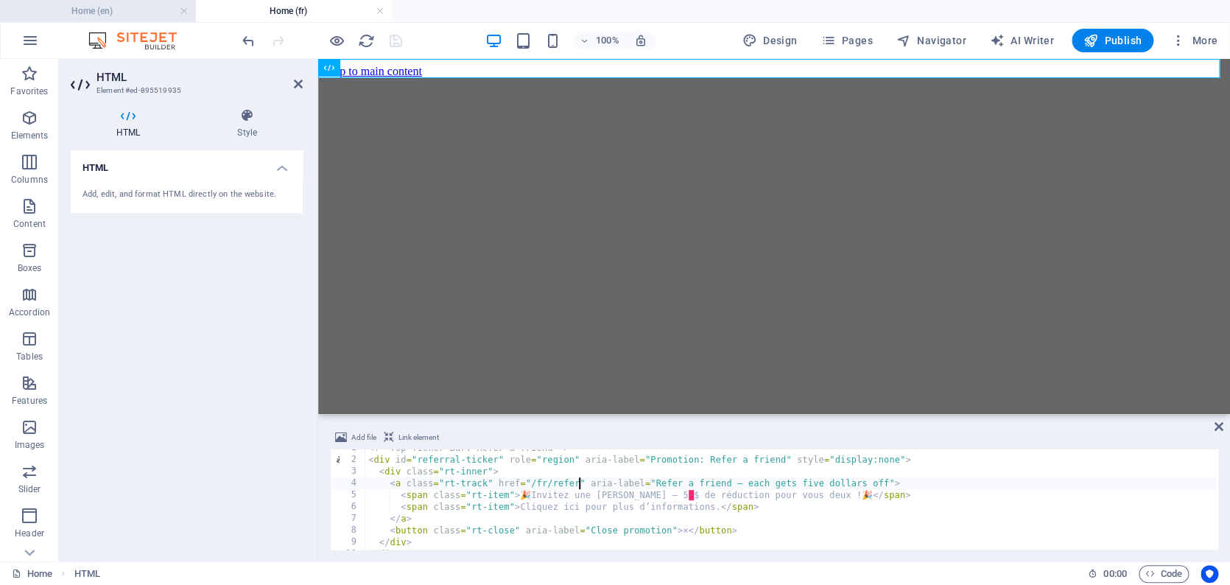
click at [146, 13] on h4 "Home (en)" at bounding box center [98, 11] width 196 height 16
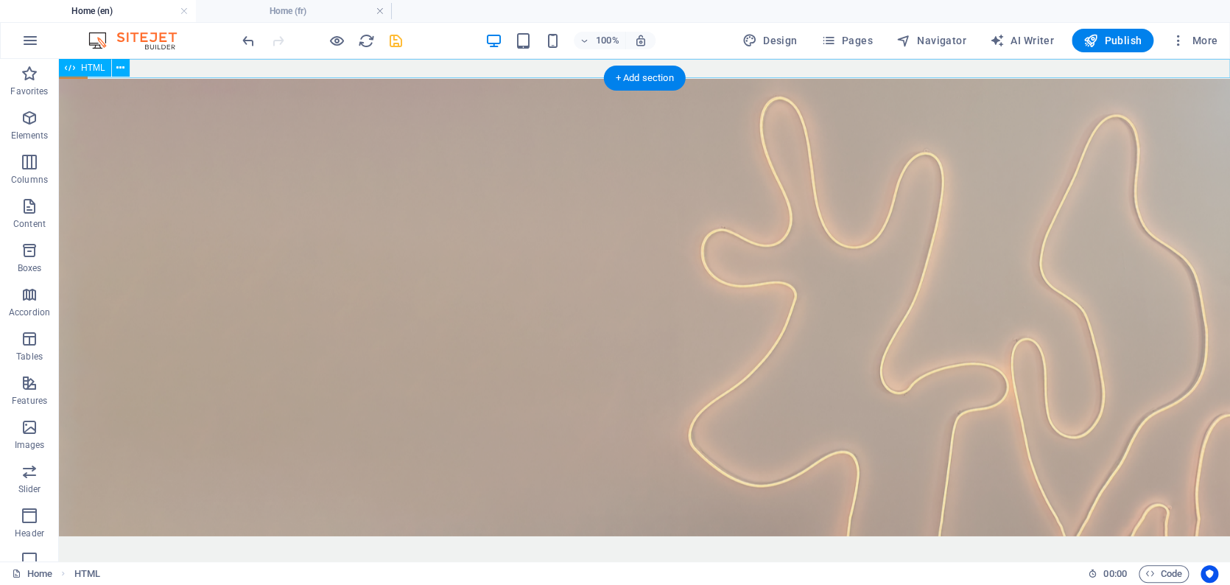
click at [76, 68] on div "HTML" at bounding box center [85, 68] width 52 height 18
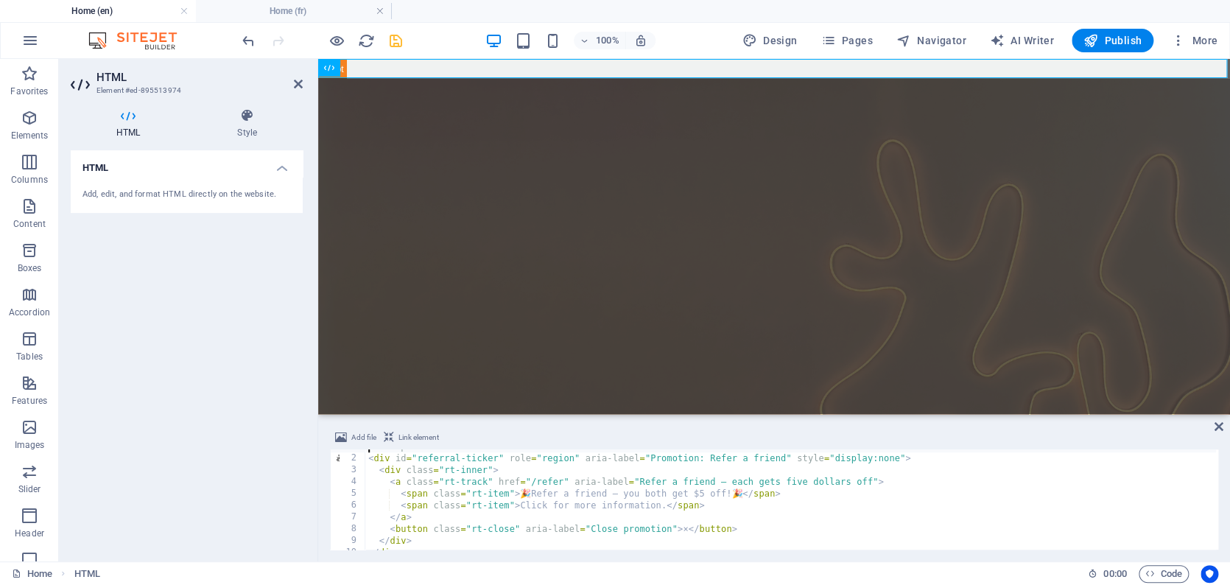
scroll to position [9, 0]
click at [531, 395] on div "<!-- Top Ticker Bar: Refer-a-friend --> < div id = "referral-ticker" role = "re…" at bounding box center [790, 502] width 850 height 124
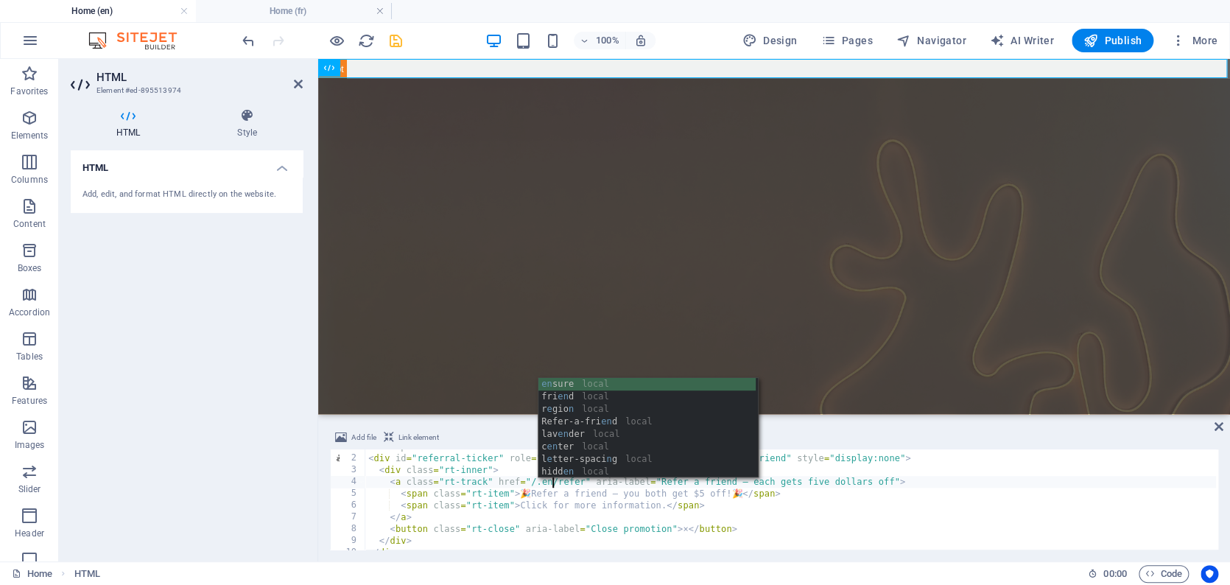
click at [807, 395] on div "<!-- Top Ticker Bar: Refer-a-friend --> < div id = "referral-ticker" role = "re…" at bounding box center [790, 502] width 850 height 124
type textarea "<span class="rt-item">Click for more information.</span>"
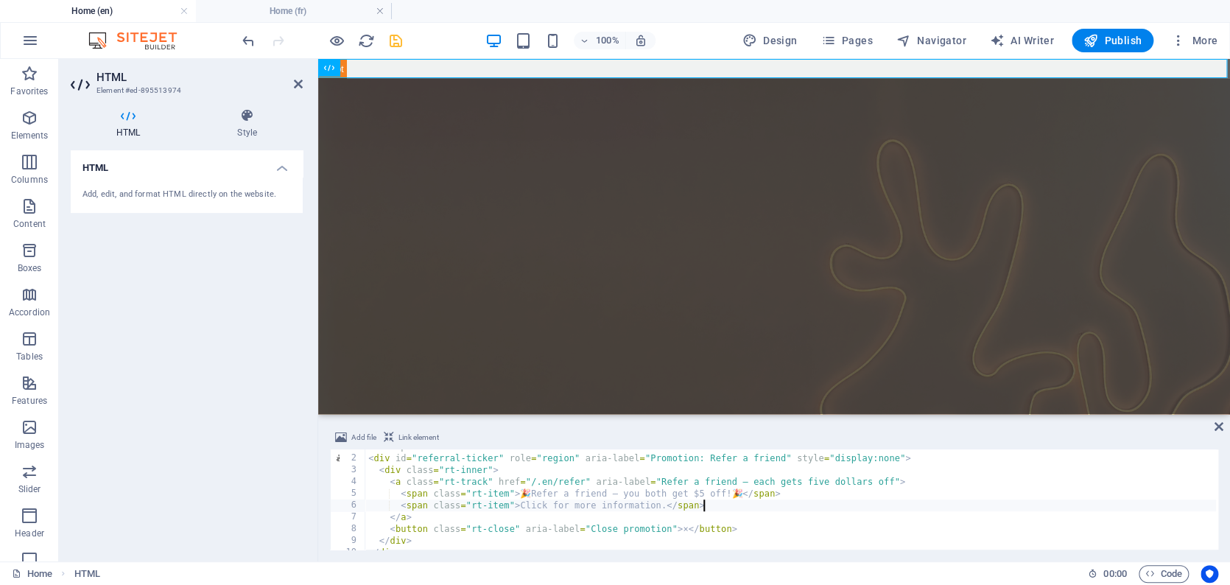
click at [149, 303] on div "HTML Add, edit, and format HTML directly on the website." at bounding box center [187, 349] width 232 height 399
click at [394, 39] on icon "save" at bounding box center [395, 40] width 17 height 17
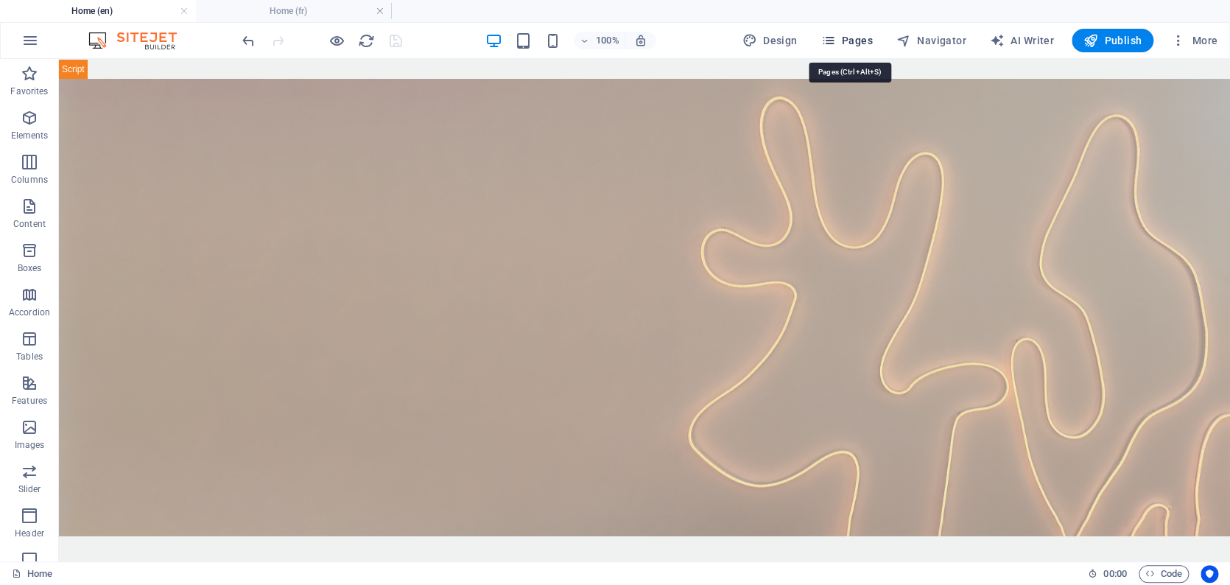
click at [807, 40] on span "Pages" at bounding box center [846, 40] width 52 height 15
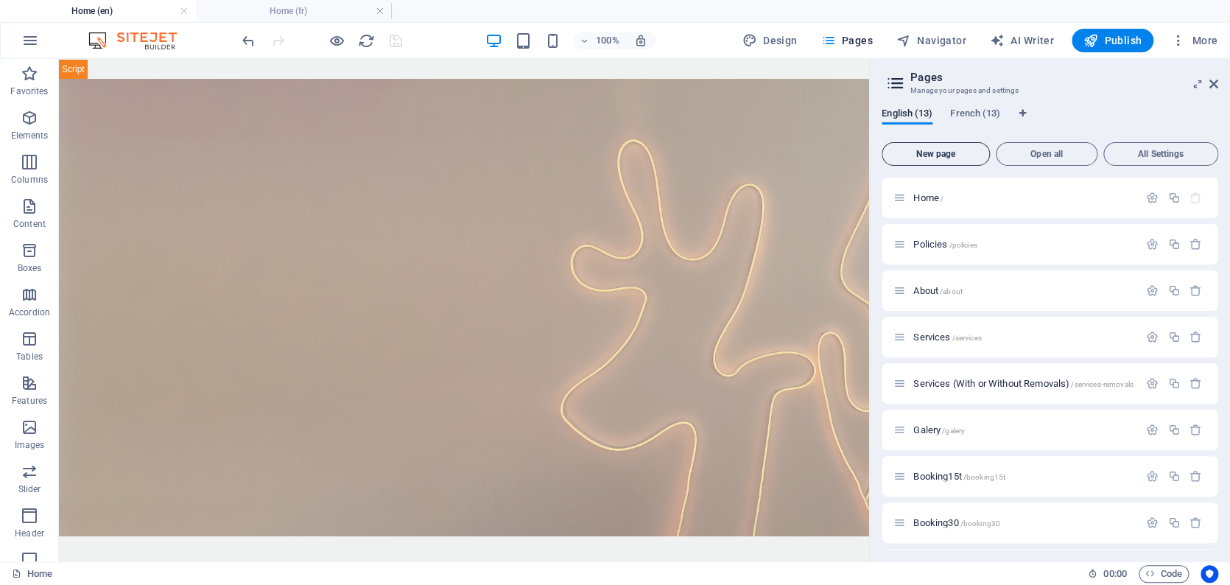
click at [807, 155] on span "New page" at bounding box center [935, 153] width 95 height 9
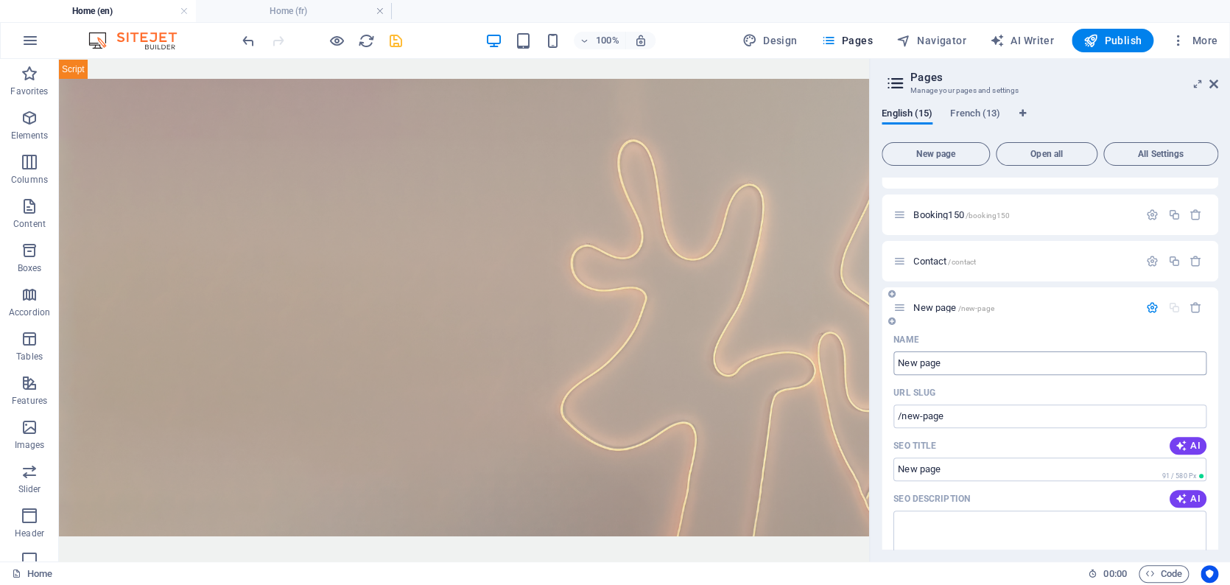
scroll to position [490, 0]
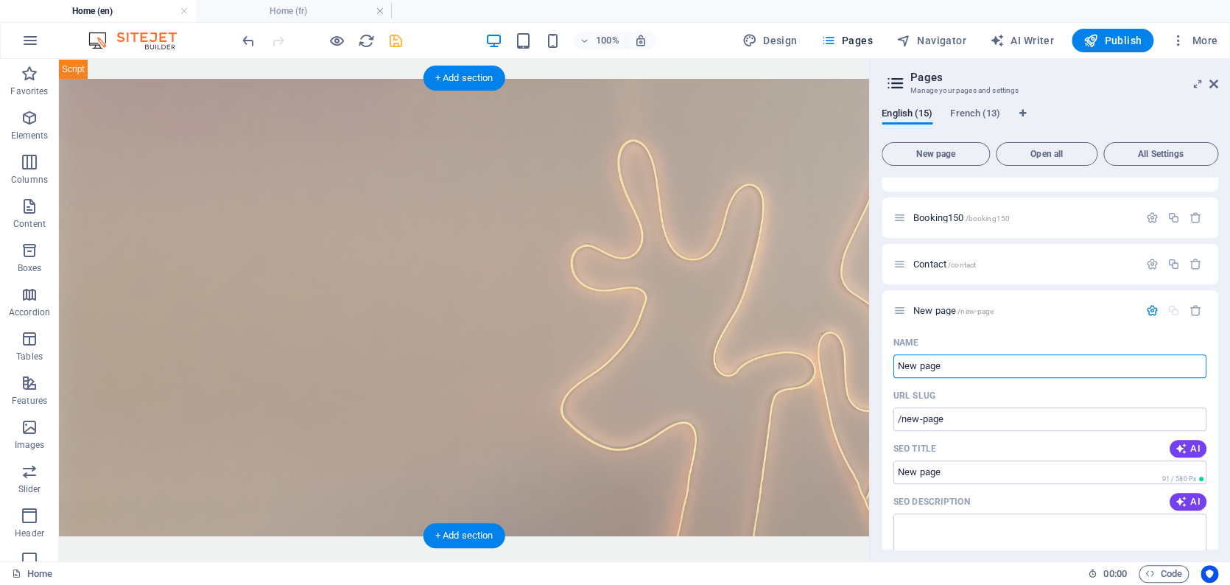
drag, startPoint x: 1018, startPoint y: 425, endPoint x: 856, endPoint y: 366, distance: 173.0
drag, startPoint x: 910, startPoint y: 365, endPoint x: 878, endPoint y: 356, distance: 33.1
click at [807, 356] on div "English (15) French (13) New page Open all All Settings Home / Policies /polici…" at bounding box center [1050, 328] width 360 height 465
type input "refer"
type input "/refer"
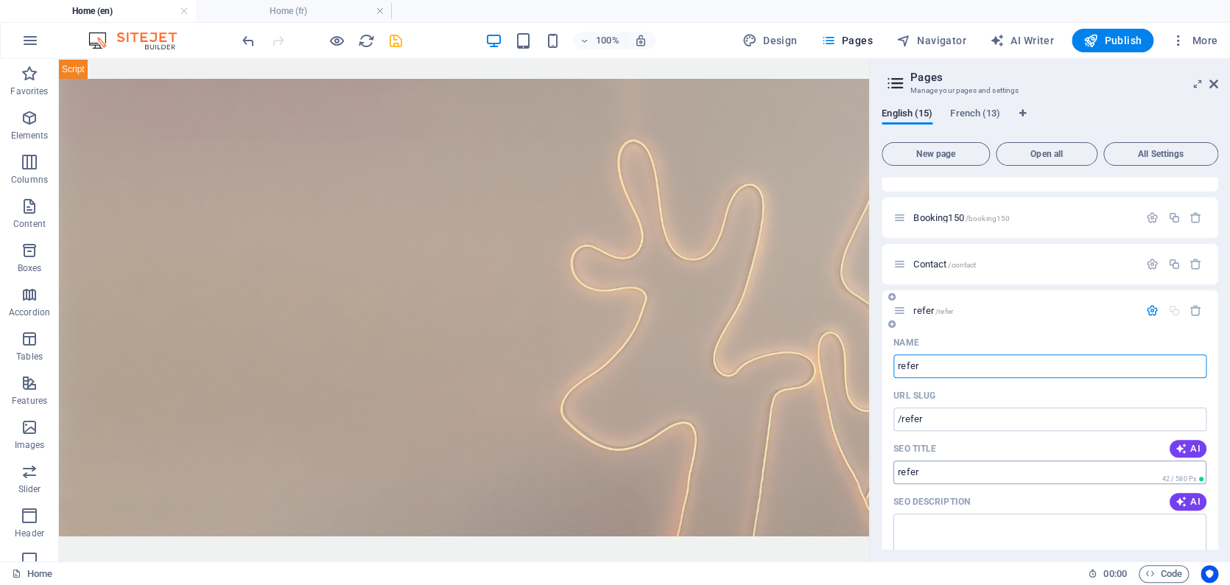
click at [807, 395] on input "SEO Title" at bounding box center [1049, 472] width 313 height 24
type input "Referrals"
click at [807, 395] on input "/refer" at bounding box center [1049, 419] width 313 height 24
click at [807, 310] on icon "button" at bounding box center [1152, 310] width 13 height 13
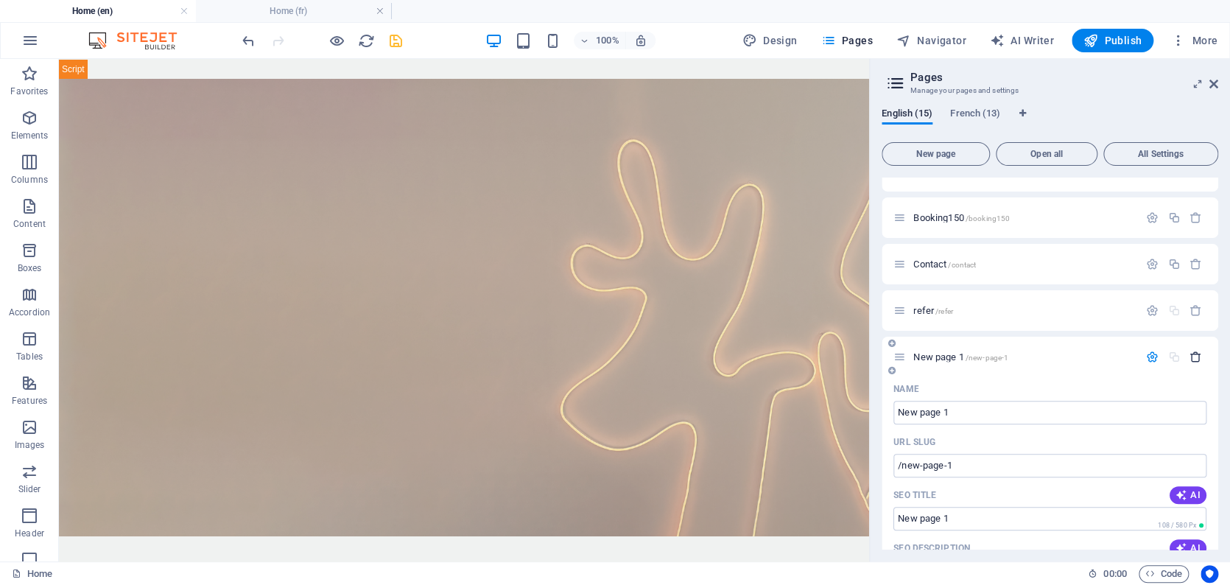
click at [807, 354] on icon "button" at bounding box center [1195, 356] width 13 height 13
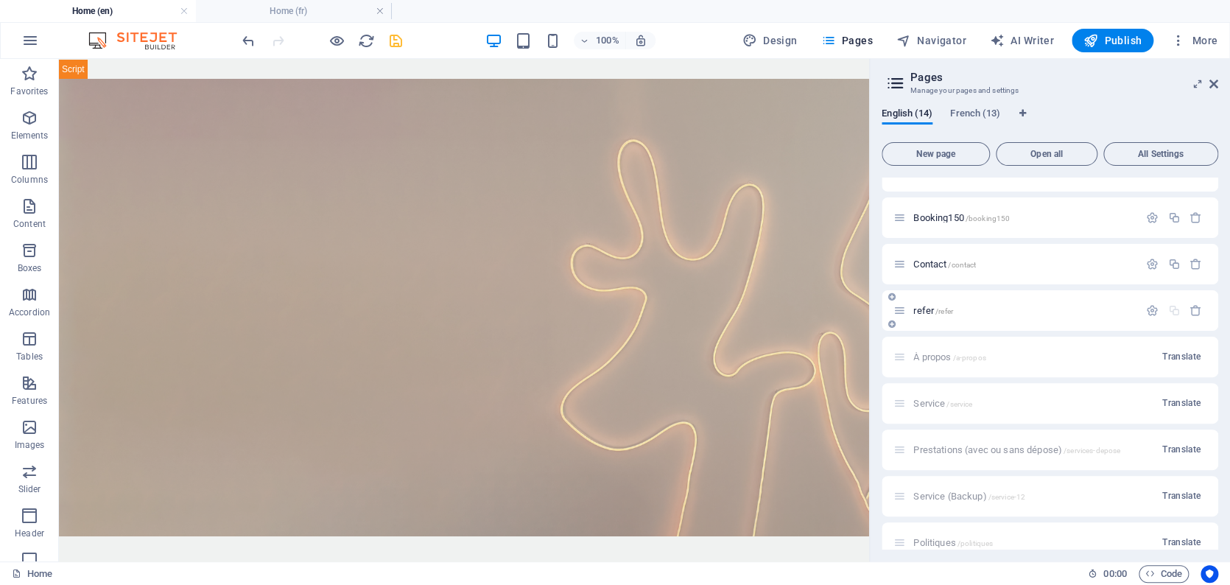
click at [807, 311] on span "refer /refer" at bounding box center [933, 310] width 40 height 11
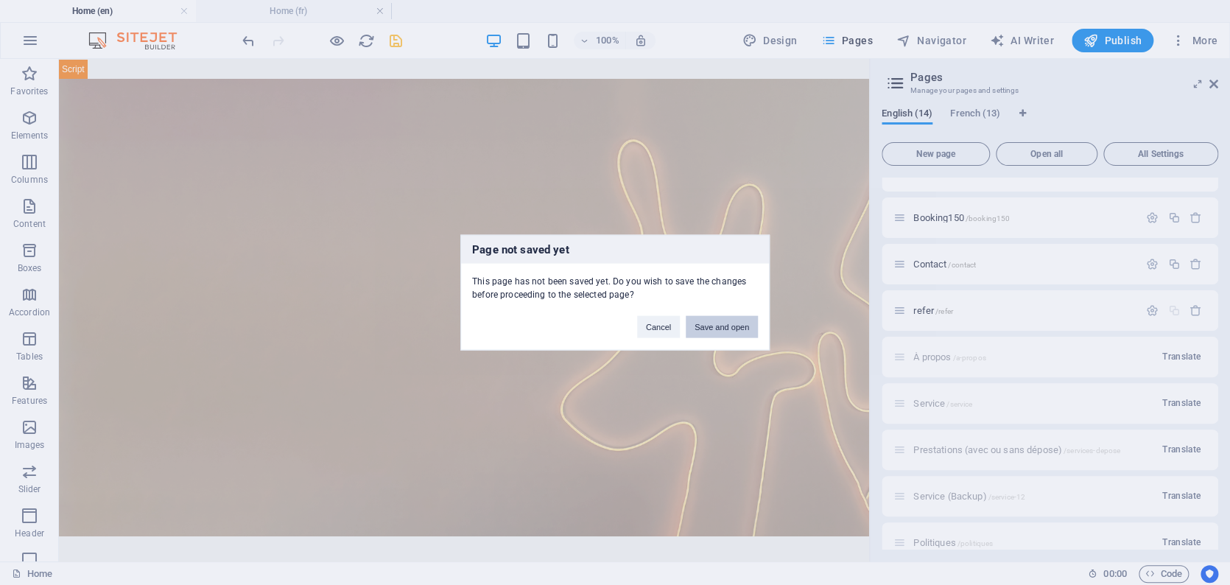
click at [731, 325] on button "Save and open" at bounding box center [721, 327] width 72 height 22
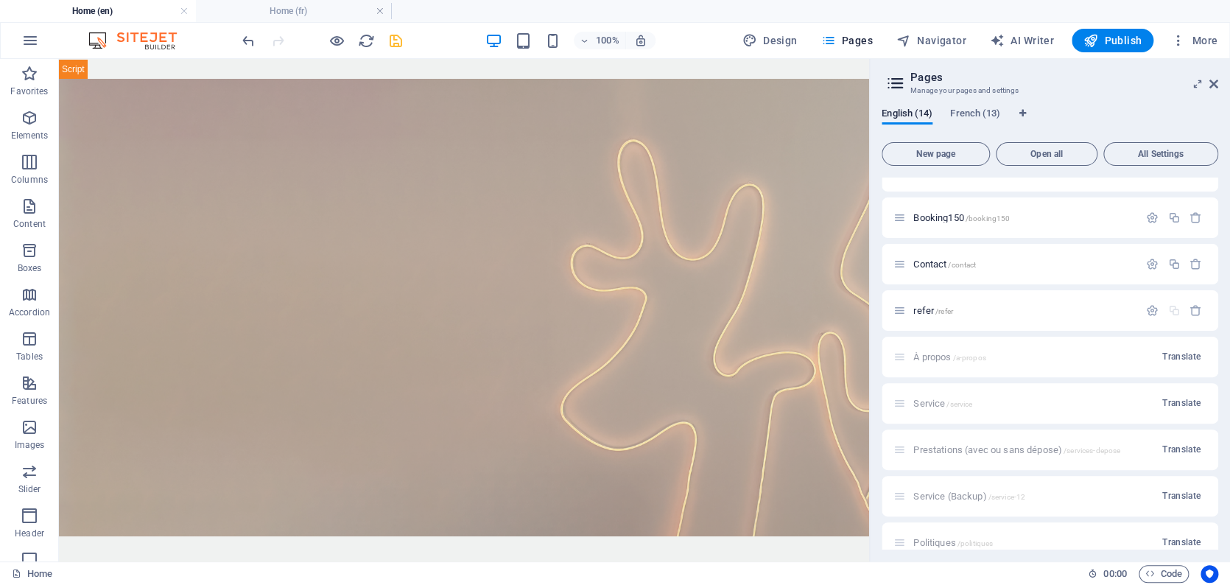
click at [807, 336] on div "À propos /a-propos Translate" at bounding box center [1049, 356] width 336 height 40
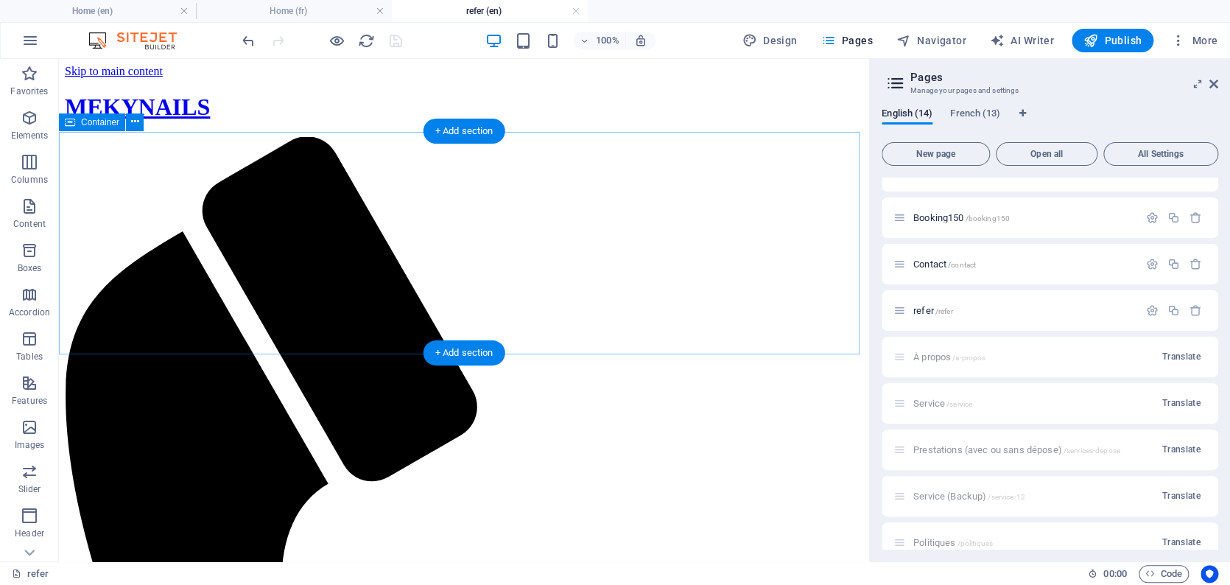
scroll to position [0, 0]
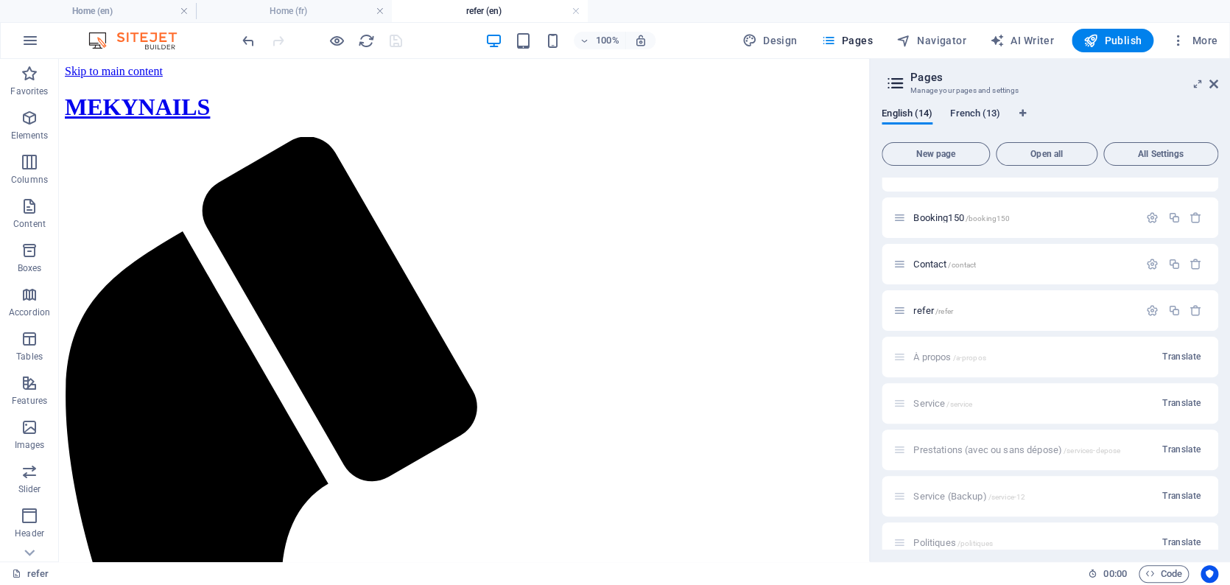
click at [807, 109] on span "French (13)" at bounding box center [975, 115] width 50 height 21
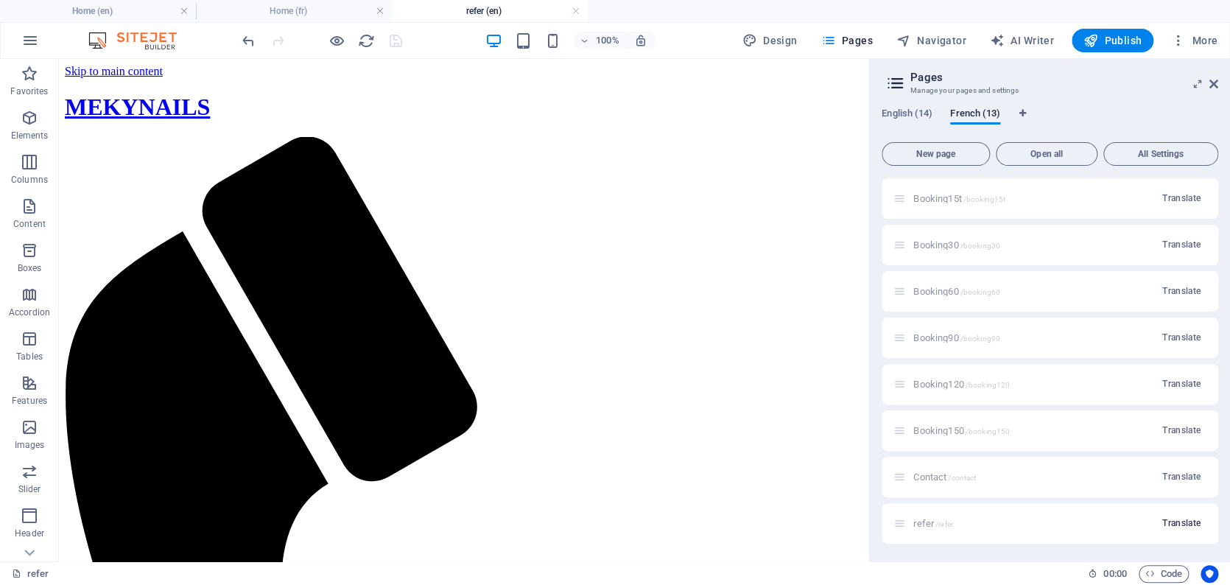
click at [807, 395] on span "Translate" at bounding box center [1181, 523] width 38 height 12
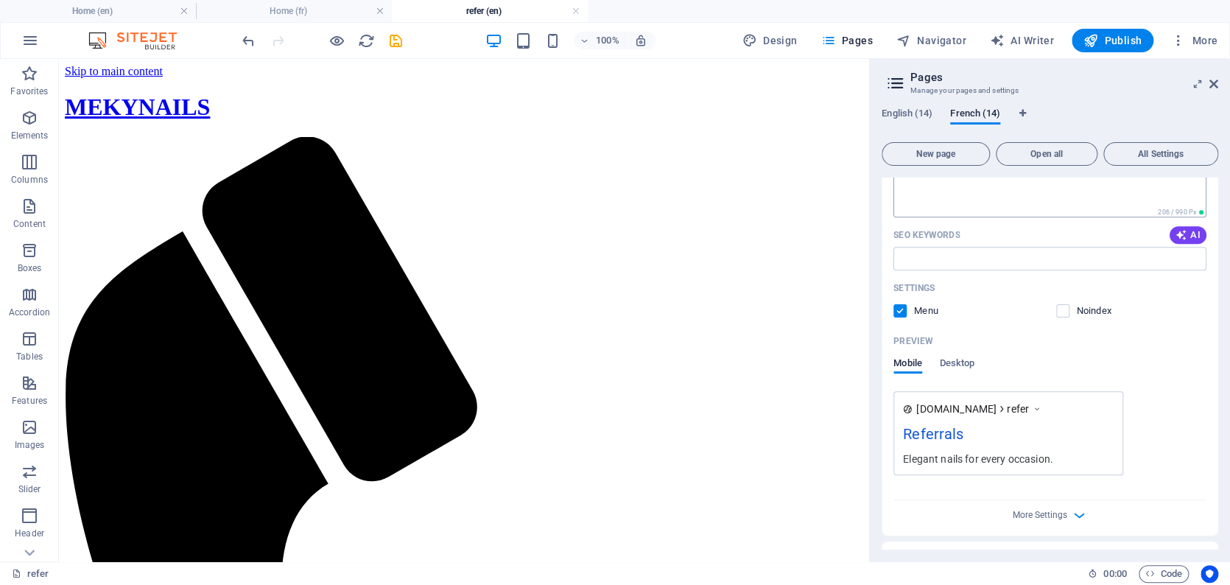
scroll to position [493, 0]
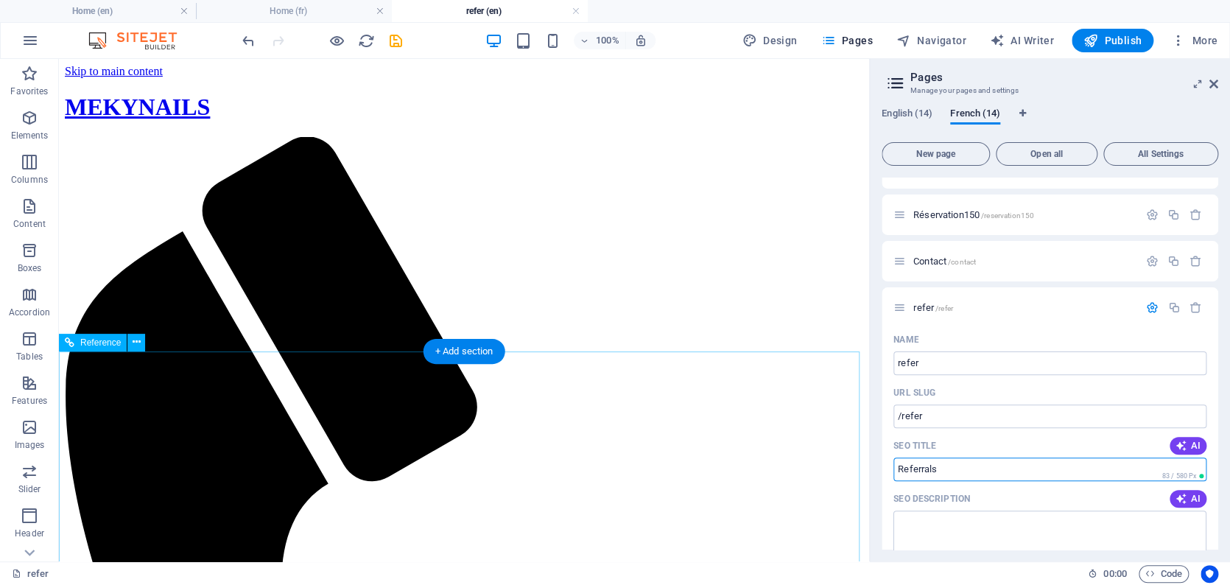
drag, startPoint x: 1008, startPoint y: 530, endPoint x: 839, endPoint y: 466, distance: 180.4
click at [807, 395] on input "Referrals" at bounding box center [1049, 469] width 313 height 24
paste input "Programme de parrainage"
type input "Programme de parrainage"
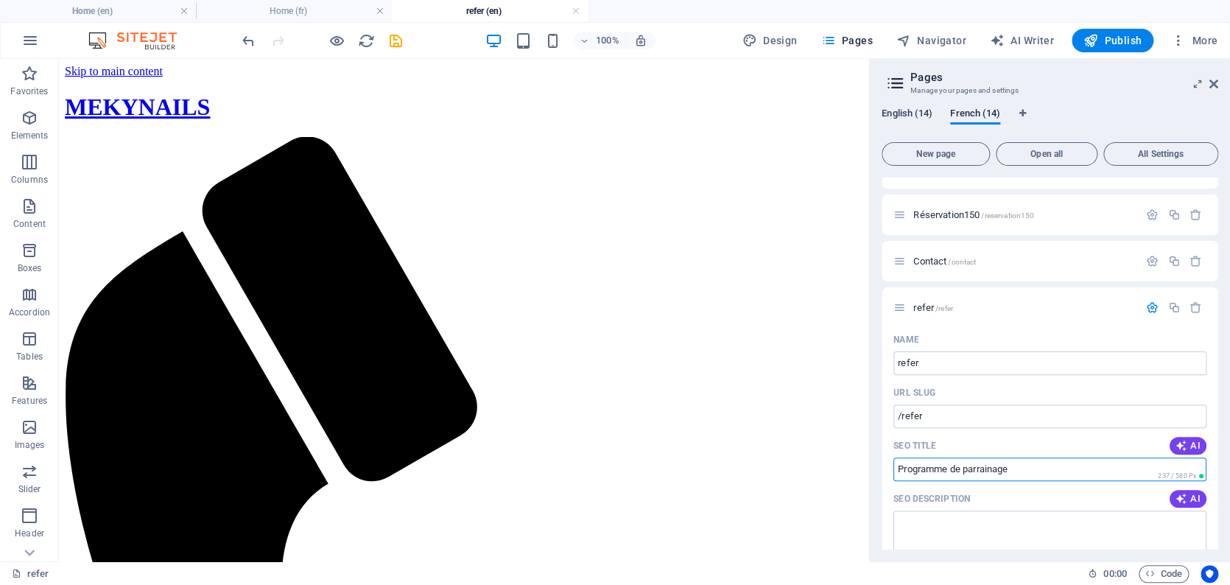
click at [807, 114] on span "English (14)" at bounding box center [906, 115] width 51 height 21
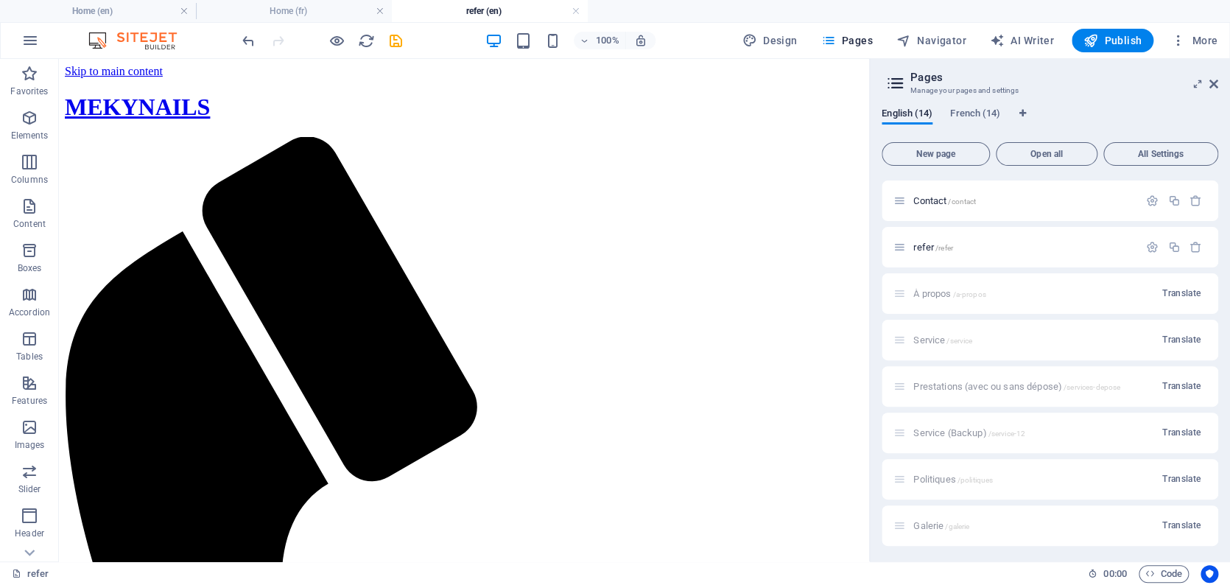
scroll to position [551, 0]
click at [807, 247] on p "refer /refer" at bounding box center [1023, 250] width 221 height 10
click at [807, 246] on icon "button" at bounding box center [1152, 250] width 13 height 13
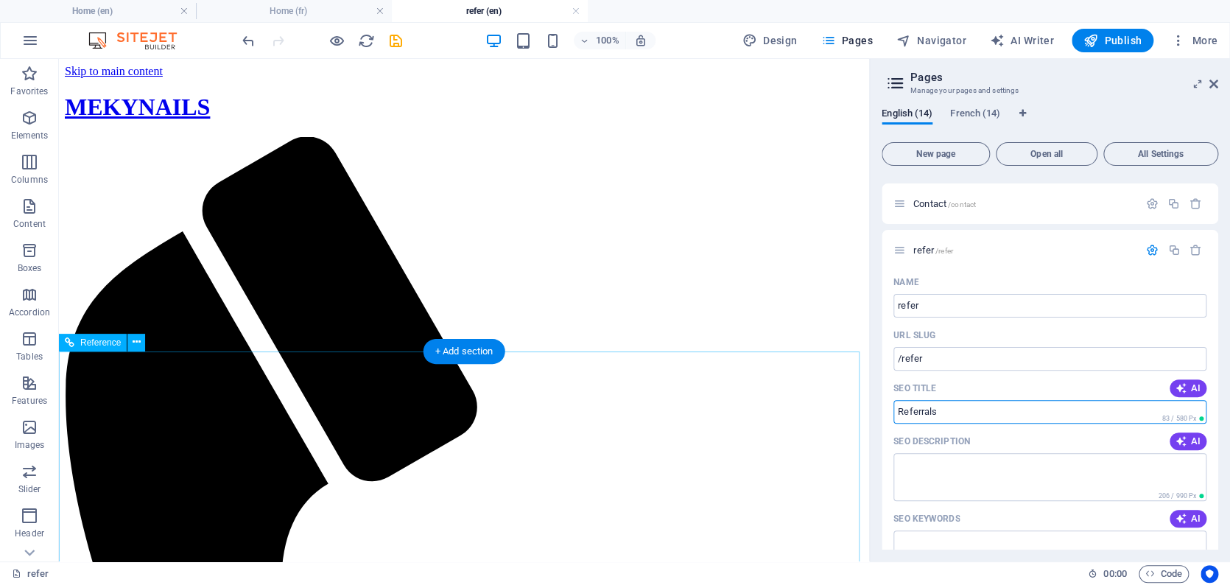
drag, startPoint x: 1014, startPoint y: 472, endPoint x: 801, endPoint y: 408, distance: 222.2
paste input "Program"
type input "Referral Program"
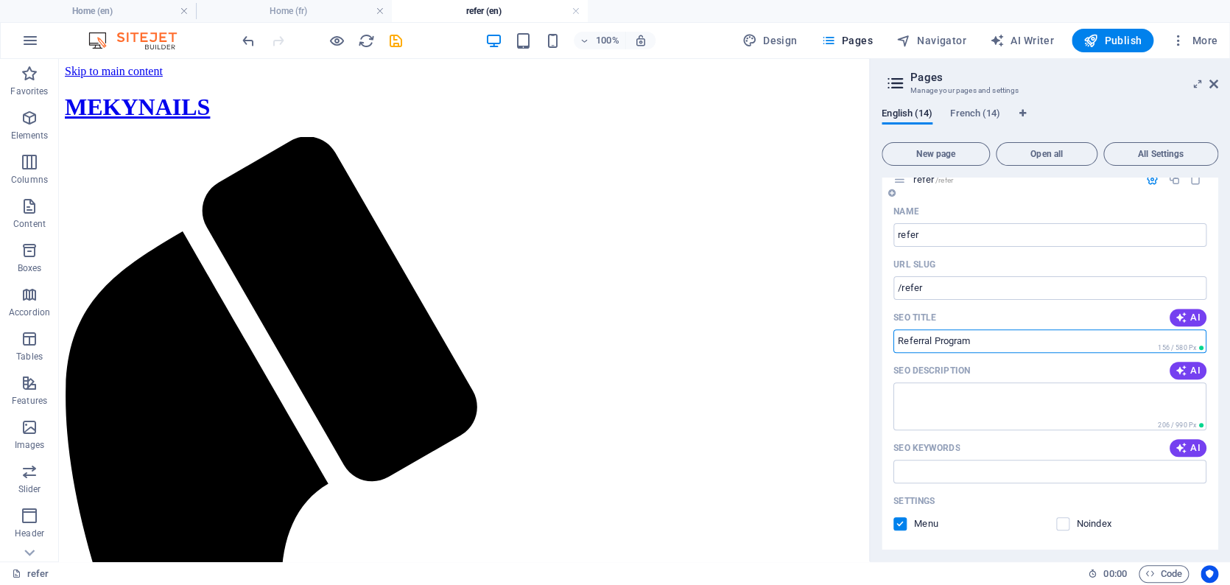
scroll to position [409, 0]
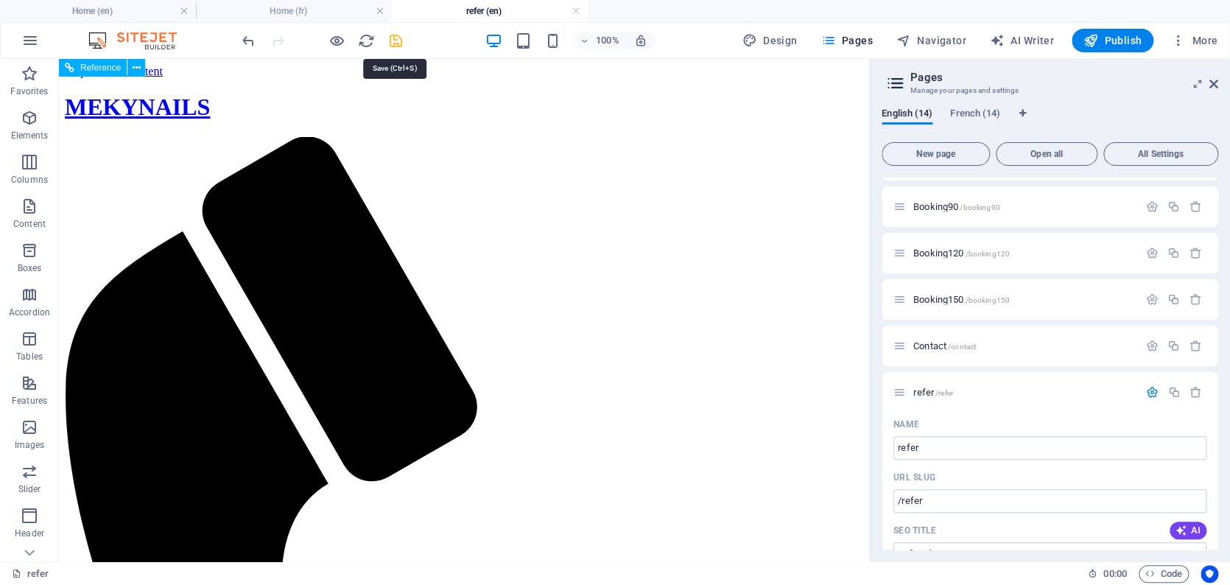
click at [396, 41] on icon "save" at bounding box center [395, 40] width 17 height 17
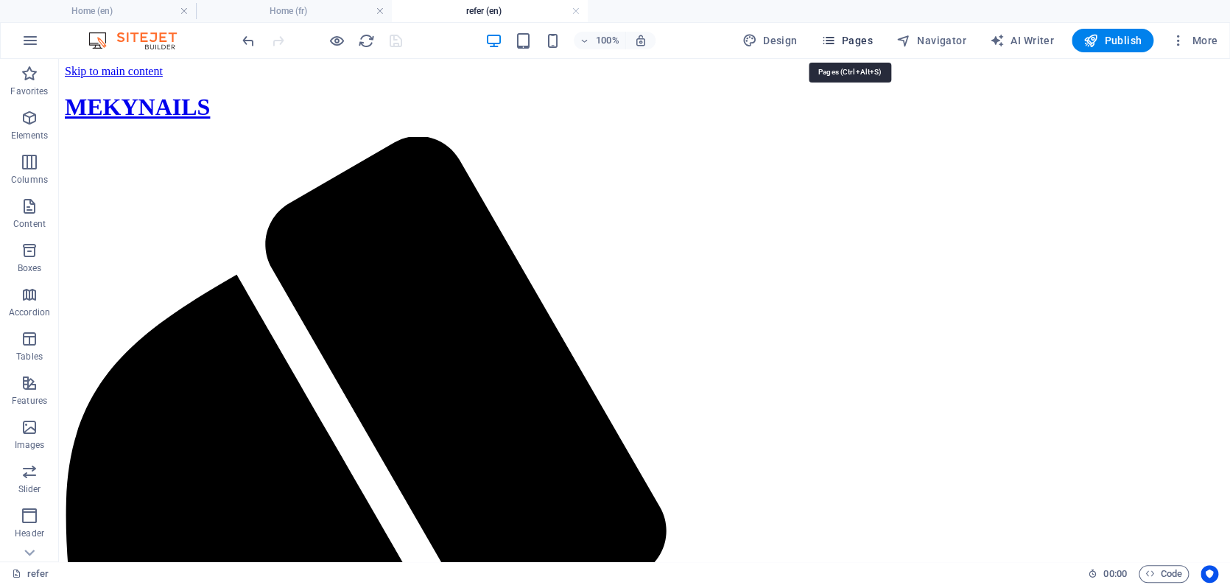
click at [807, 43] on span "Pages" at bounding box center [846, 40] width 52 height 15
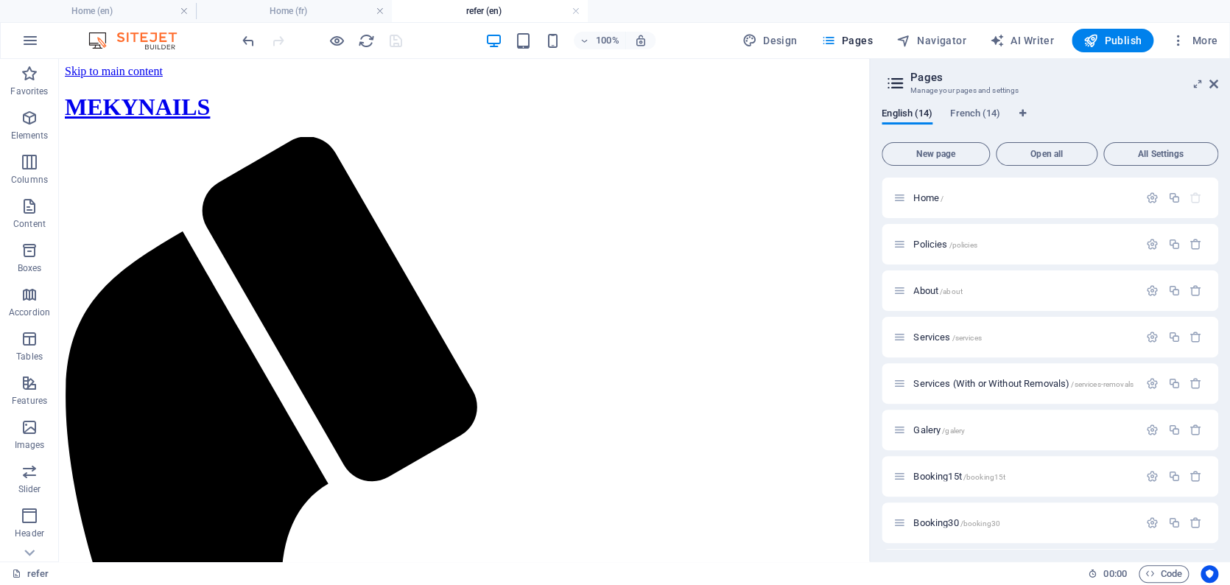
click at [807, 107] on div "English (14) French (14) New page Open all All Settings Home / Policies /polici…" at bounding box center [1050, 328] width 360 height 465
click at [807, 114] on span "French (14)" at bounding box center [975, 115] width 50 height 21
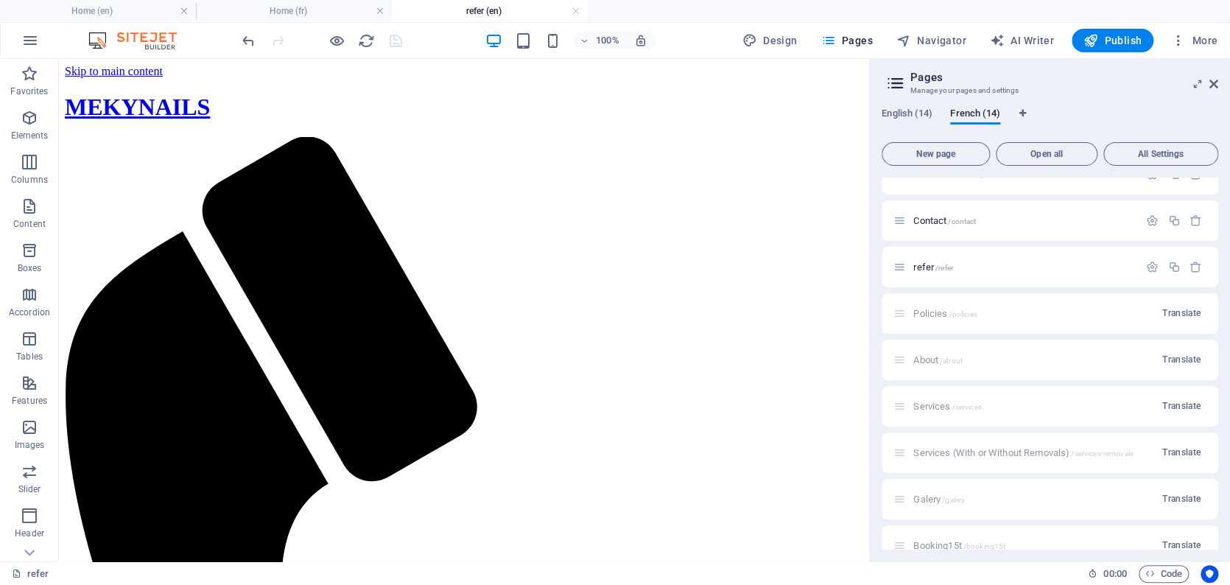
scroll to position [531, 0]
click at [807, 272] on p "refer /refer" at bounding box center [1023, 270] width 221 height 10
click at [807, 268] on icon "button" at bounding box center [1152, 270] width 13 height 13
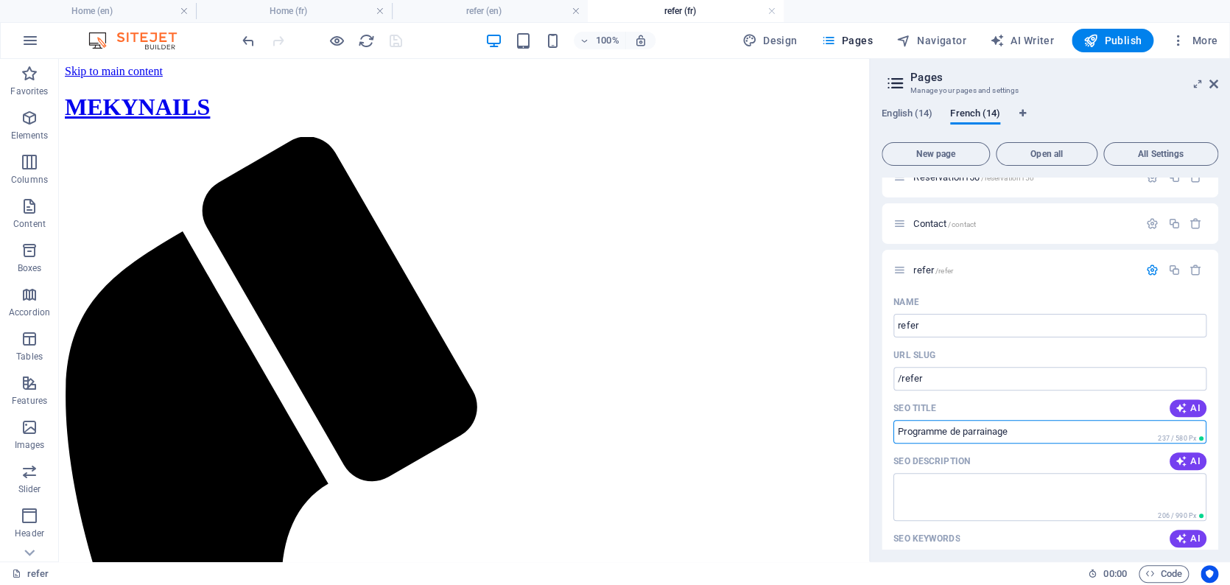
drag, startPoint x: 1034, startPoint y: 435, endPoint x: 872, endPoint y: 429, distance: 162.8
click at [807, 395] on aside "Pages Manage your pages and settings English (14) French (14) New page Open all…" at bounding box center [1049, 310] width 361 height 502
click at [807, 269] on icon "button" at bounding box center [1195, 270] width 13 height 13
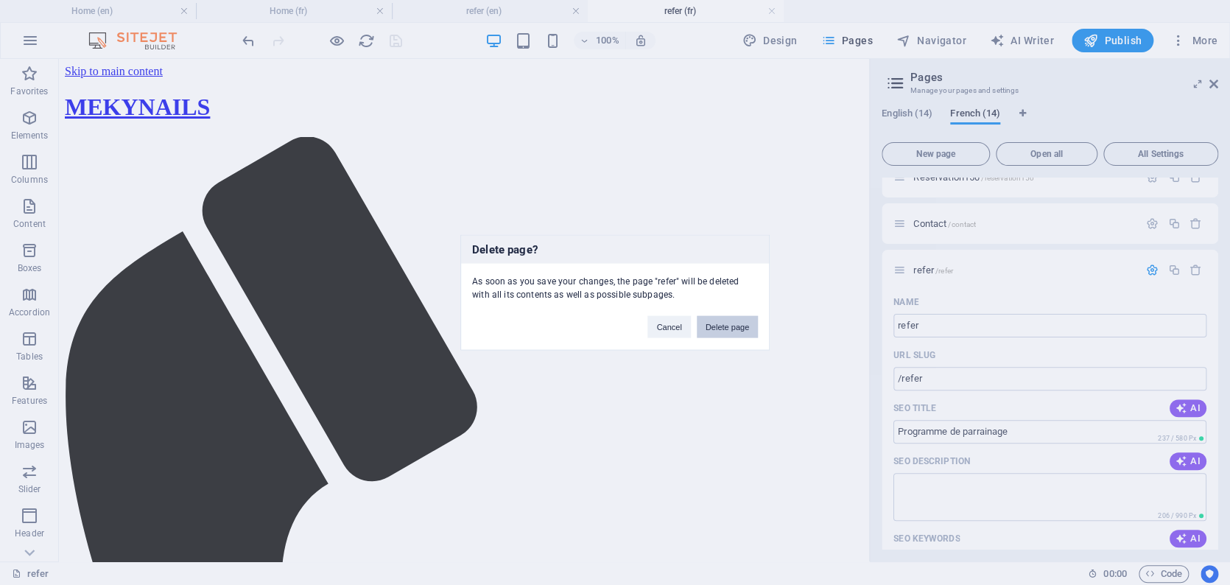
click at [727, 326] on button "Delete page" at bounding box center [726, 327] width 61 height 22
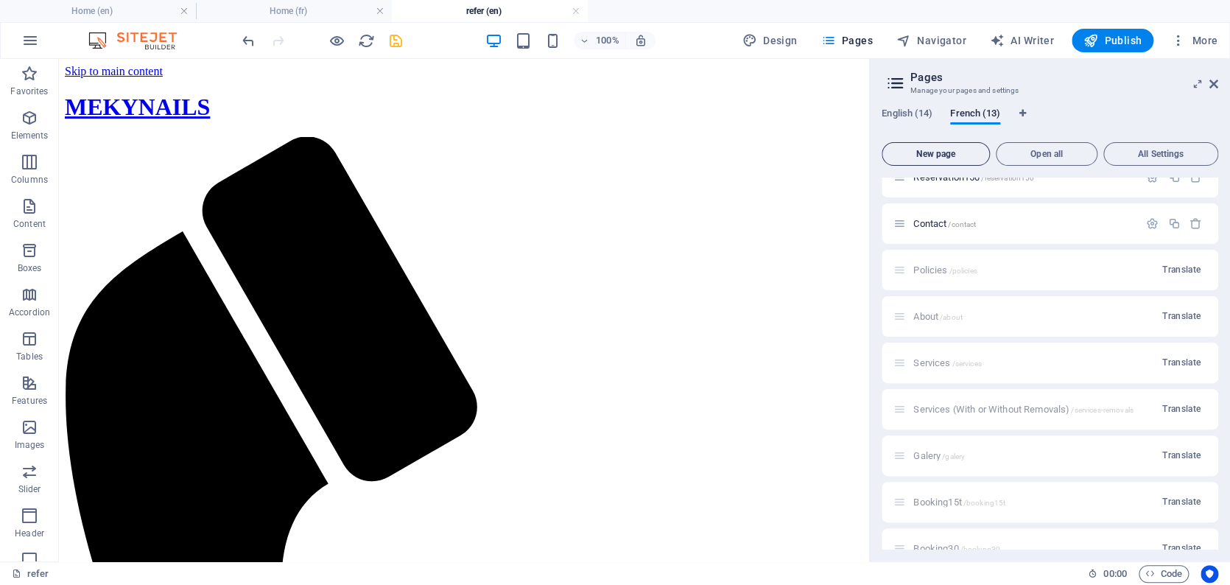
click at [807, 154] on span "New page" at bounding box center [935, 153] width 95 height 9
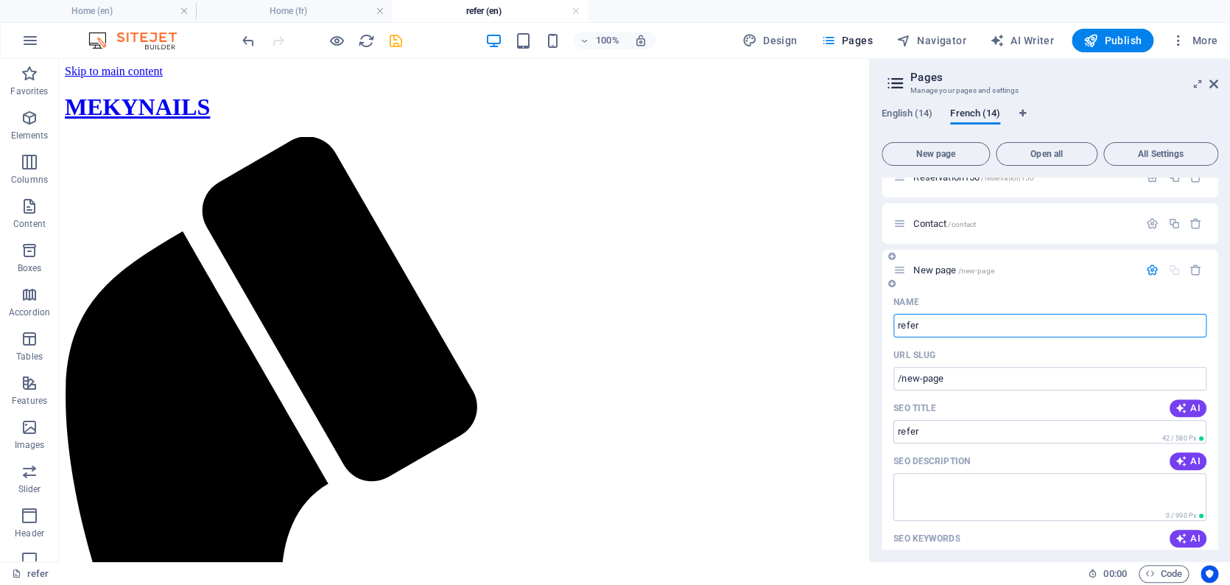
type input "refer"
type input "/refer"
drag, startPoint x: 921, startPoint y: 432, endPoint x: 869, endPoint y: 430, distance: 52.3
click at [807, 395] on aside "Pages Manage your pages and settings English (14) French (14) New page Open all…" at bounding box center [1049, 310] width 361 height 502
drag, startPoint x: 922, startPoint y: 432, endPoint x: 884, endPoint y: 431, distance: 38.3
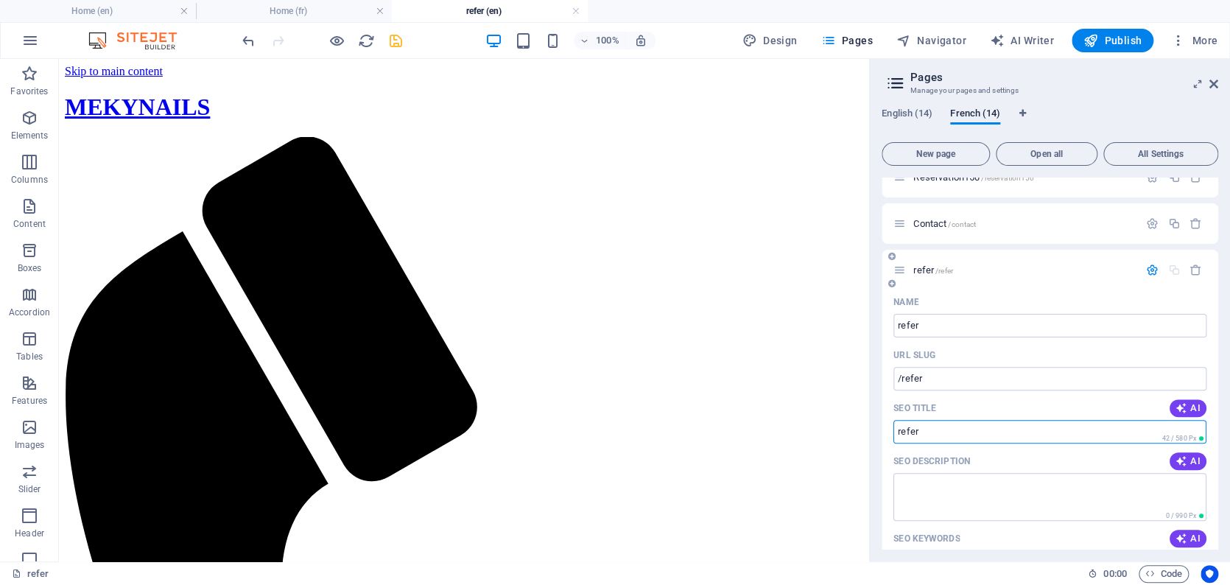
click at [807, 395] on div "Name refer ​ URL SLUG /refer ​ SEO Title AI ​ 42 / 580 Px SEO Description AI ​ …" at bounding box center [1049, 546] width 336 height 513
click at [807, 395] on input "SEO Title" at bounding box center [1049, 432] width 313 height 24
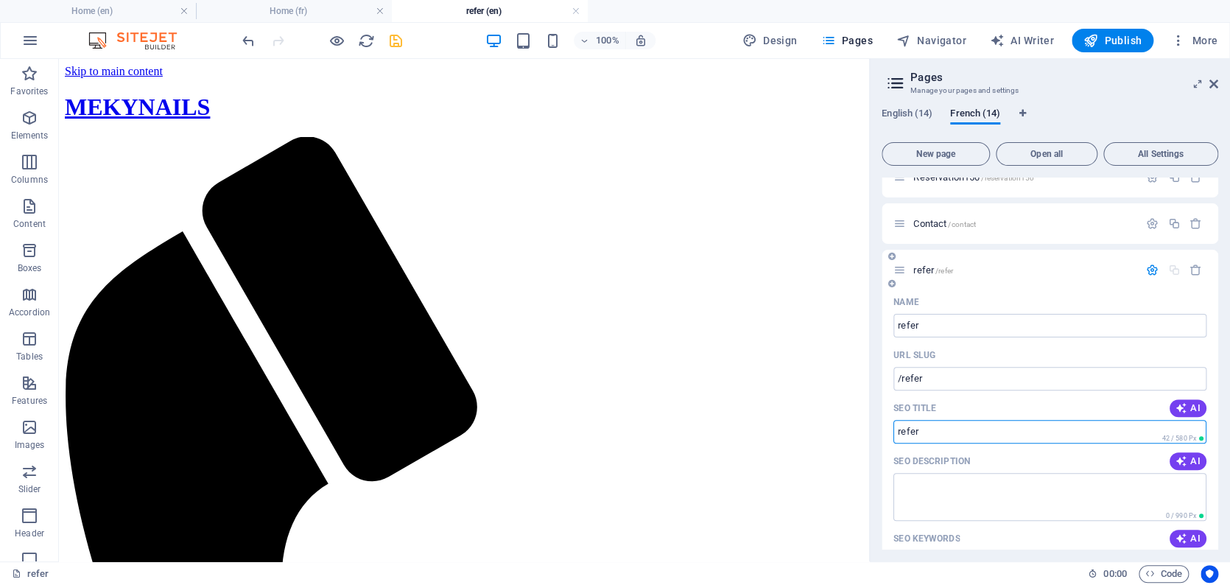
paste input "Programme de parrainage"
type input "Programme de parrainage"
click at [396, 39] on icon "save" at bounding box center [395, 40] width 17 height 17
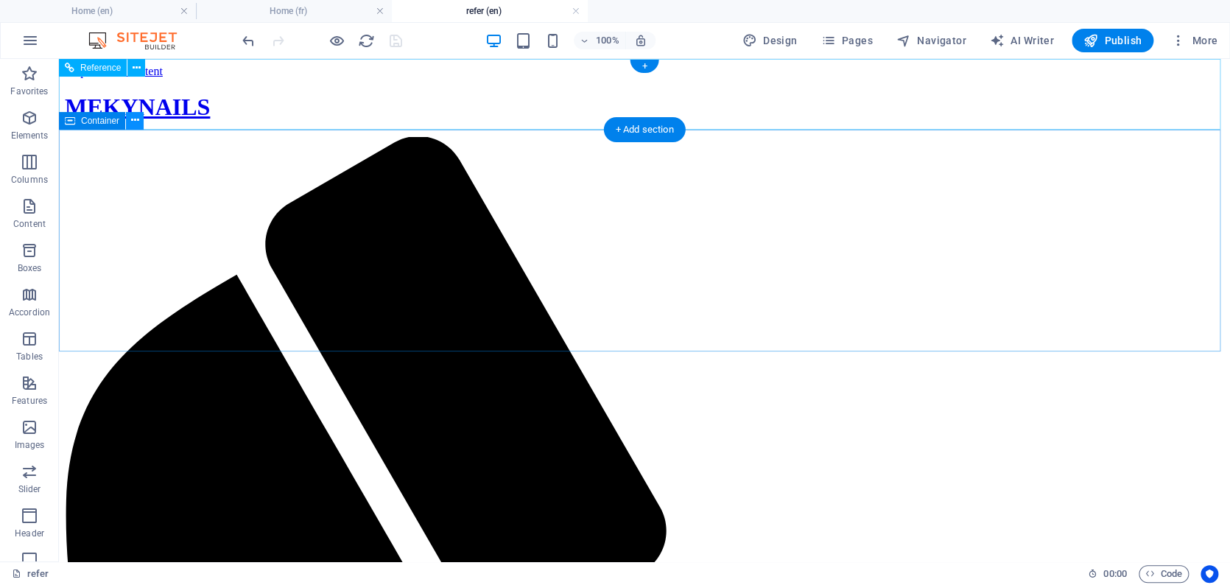
click at [134, 124] on icon at bounding box center [135, 120] width 8 height 15
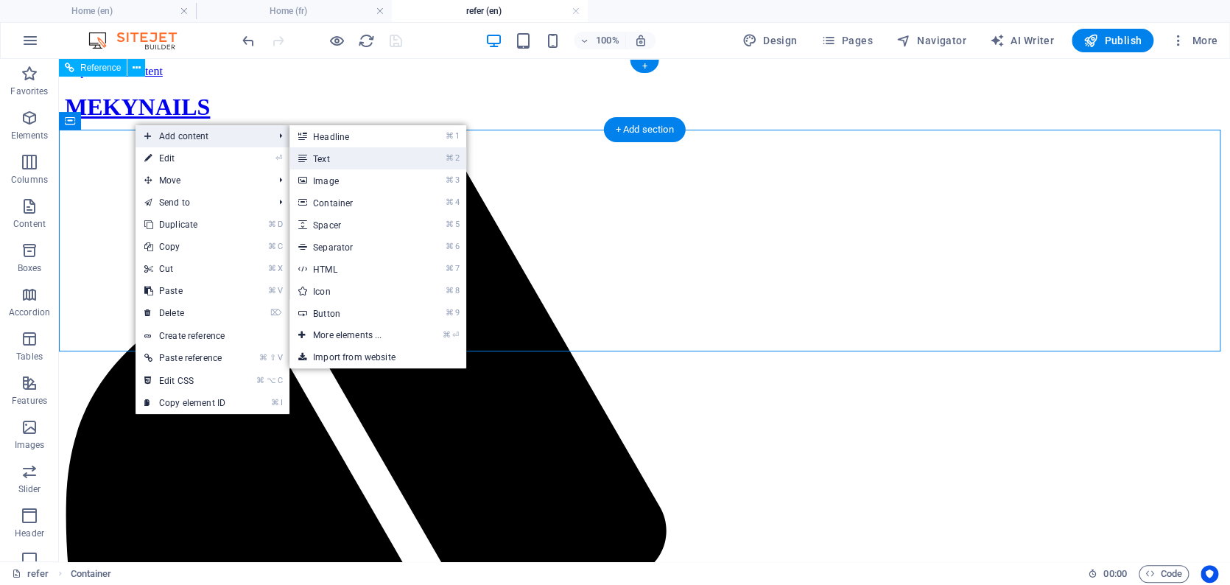
click at [368, 160] on link "⌘ 2 Text" at bounding box center [349, 158] width 121 height 22
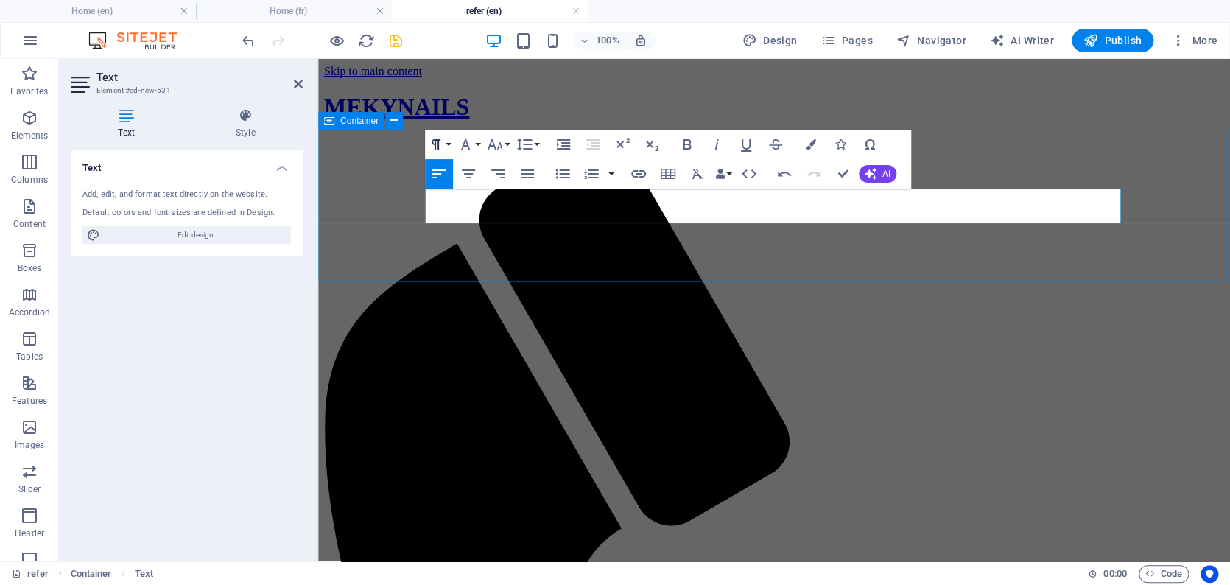
drag, startPoint x: 119, startPoint y: 83, endPoint x: 437, endPoint y: 142, distance: 323.5
click at [437, 142] on icon "button" at bounding box center [435, 144] width 9 height 10
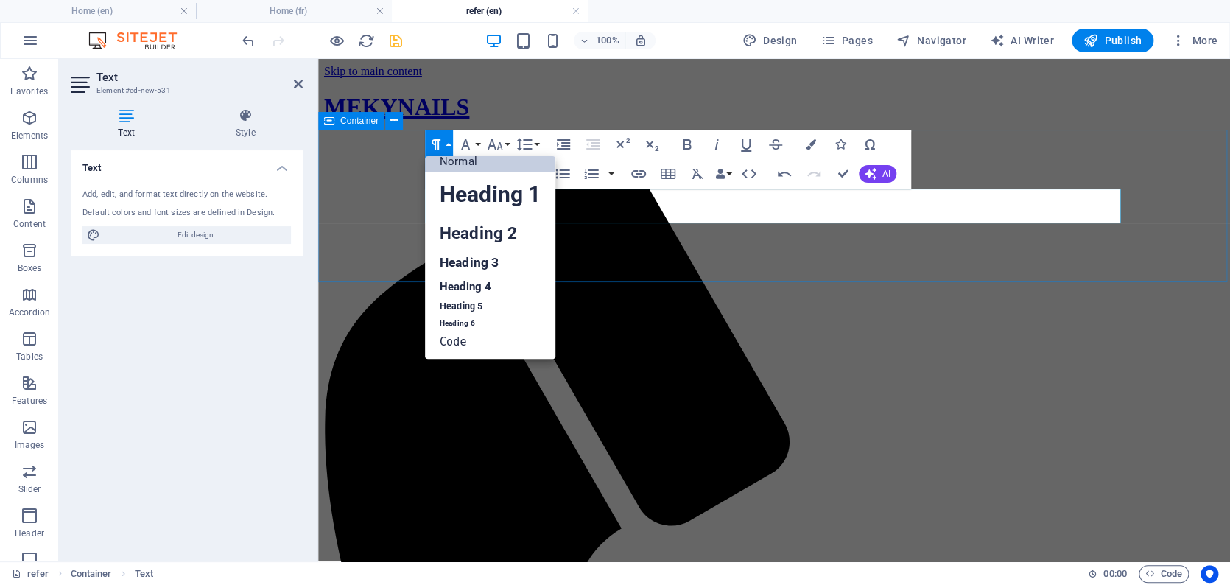
scroll to position [10, 0]
click at [469, 200] on link "Heading 1" at bounding box center [490, 196] width 130 height 44
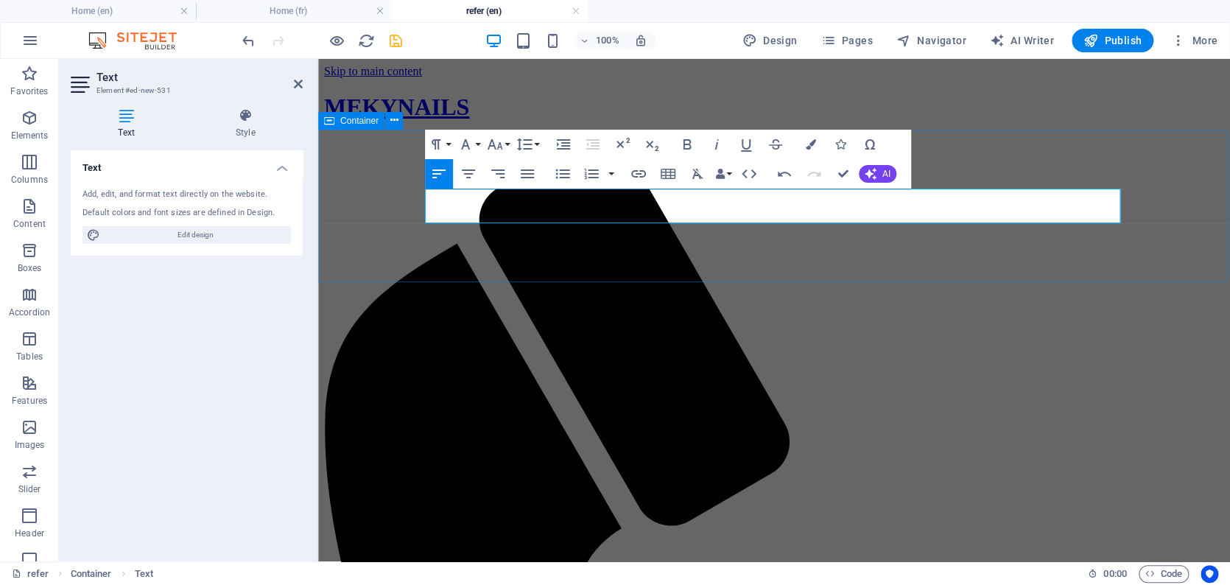
drag, startPoint x: 573, startPoint y: 211, endPoint x: 417, endPoint y: 202, distance: 156.3
click at [445, 142] on button "Paragraph Format" at bounding box center [439, 144] width 28 height 29
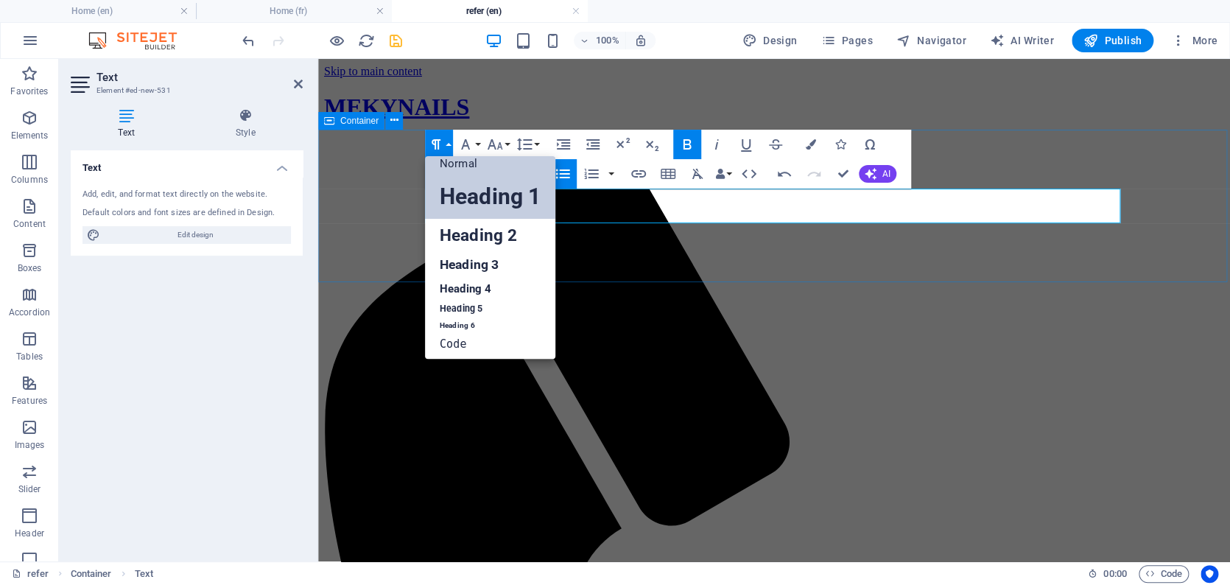
click at [453, 194] on link "Heading 1" at bounding box center [490, 196] width 130 height 44
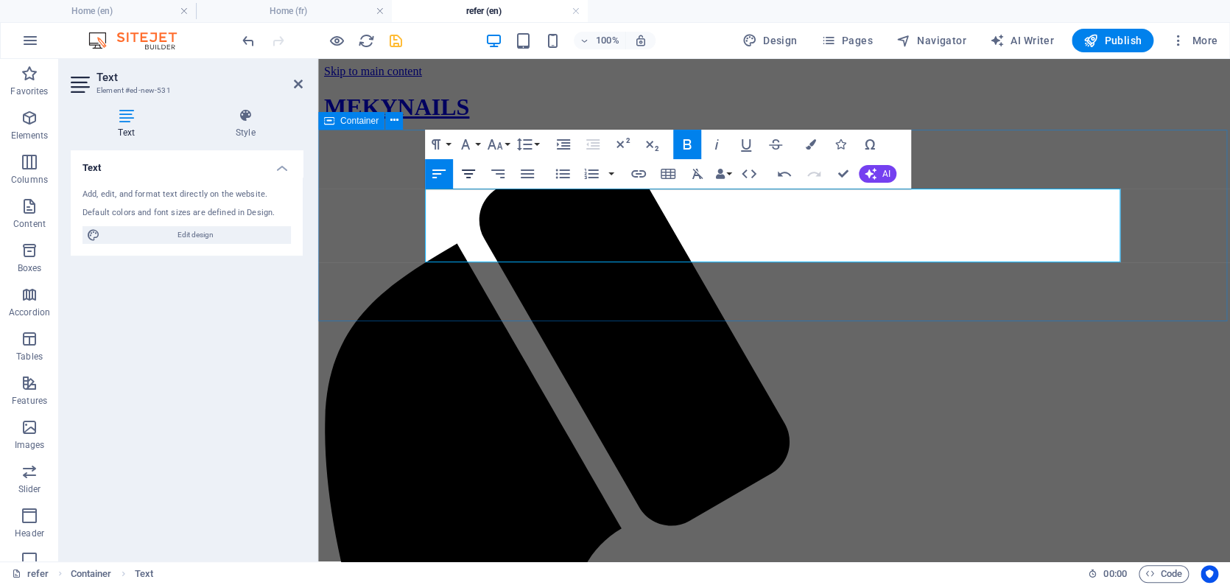
click at [471, 173] on icon "button" at bounding box center [468, 173] width 13 height 9
click at [391, 40] on icon "save" at bounding box center [395, 40] width 17 height 17
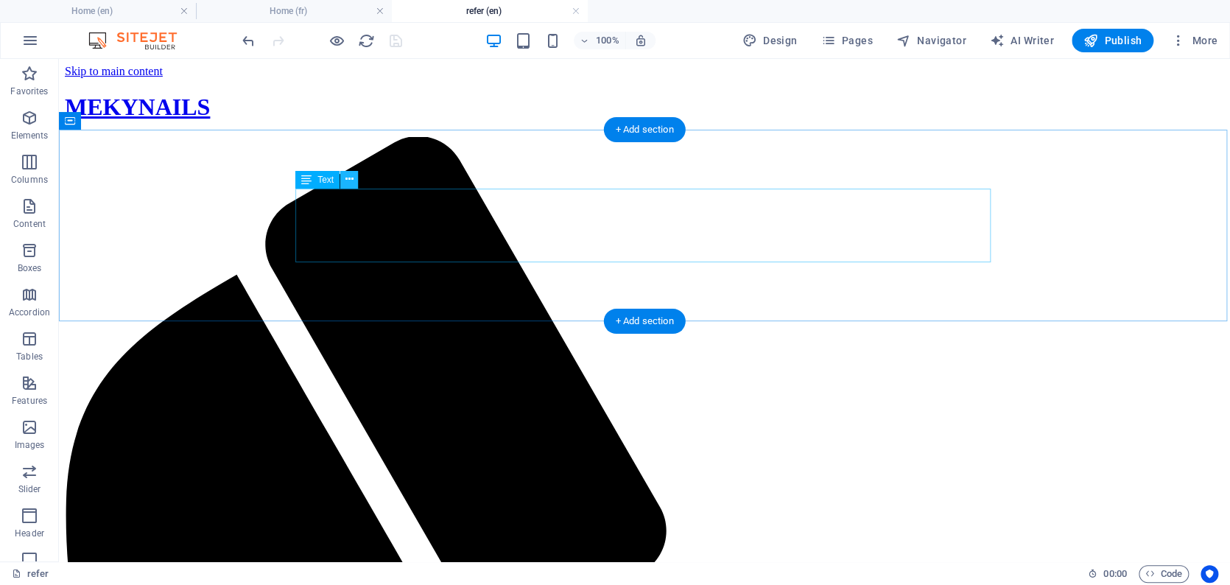
click at [353, 178] on icon at bounding box center [349, 179] width 8 height 15
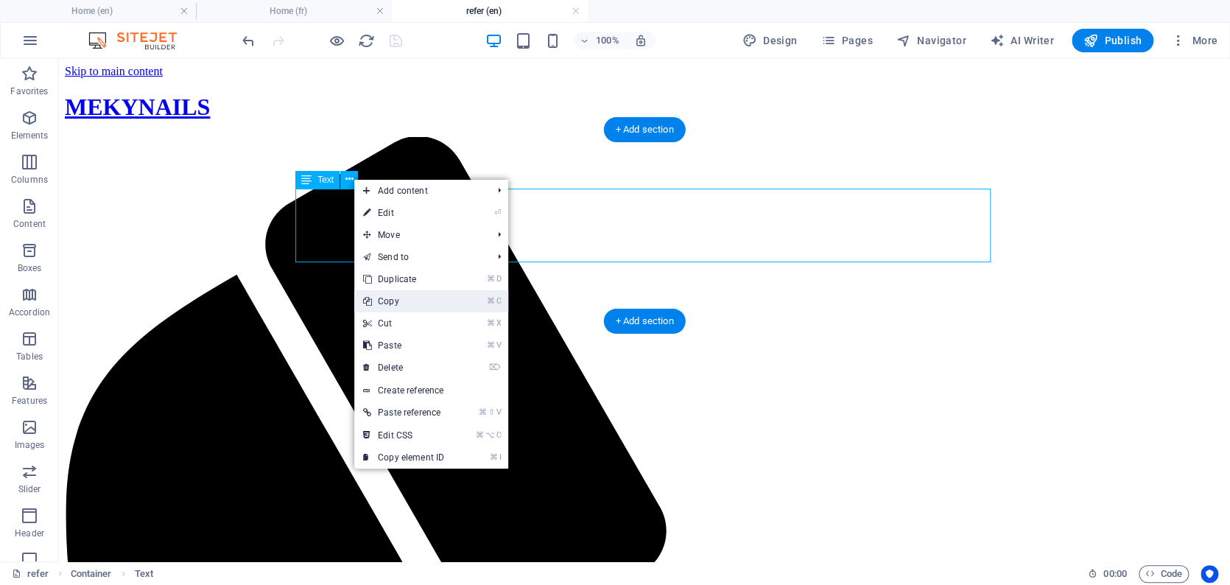
click at [402, 302] on link "⌘ C Copy" at bounding box center [403, 301] width 99 height 22
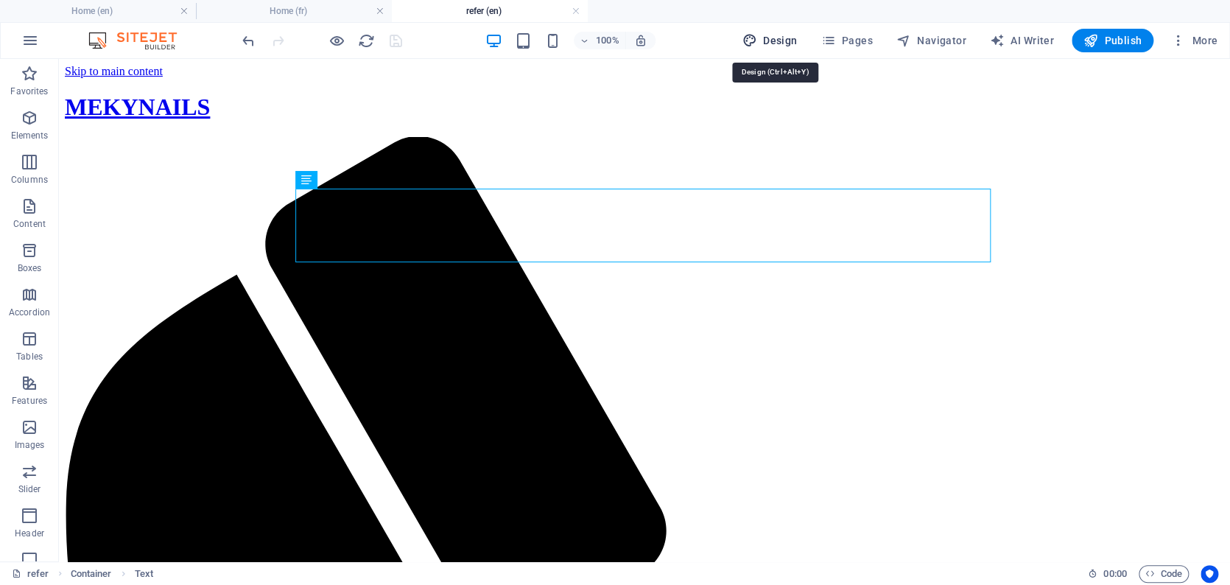
click at [790, 42] on span "Design" at bounding box center [769, 40] width 55 height 15
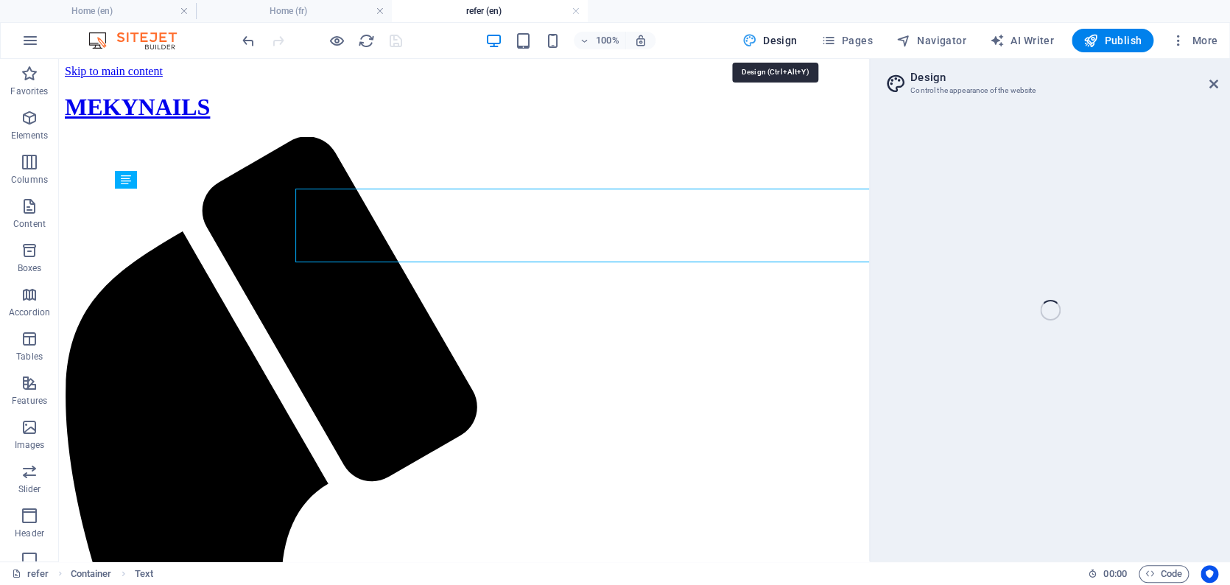
select select "rem"
select select "200"
select select "px"
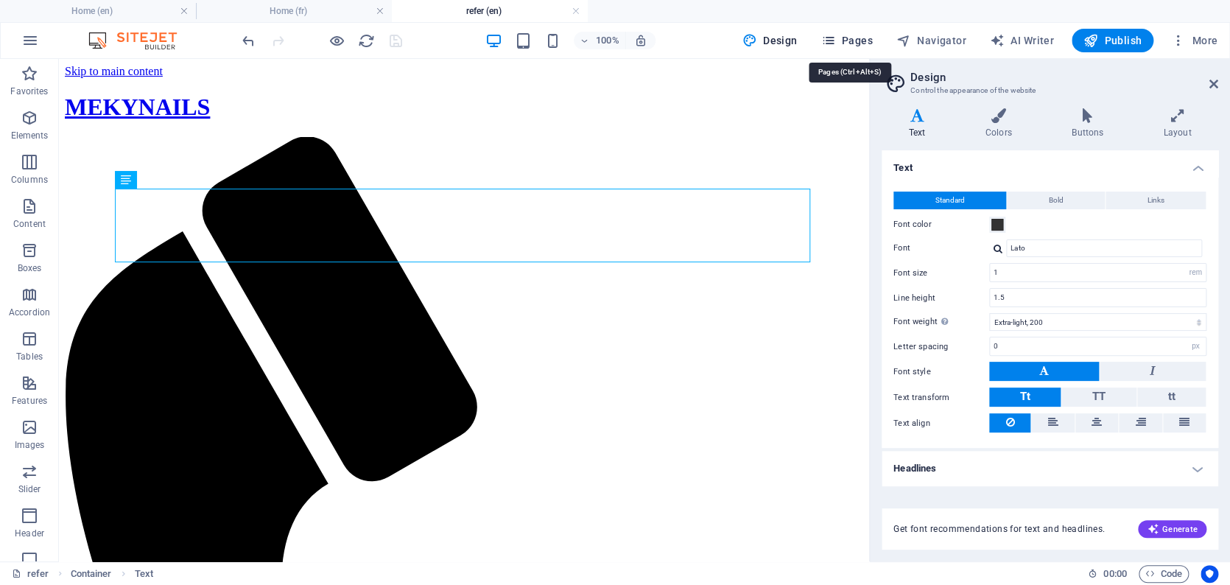
click at [807, 39] on span "Pages" at bounding box center [846, 40] width 52 height 15
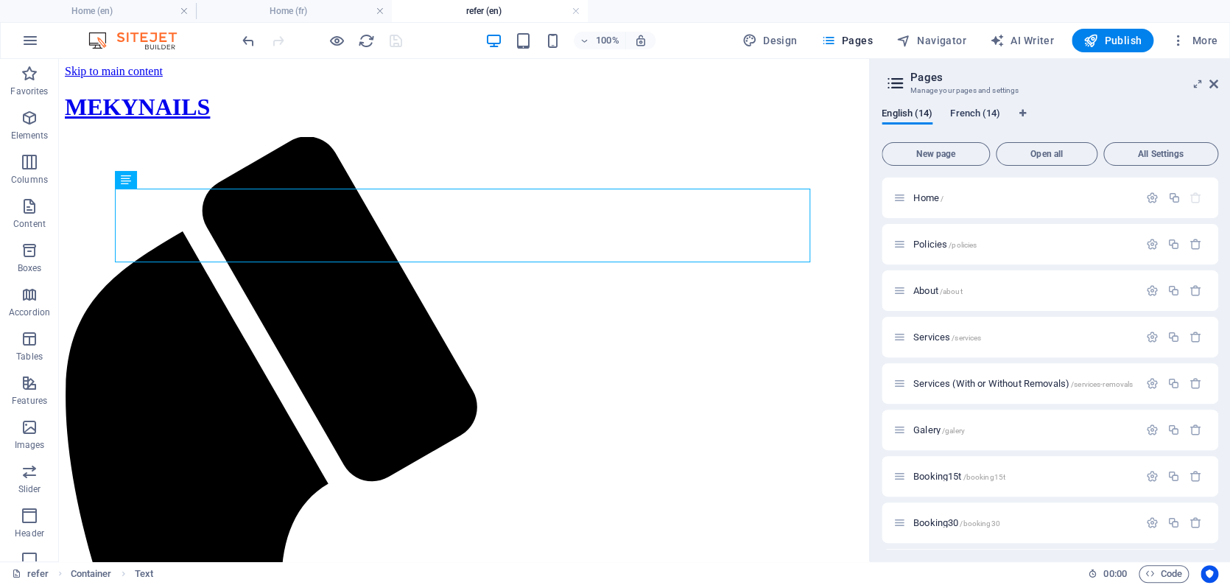
click at [807, 112] on span "French (14)" at bounding box center [975, 115] width 50 height 21
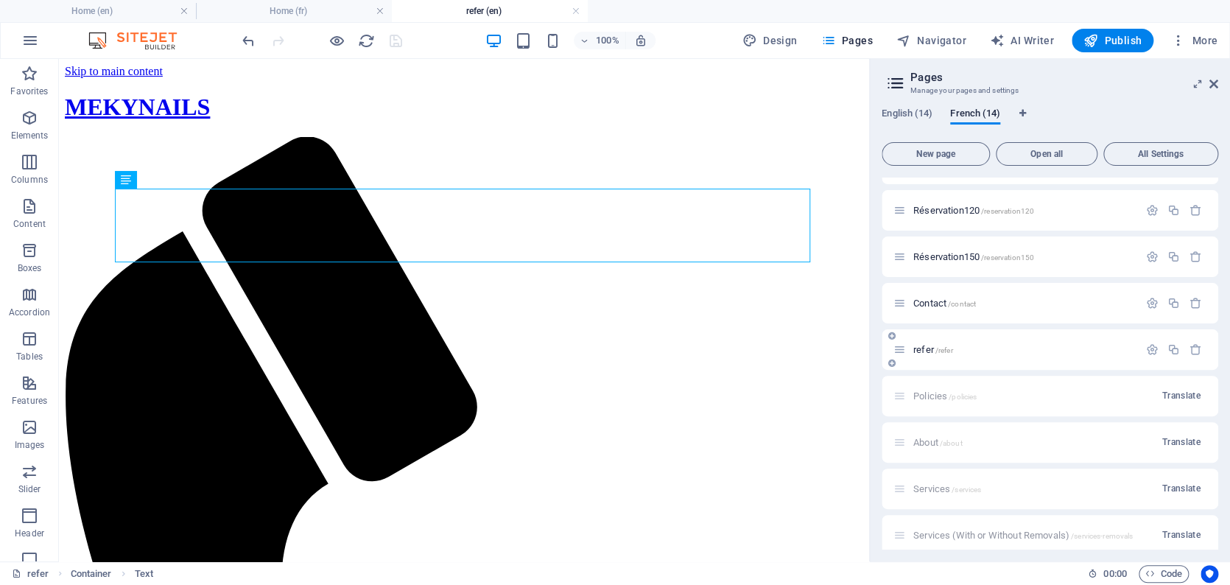
click at [807, 348] on span "refer /refer" at bounding box center [933, 349] width 40 height 11
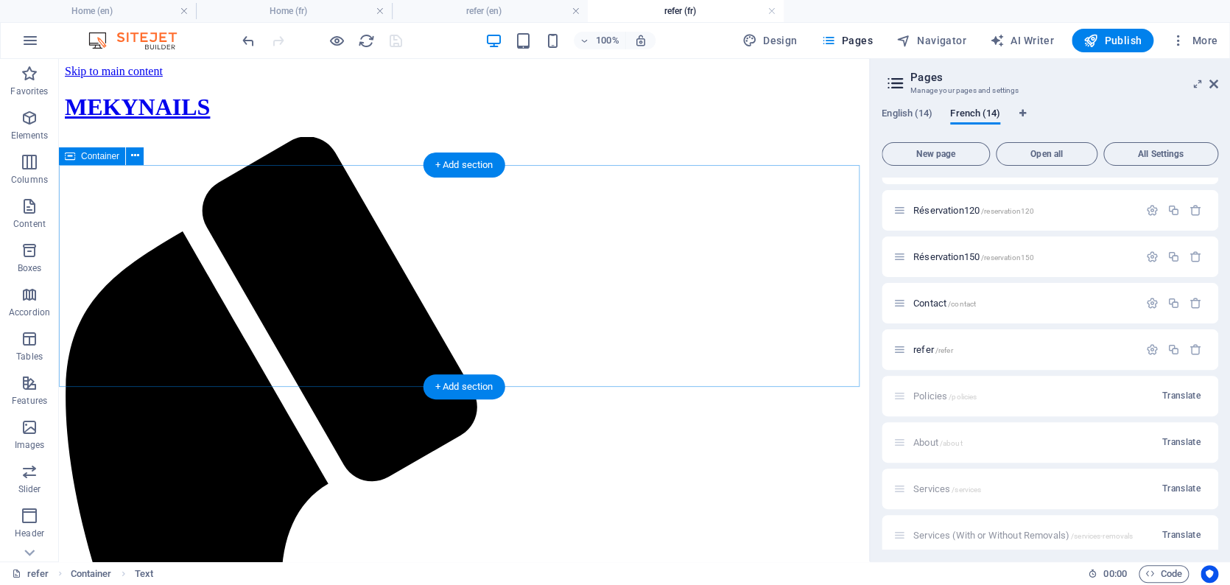
scroll to position [0, 0]
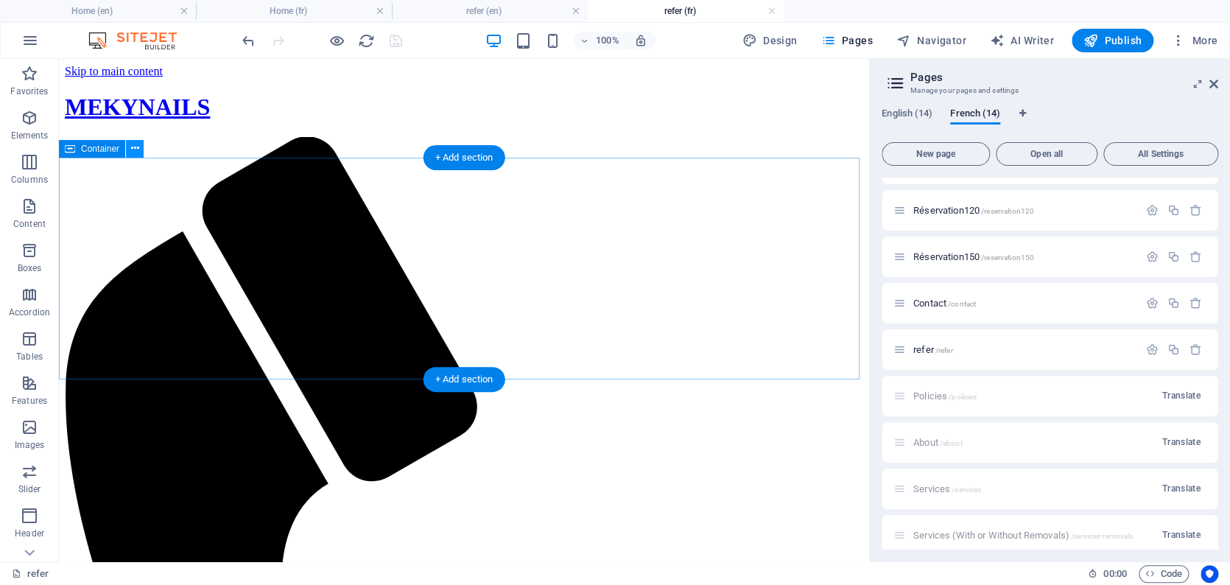
click at [132, 153] on icon at bounding box center [135, 148] width 8 height 15
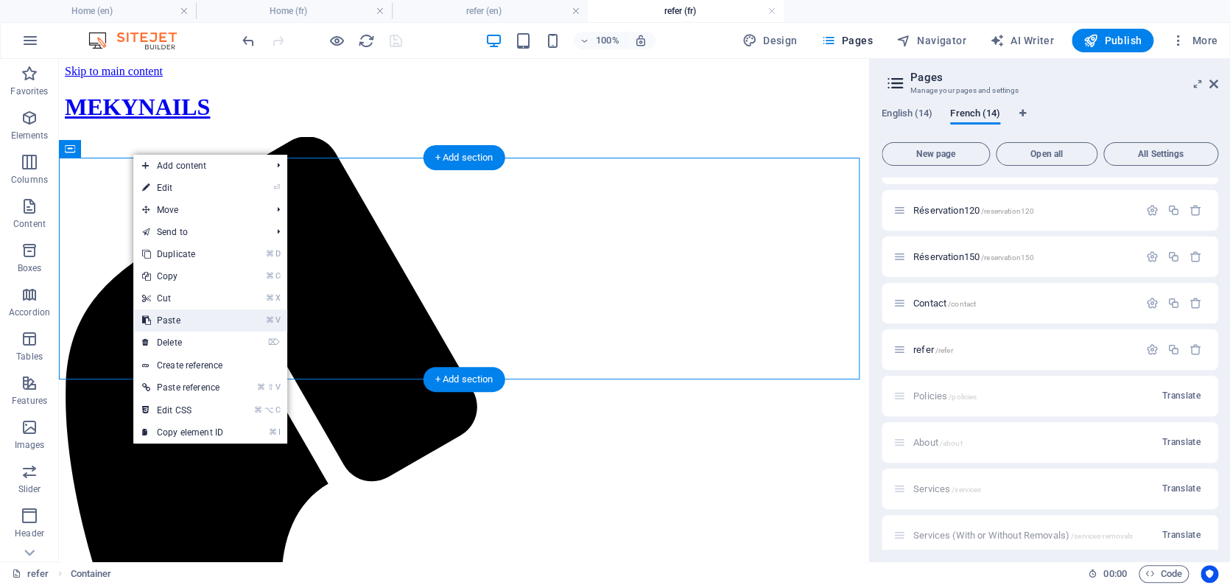
click at [181, 322] on link "⌘ V Paste" at bounding box center [182, 320] width 99 height 22
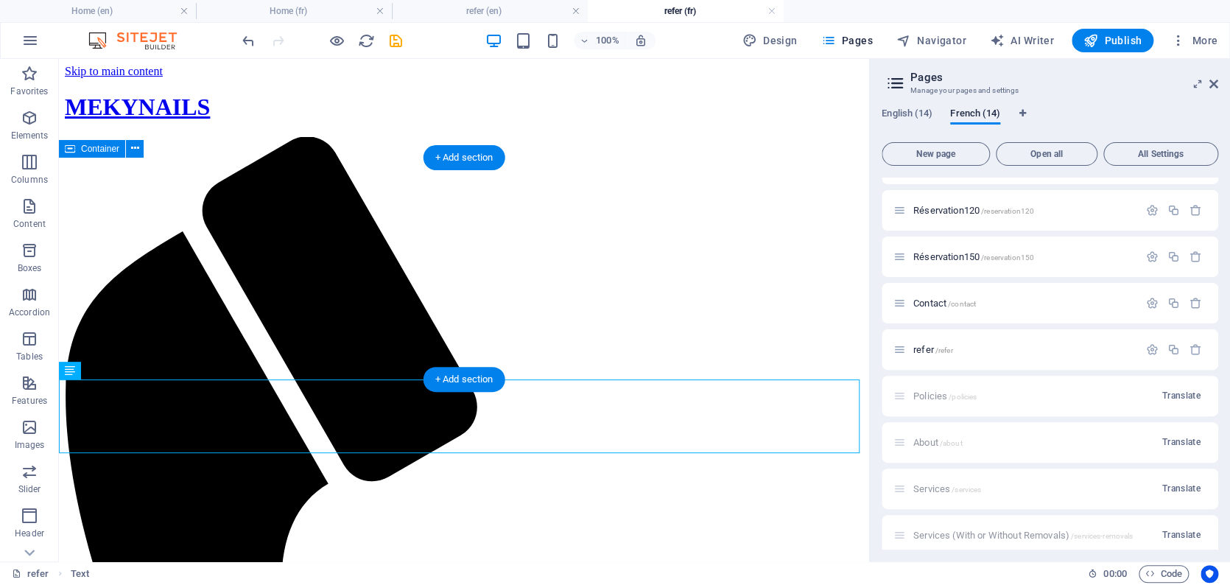
drag, startPoint x: 138, startPoint y: 350, endPoint x: 289, endPoint y: 260, distance: 175.6
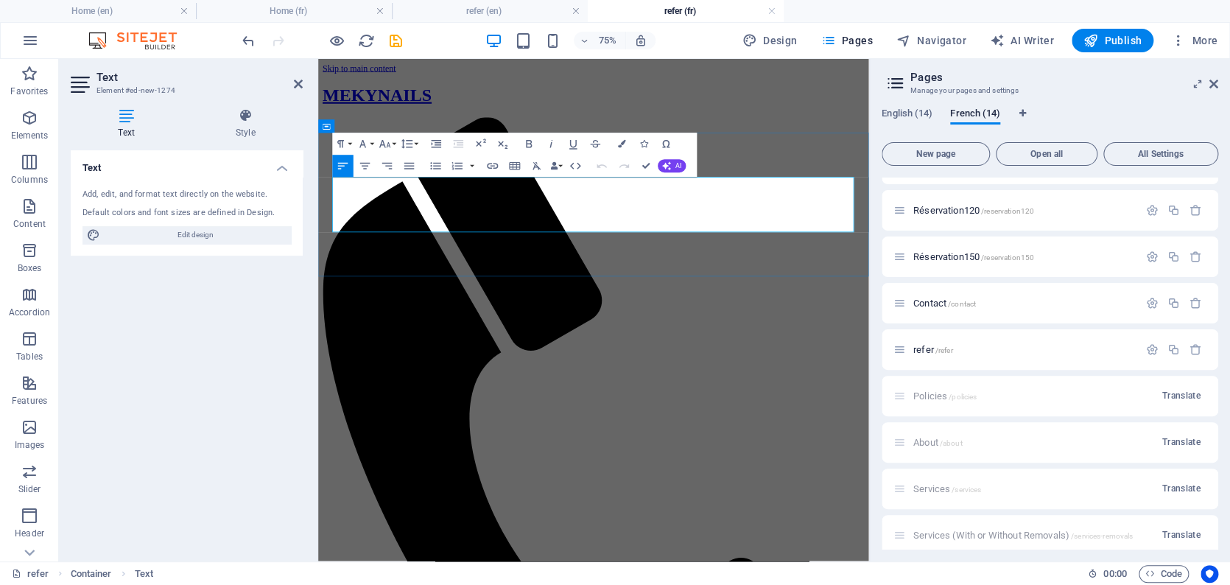
drag, startPoint x: 607, startPoint y: 249, endPoint x: 771, endPoint y: 249, distance: 163.4
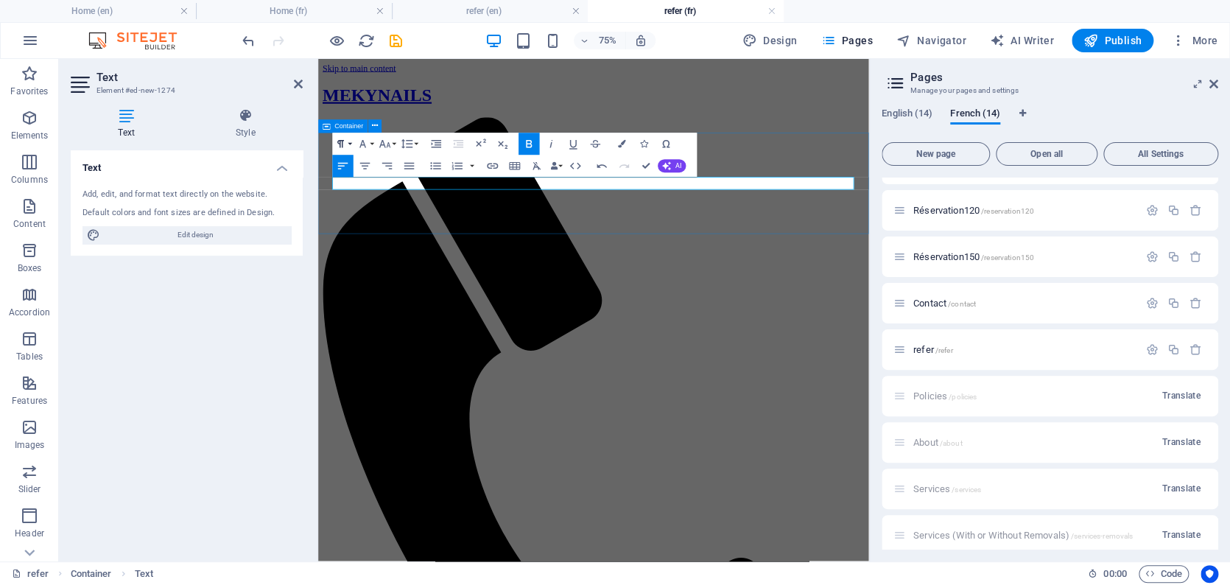
click at [343, 142] on icon "button" at bounding box center [340, 143] width 13 height 13
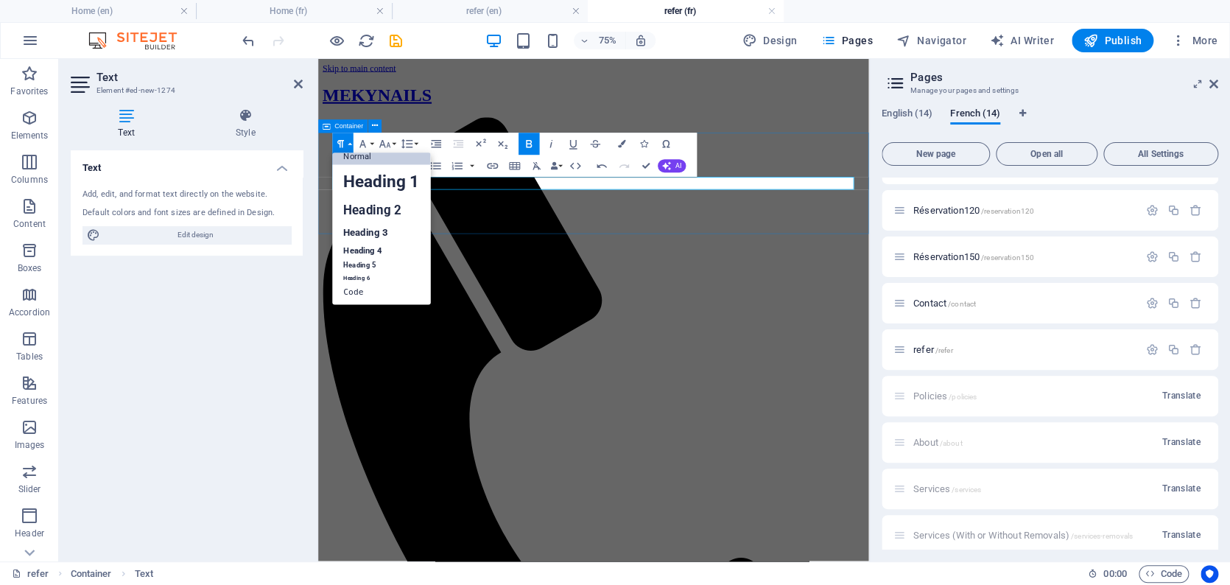
scroll to position [10, 0]
click at [360, 180] on link "Heading 1" at bounding box center [382, 182] width 98 height 33
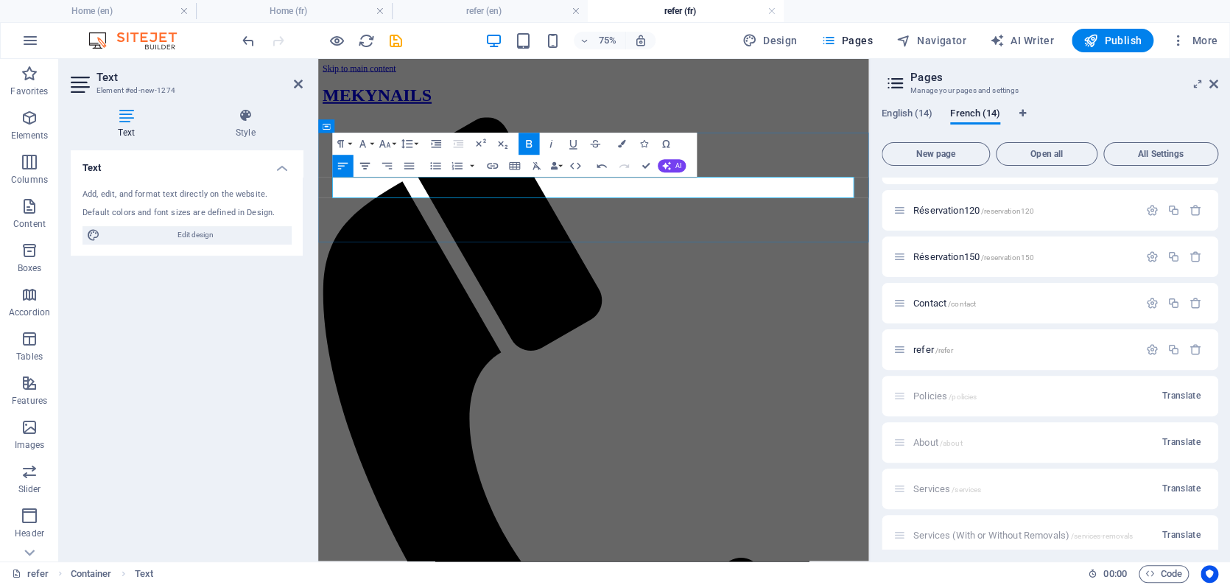
click at [367, 166] on icon "button" at bounding box center [365, 166] width 10 height 7
click at [343, 141] on icon "button" at bounding box center [340, 144] width 7 height 8
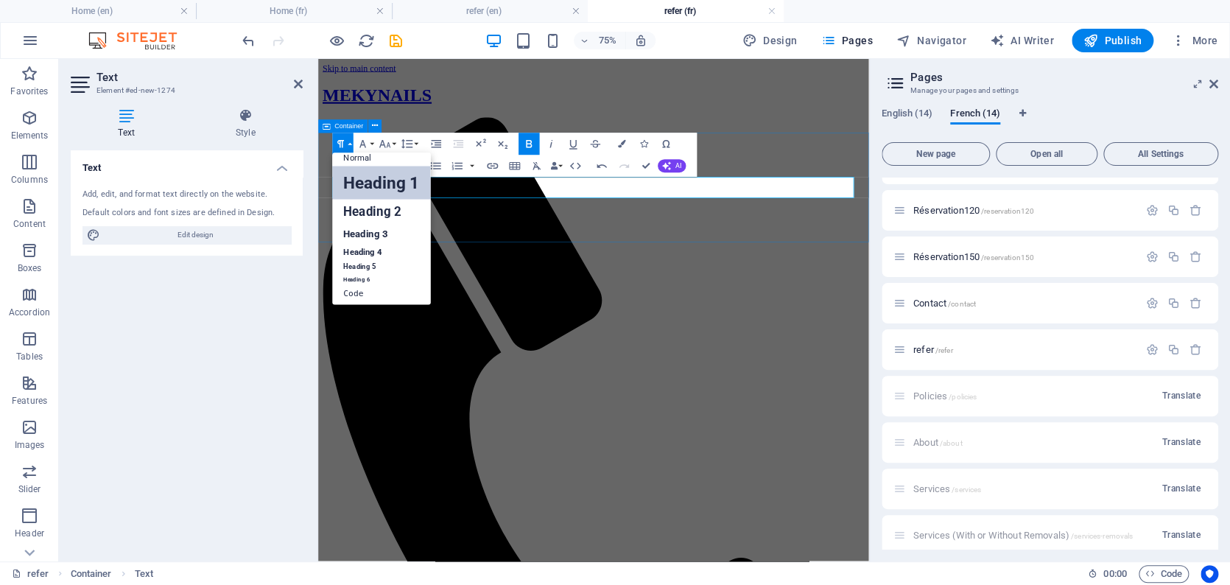
click at [363, 180] on link "Heading 1" at bounding box center [382, 182] width 98 height 33
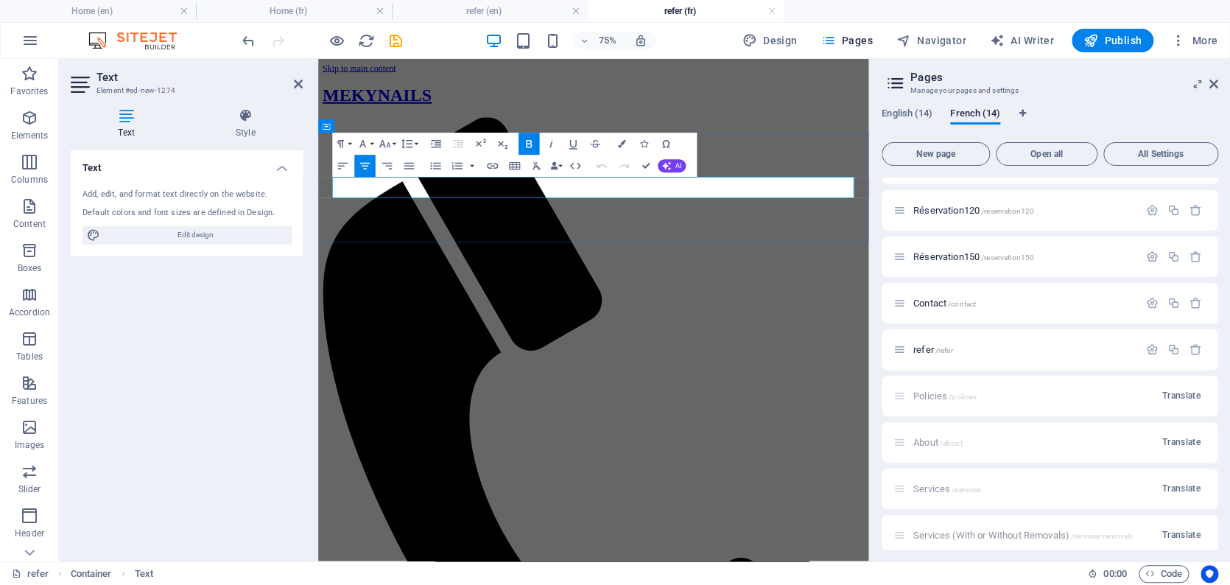
drag, startPoint x: 819, startPoint y: 232, endPoint x: 544, endPoint y: 235, distance: 274.6
click at [342, 144] on icon "button" at bounding box center [340, 144] width 7 height 8
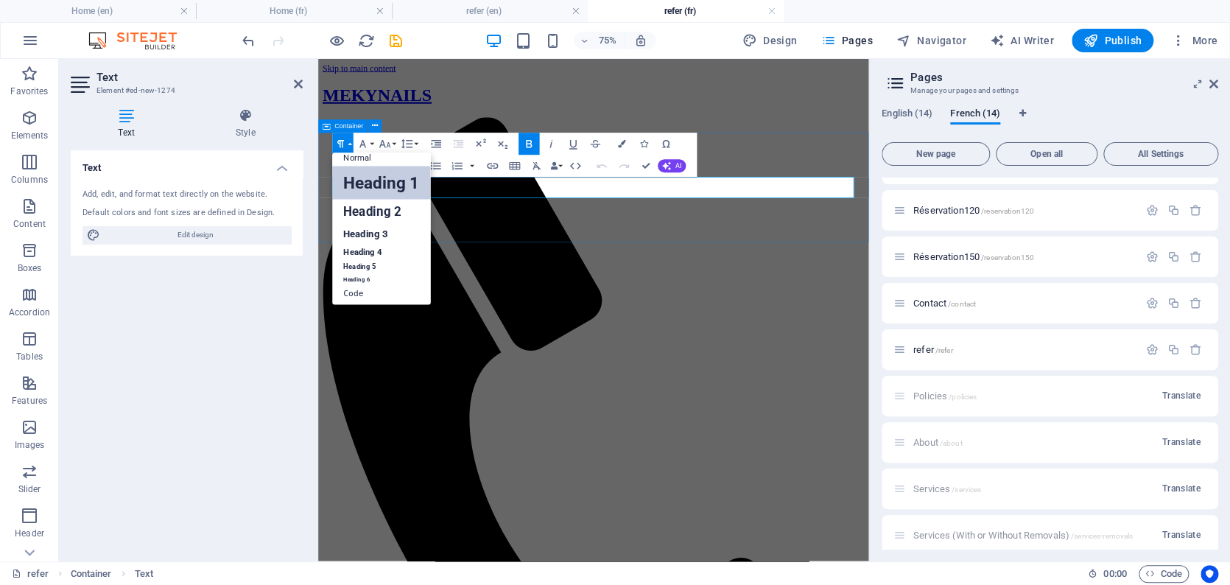
click at [369, 181] on link "Heading 1" at bounding box center [382, 182] width 98 height 33
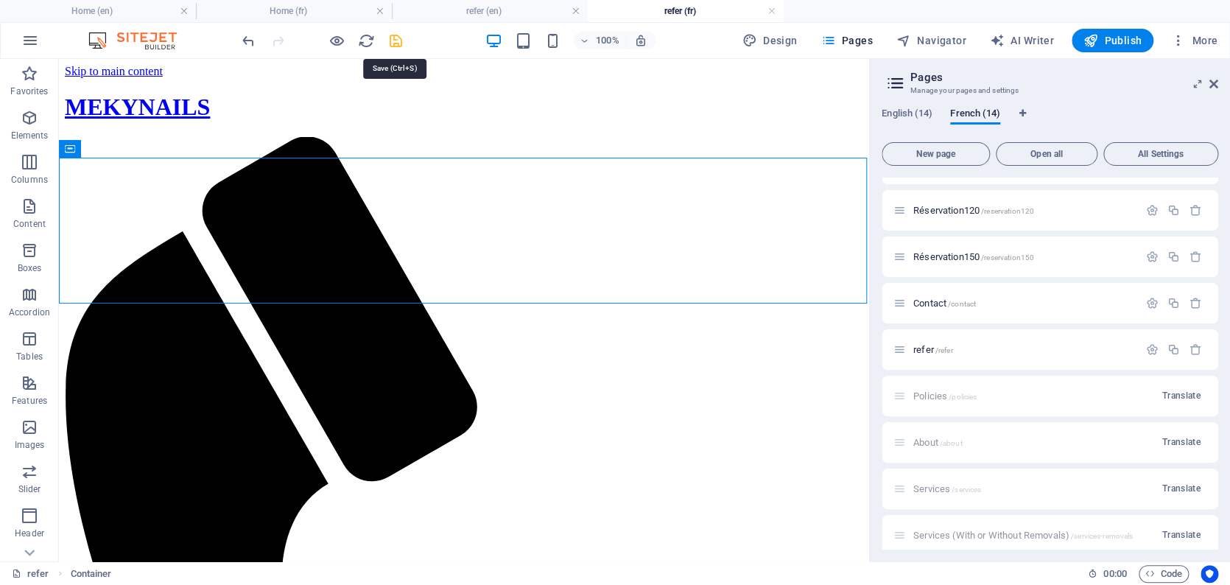
click at [392, 44] on icon "save" at bounding box center [395, 40] width 17 height 17
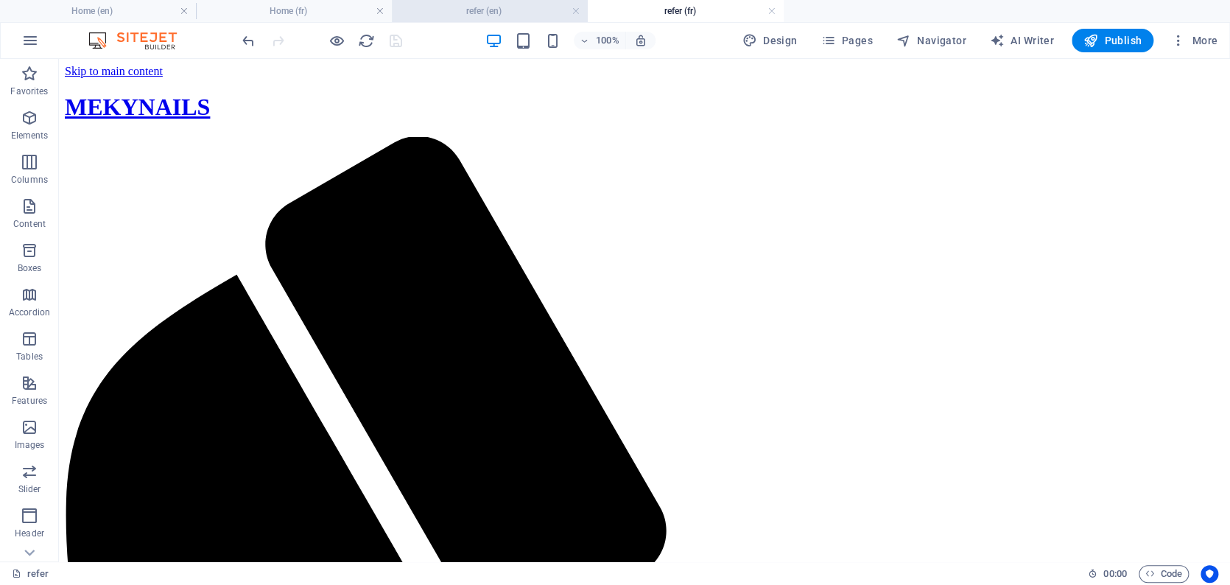
click at [479, 8] on h4 "refer (en)" at bounding box center [490, 11] width 196 height 16
click at [287, 9] on h4 "Home (fr)" at bounding box center [294, 11] width 196 height 16
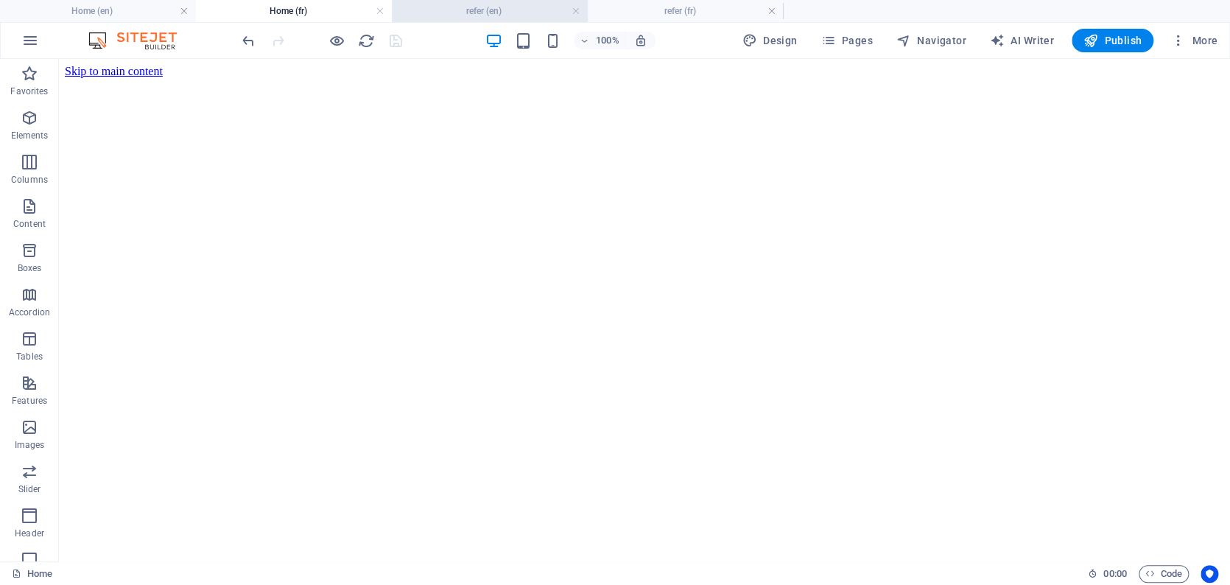
click at [507, 14] on h4 "refer (en)" at bounding box center [490, 11] width 196 height 16
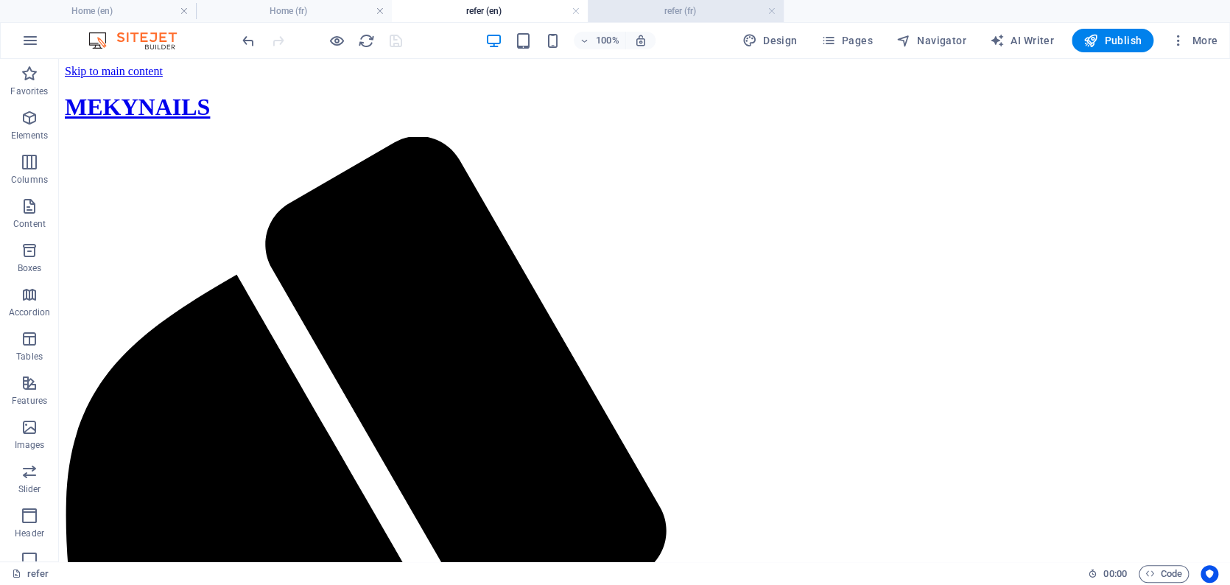
click at [671, 18] on h4 "refer (fr)" at bounding box center [686, 11] width 196 height 16
click at [432, 15] on h4 "refer (en)" at bounding box center [490, 11] width 196 height 16
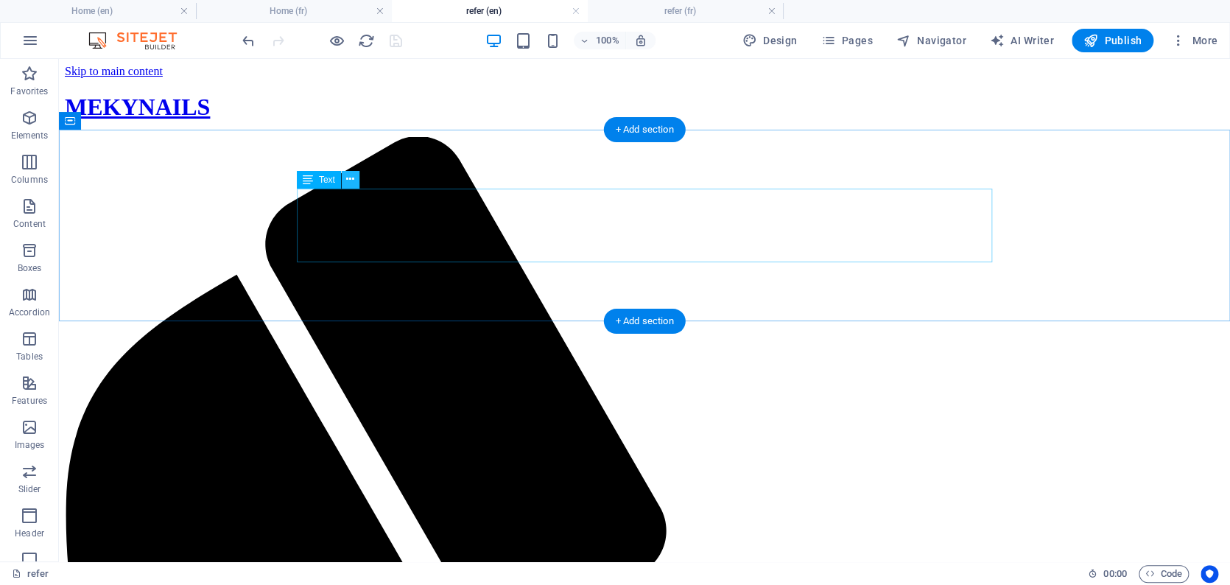
click at [353, 180] on icon at bounding box center [350, 179] width 8 height 15
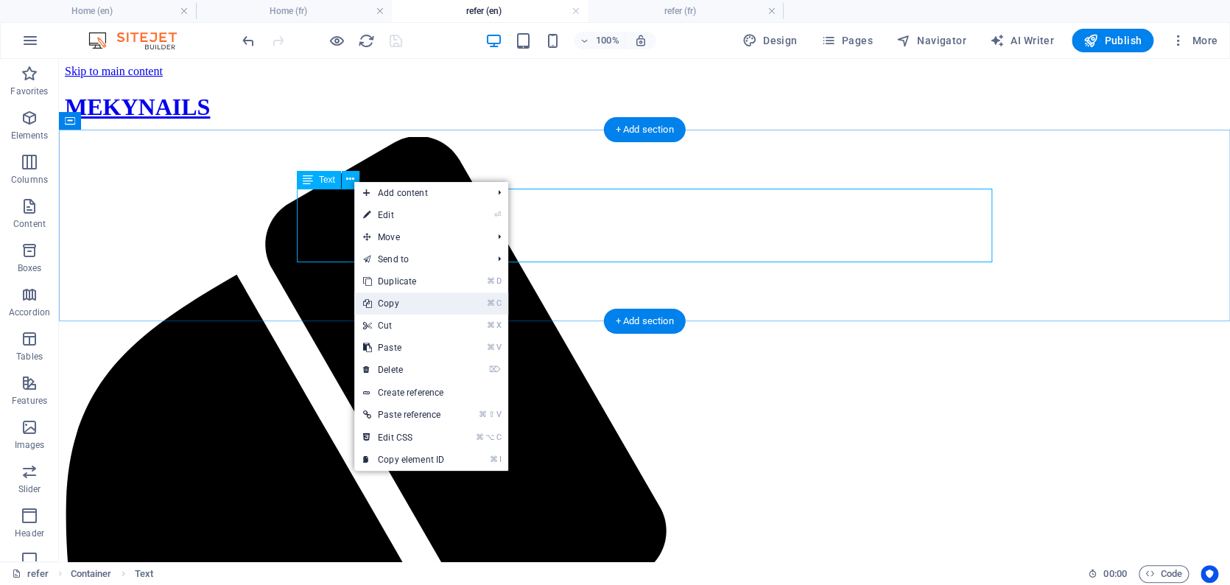
click at [393, 305] on link "⌘ C Copy" at bounding box center [403, 303] width 99 height 22
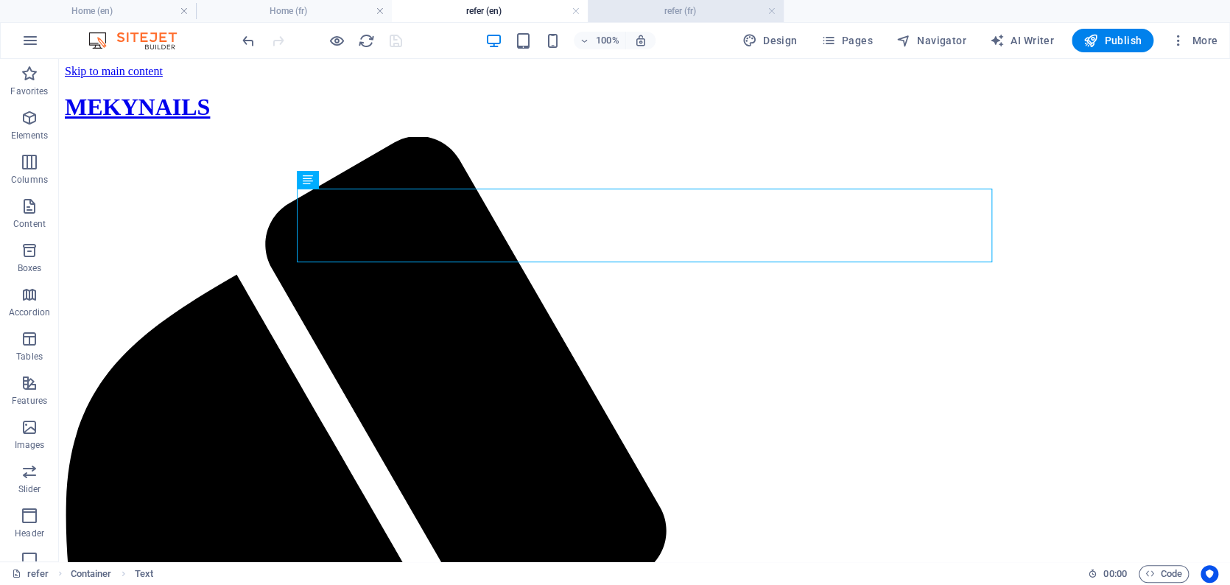
click at [633, 10] on h4 "refer (fr)" at bounding box center [686, 11] width 196 height 16
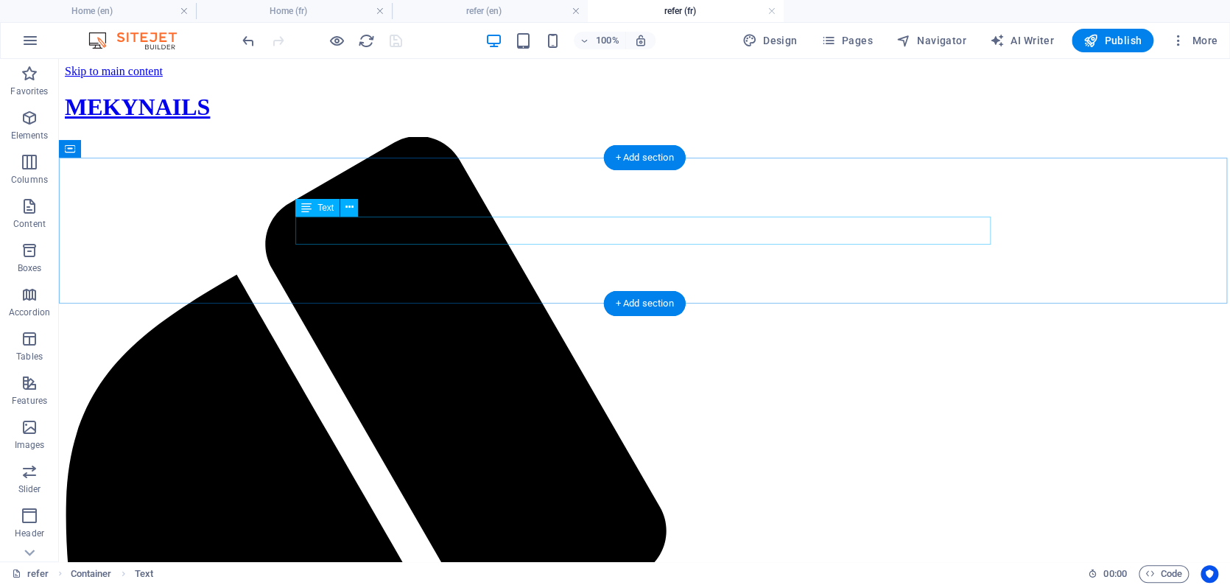
drag, startPoint x: 498, startPoint y: 232, endPoint x: 484, endPoint y: 230, distance: 14.2
click at [353, 206] on icon at bounding box center [349, 207] width 8 height 15
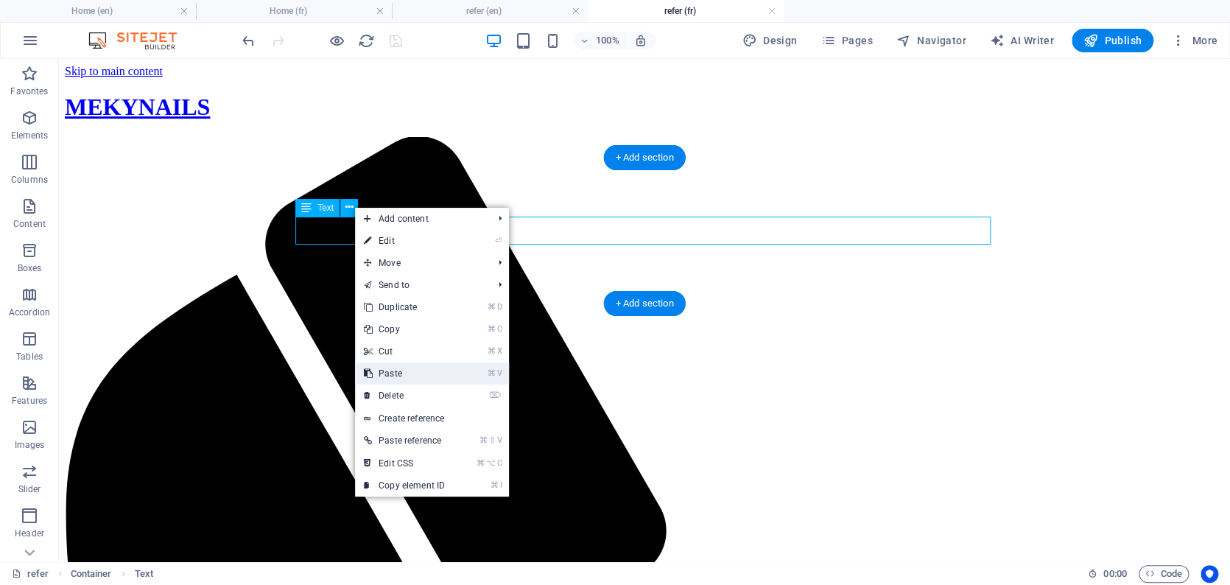
click at [415, 374] on link "⌘ V Paste" at bounding box center [404, 373] width 99 height 22
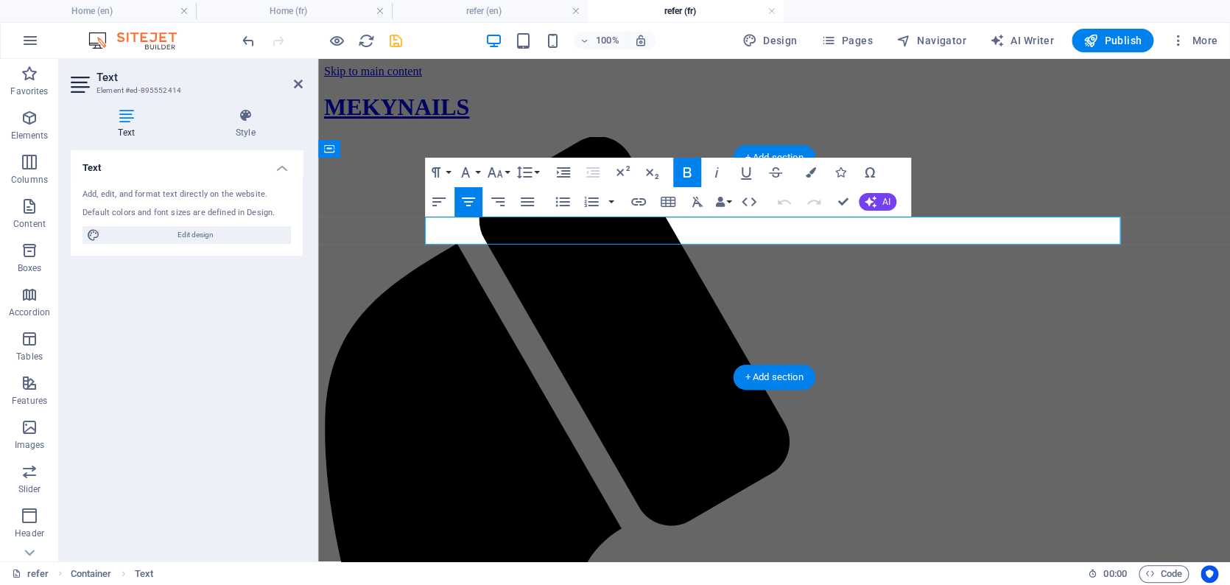
drag, startPoint x: 725, startPoint y: 235, endPoint x: 859, endPoint y: 229, distance: 134.1
copy strong "Programme de parrainage"
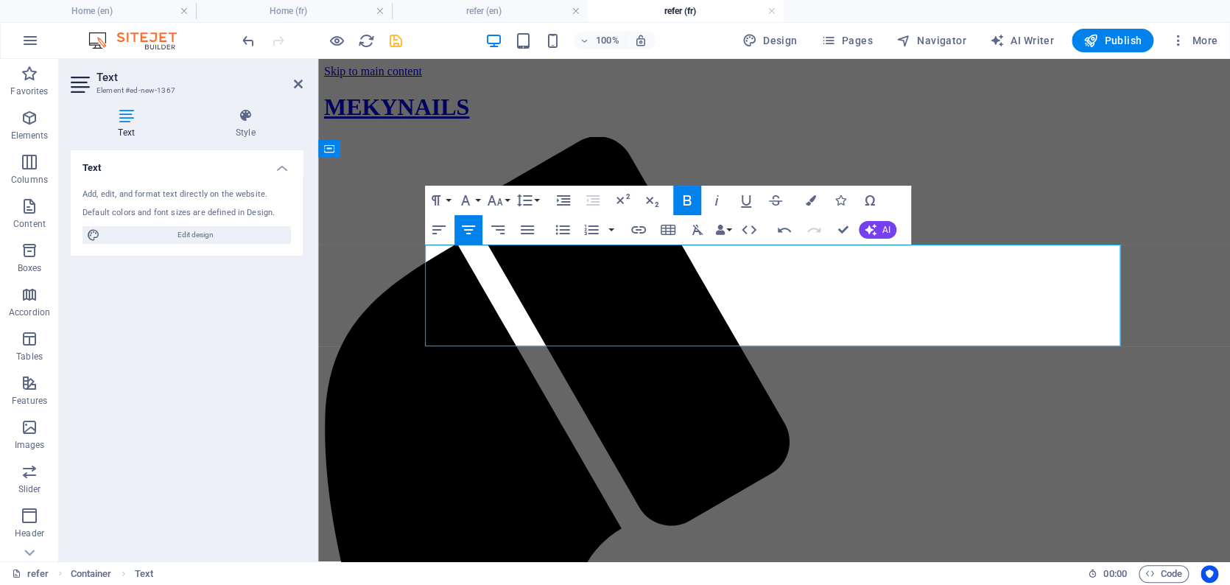
drag, startPoint x: 690, startPoint y: 276, endPoint x: 925, endPoint y: 322, distance: 240.1
click at [437, 200] on icon "button" at bounding box center [435, 200] width 9 height 10
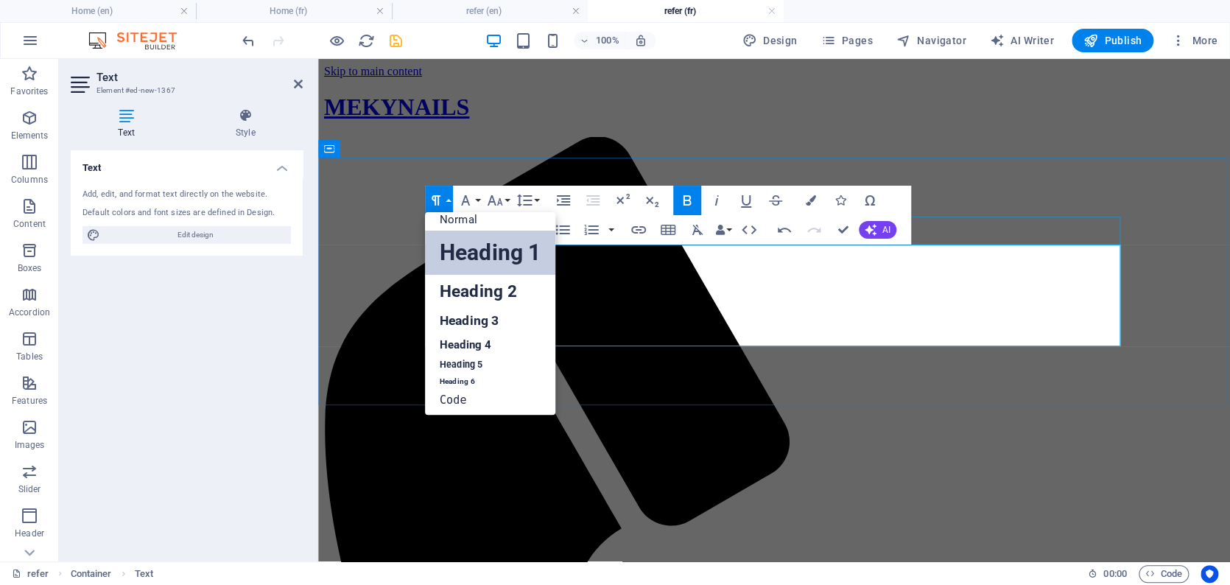
click at [456, 254] on link "Heading 1" at bounding box center [490, 252] width 130 height 44
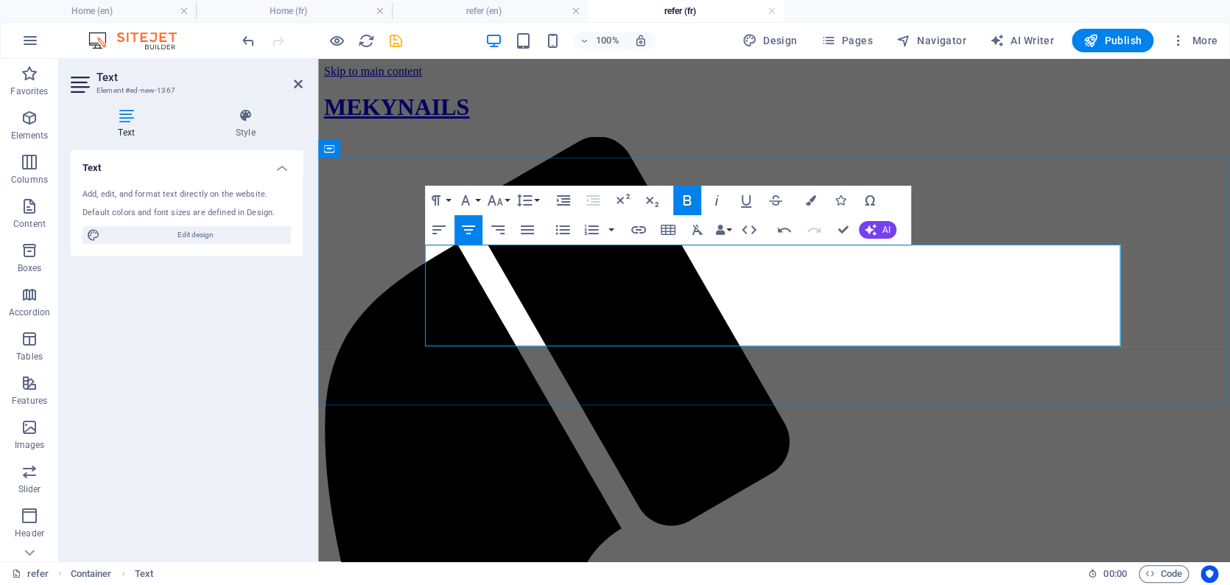
drag, startPoint x: 900, startPoint y: 308, endPoint x: 632, endPoint y: 306, distance: 268.7
copy strong "Programme de parrainage"
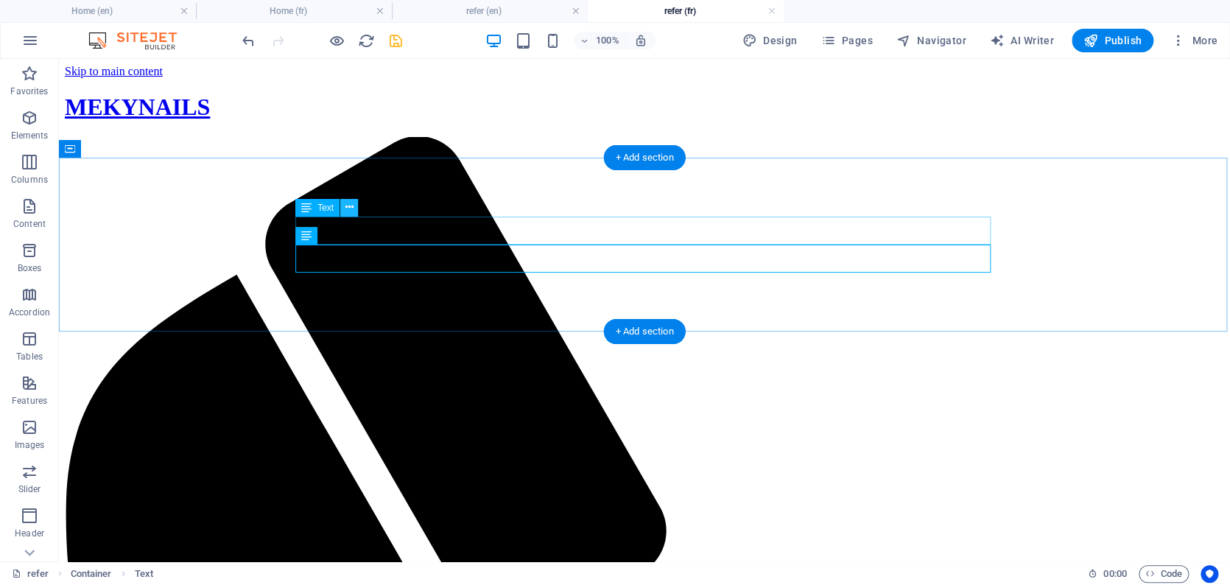
click at [348, 209] on icon at bounding box center [349, 207] width 8 height 15
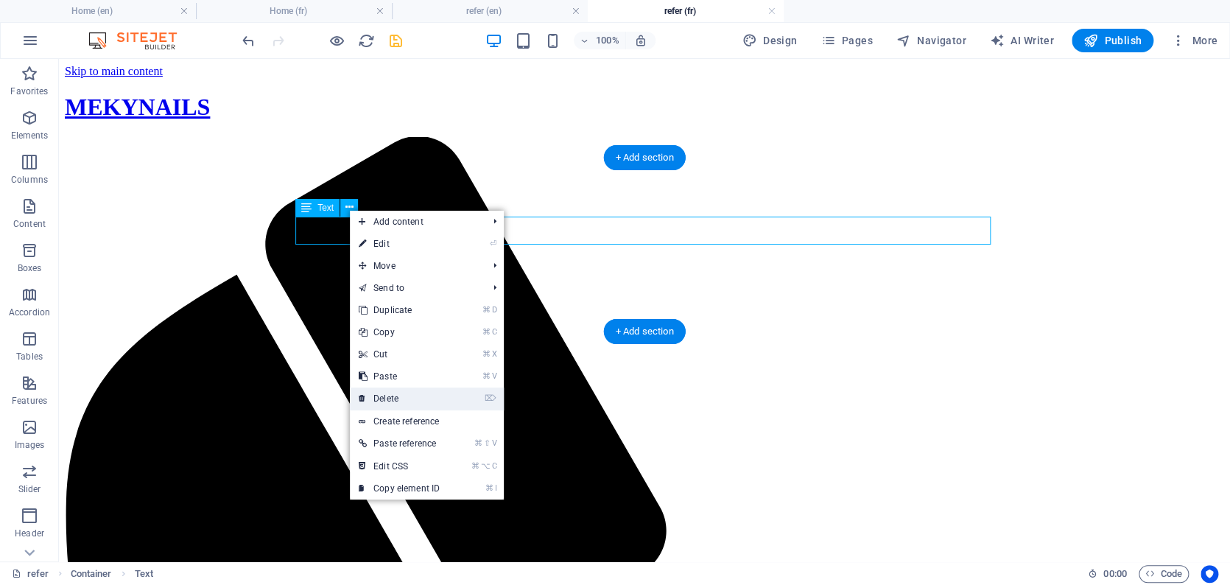
click at [393, 389] on link "⌦ Delete" at bounding box center [399, 398] width 99 height 22
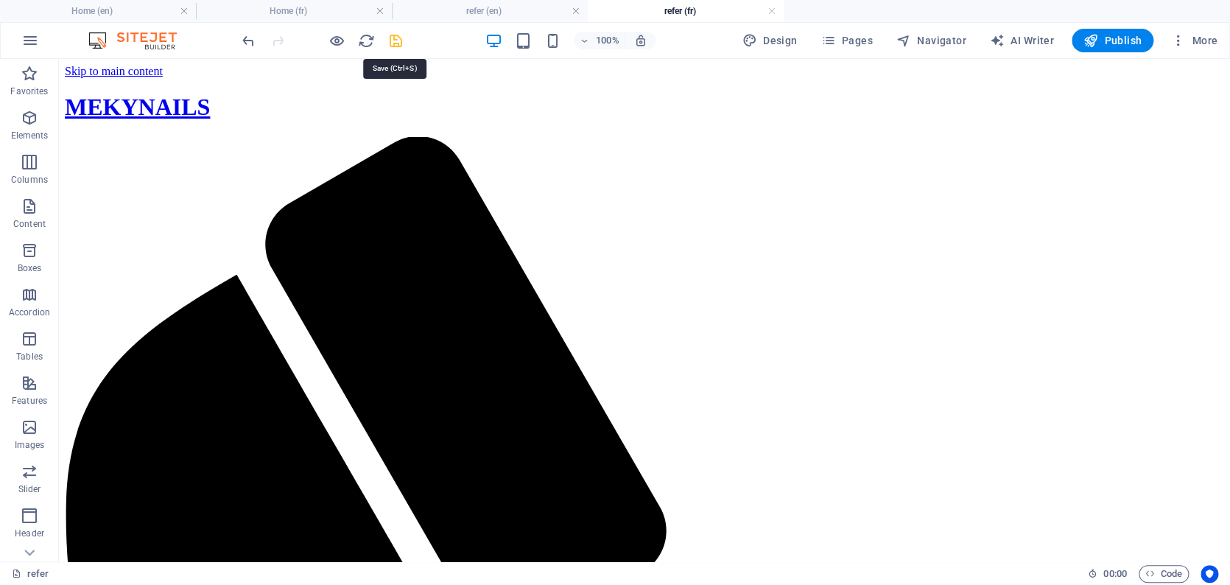
click at [398, 40] on icon "save" at bounding box center [395, 40] width 17 height 17
click at [530, 13] on h4 "refer (en)" at bounding box center [490, 11] width 196 height 16
click at [807, 39] on span "Pages" at bounding box center [846, 40] width 52 height 15
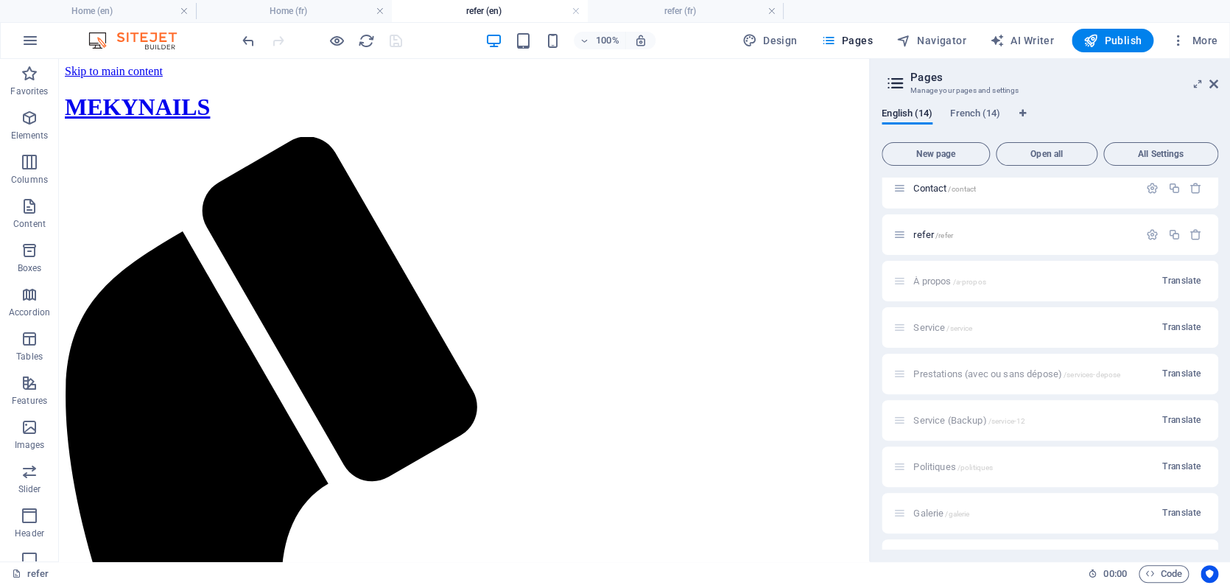
scroll to position [535, 0]
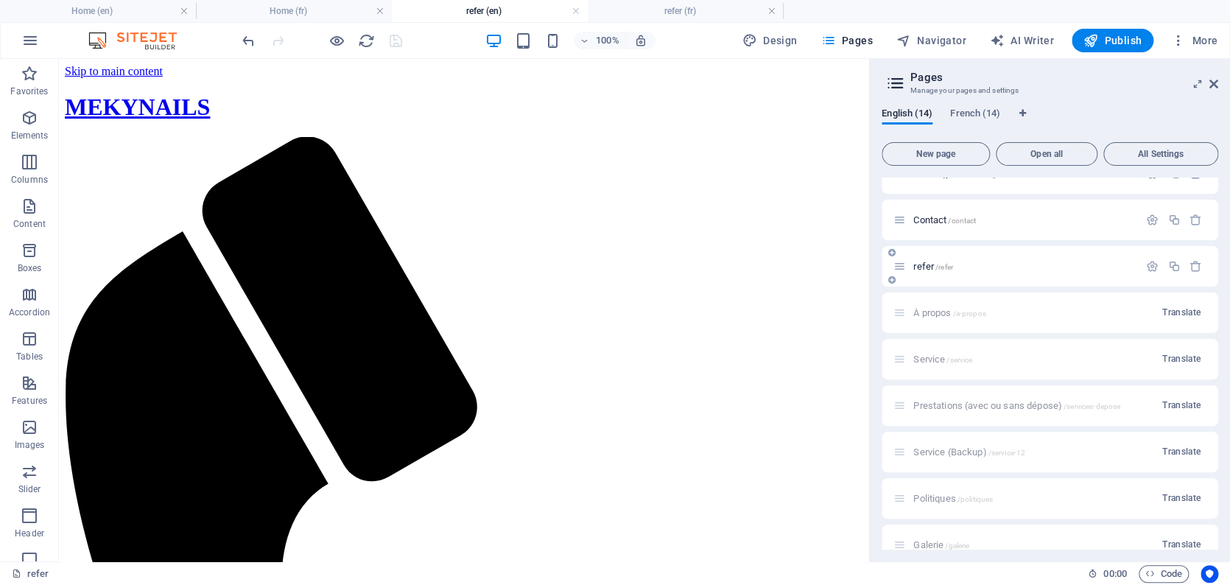
click at [807, 265] on p "refer /refer" at bounding box center [1023, 266] width 221 height 10
click at [807, 265] on icon "button" at bounding box center [1152, 266] width 13 height 13
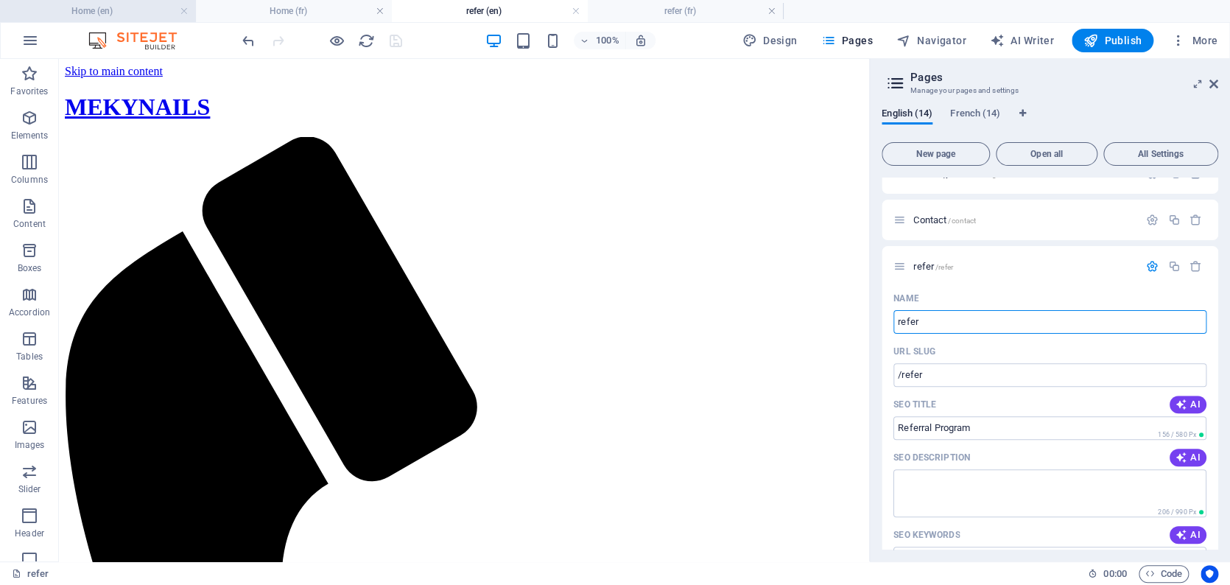
click at [138, 10] on h4 "Home (en)" at bounding box center [98, 11] width 196 height 16
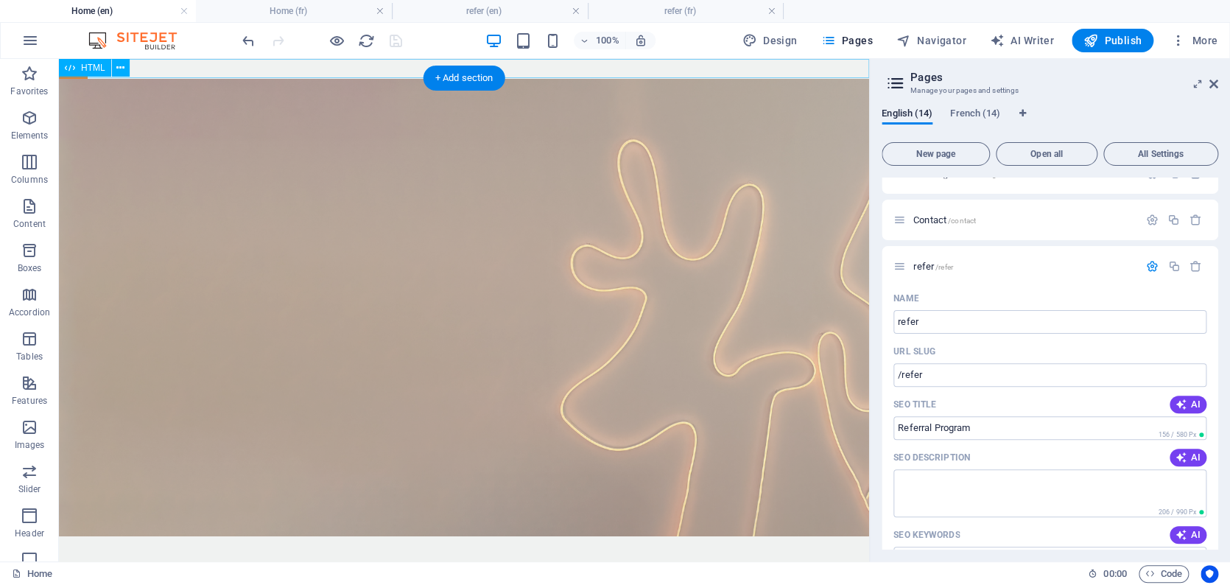
click at [88, 68] on span "HTML" at bounding box center [93, 67] width 24 height 9
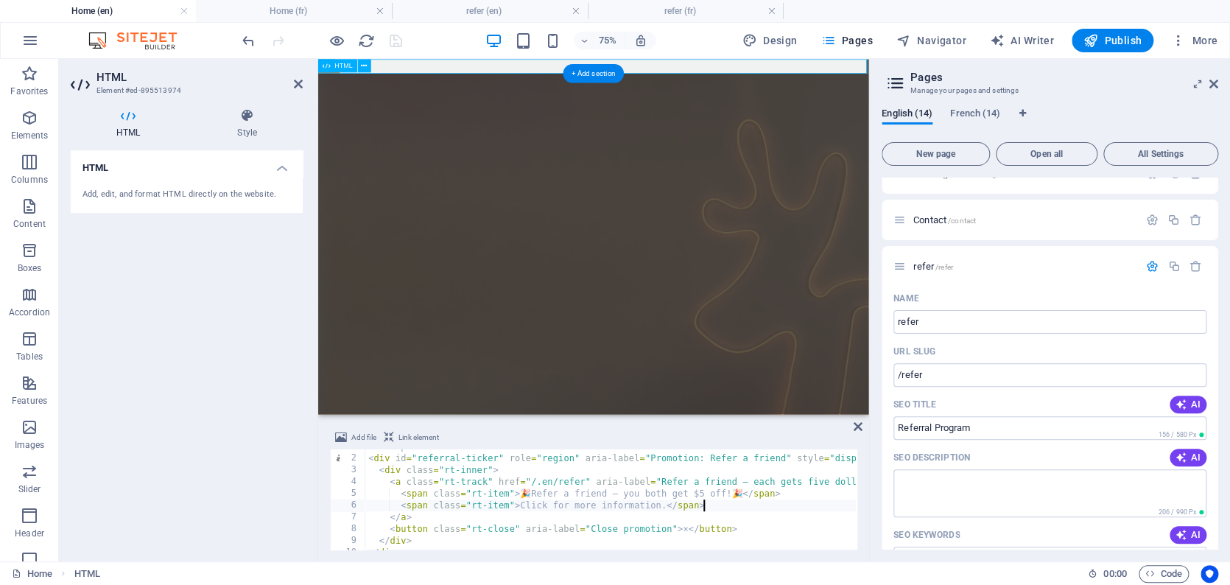
scroll to position [9, 0]
click at [540, 395] on div "<!-- Top Ticker Bar: Refer-a-friend --> < div id = "referral-ticker" role = "re…" at bounding box center [660, 502] width 590 height 124
type textarea "<a class="rt-track" href="/en/refer" aria-label="Refer a friend — each gets fiv…"
drag, startPoint x: 417, startPoint y: 34, endPoint x: 408, endPoint y: 34, distance: 8.8
click at [417, 34] on div "75% Design Pages Navigator AI Writer Publish More" at bounding box center [731, 41] width 984 height 24
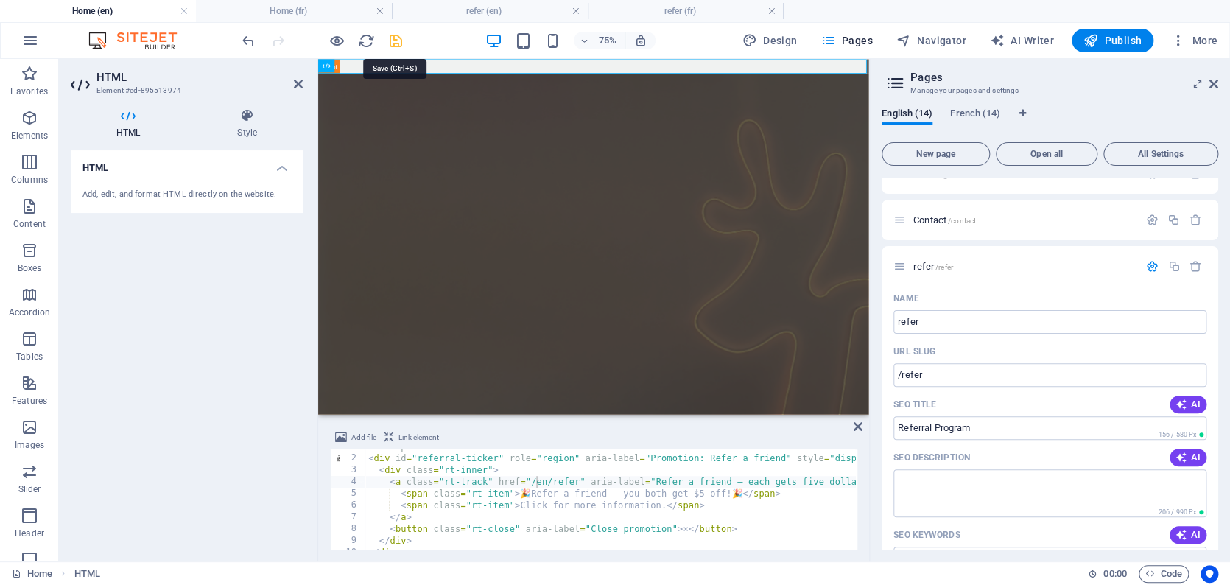
click at [398, 40] on icon "save" at bounding box center [395, 40] width 17 height 17
